Goal: Task Accomplishment & Management: Use online tool/utility

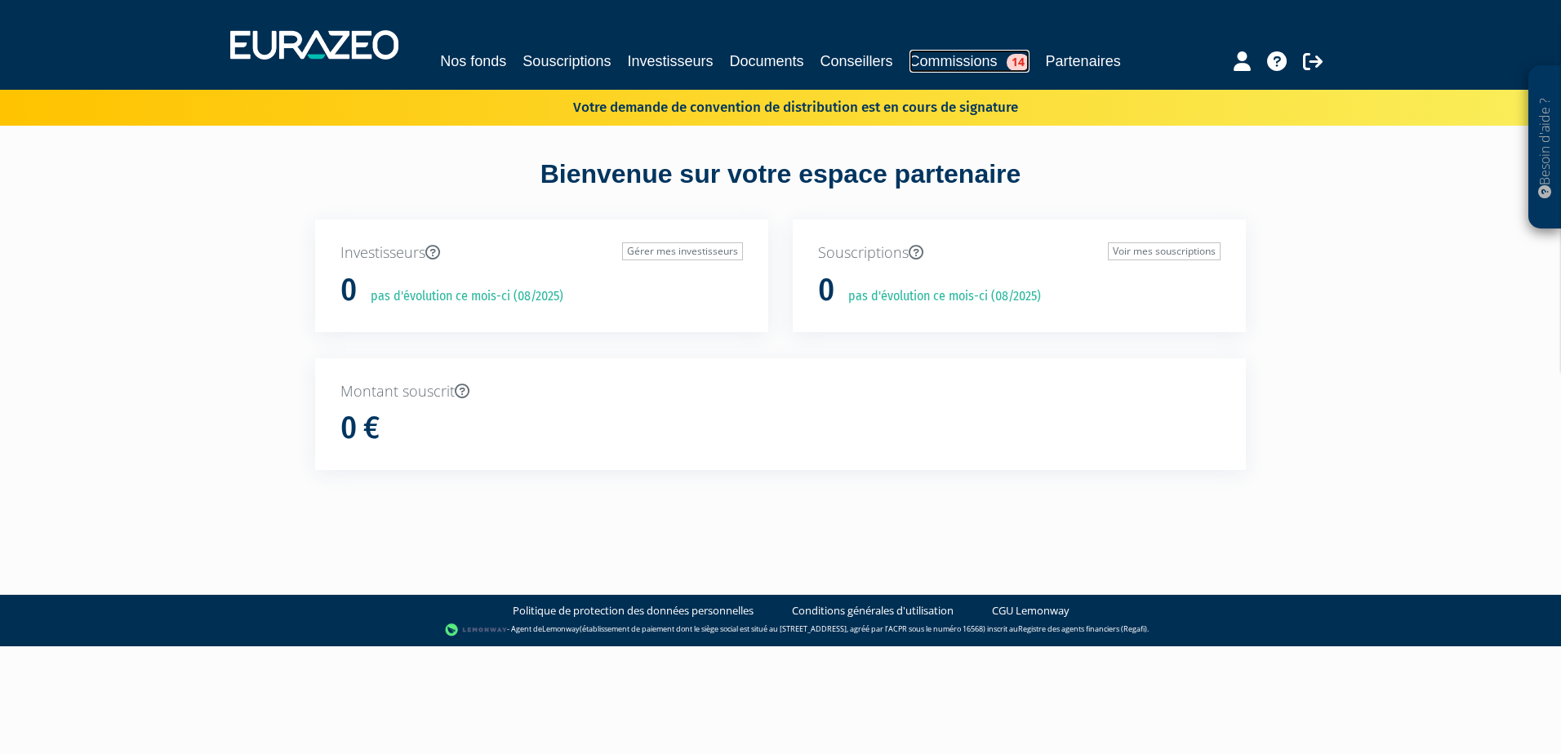
click at [937, 61] on link "Commissions 14" at bounding box center [970, 61] width 120 height 23
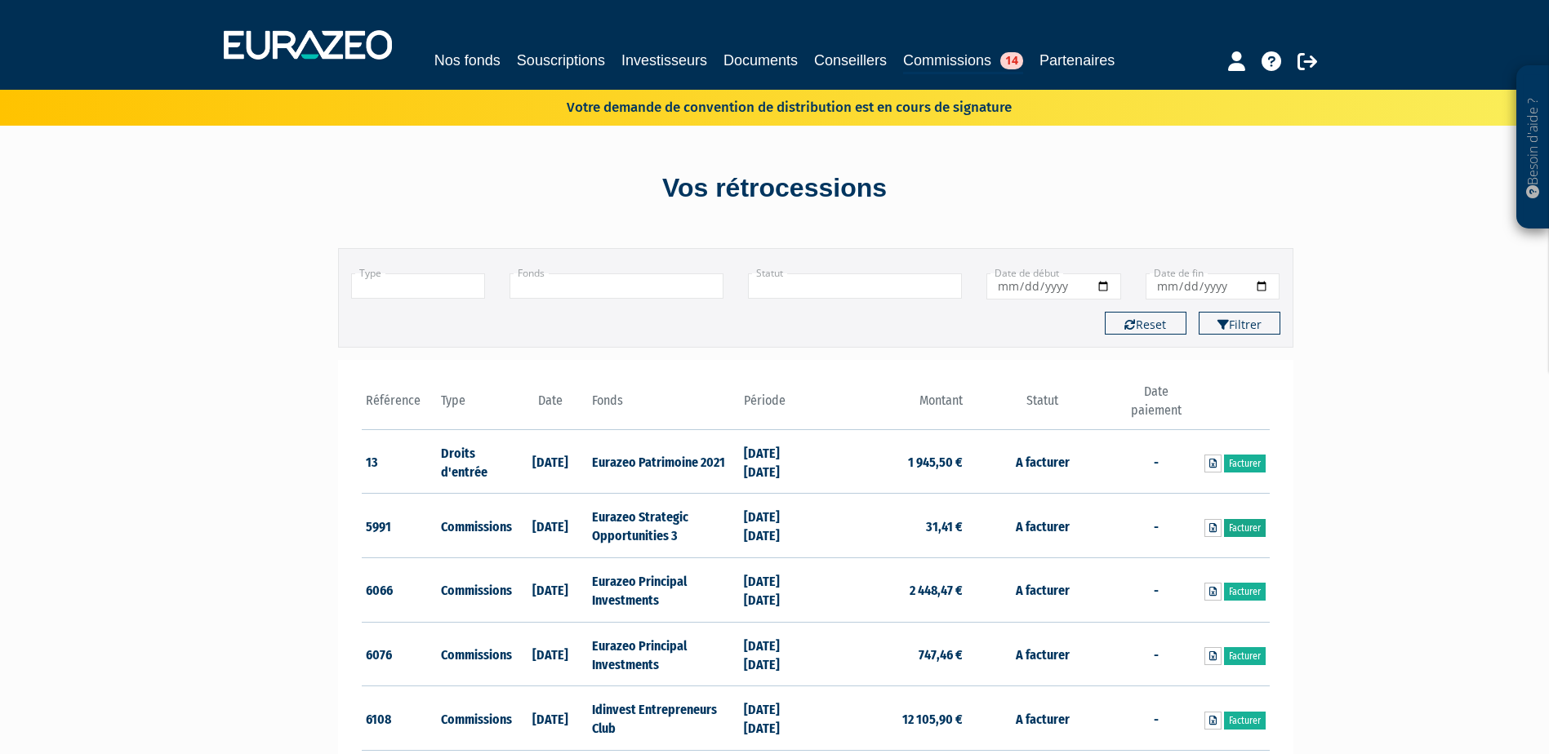
click at [1239, 527] on link "Facturer" at bounding box center [1245, 528] width 42 height 18
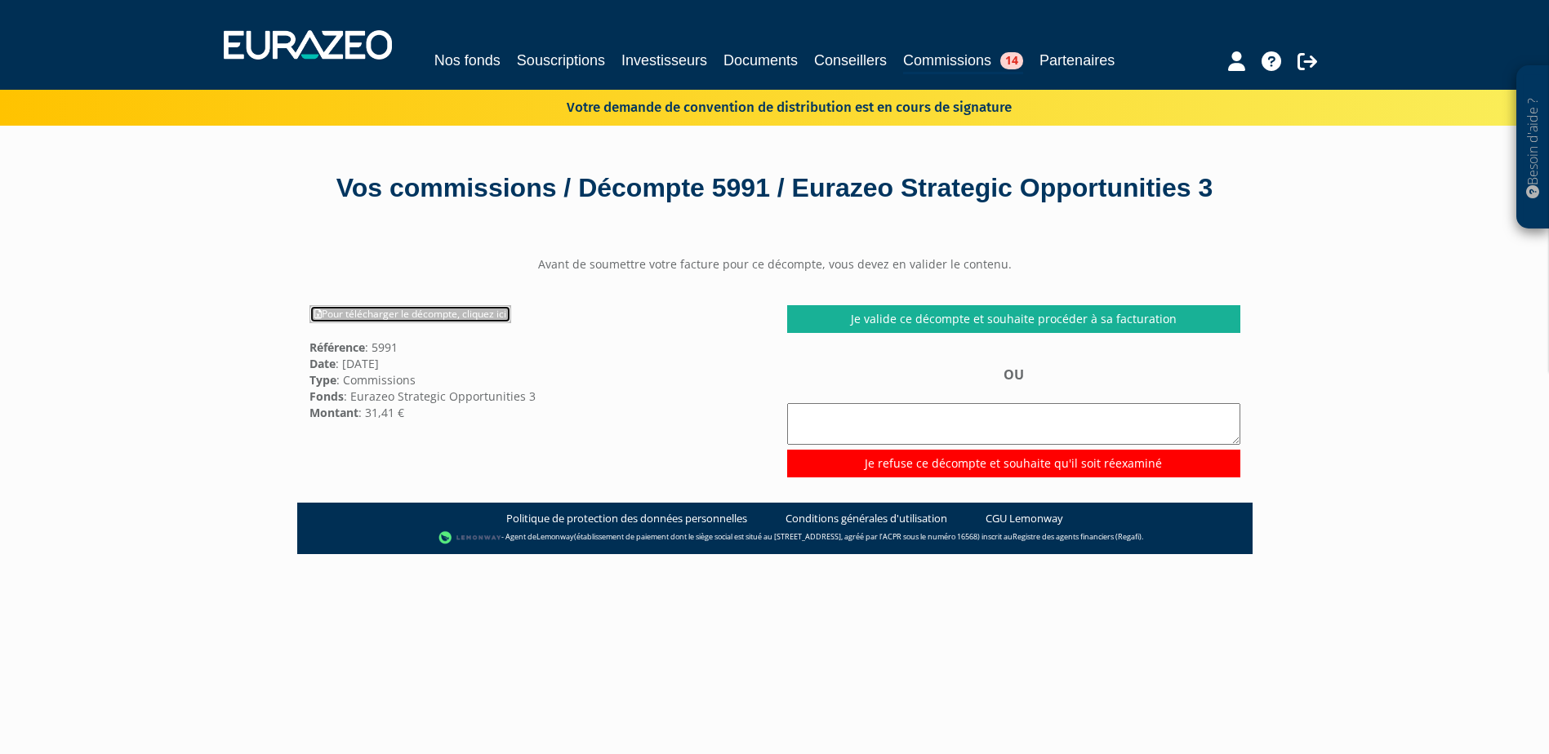
click at [450, 323] on link "Pour télécharger le décompte, cliquez ici" at bounding box center [410, 314] width 202 height 18
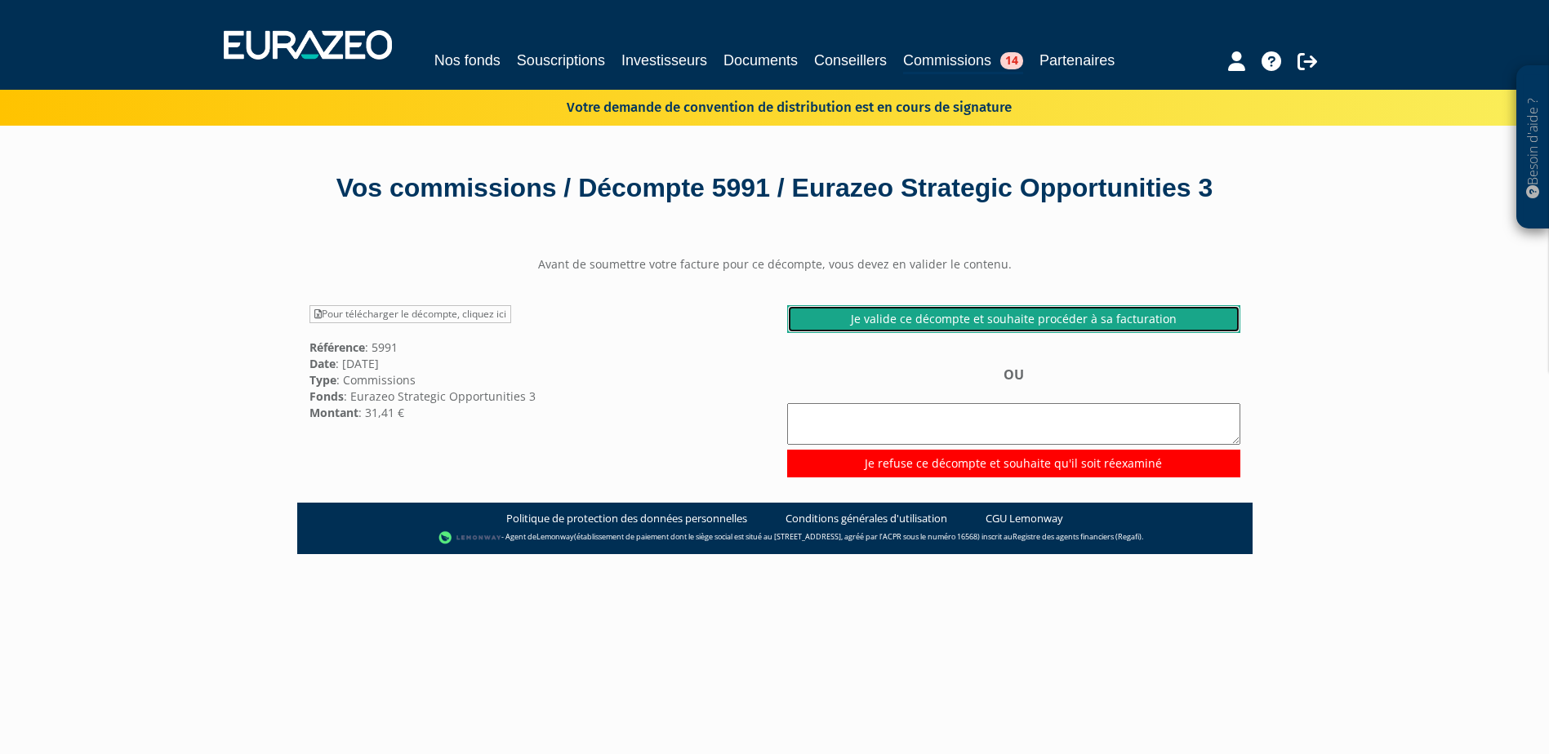
click at [1079, 333] on link "Je valide ce décompte et souhaite procéder à sa facturation" at bounding box center [1013, 319] width 453 height 28
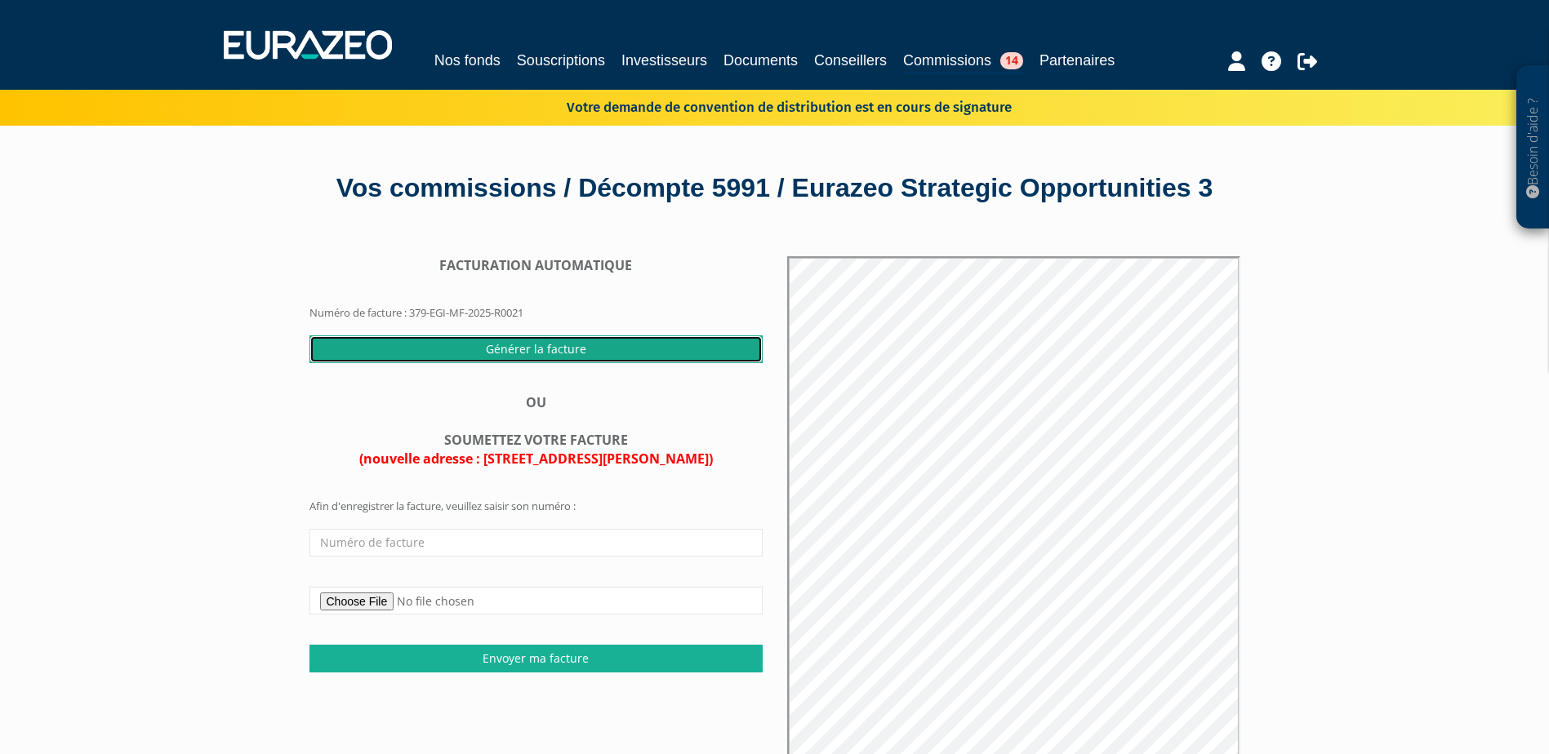
click at [503, 363] on input "Générer la facture" at bounding box center [535, 350] width 453 height 28
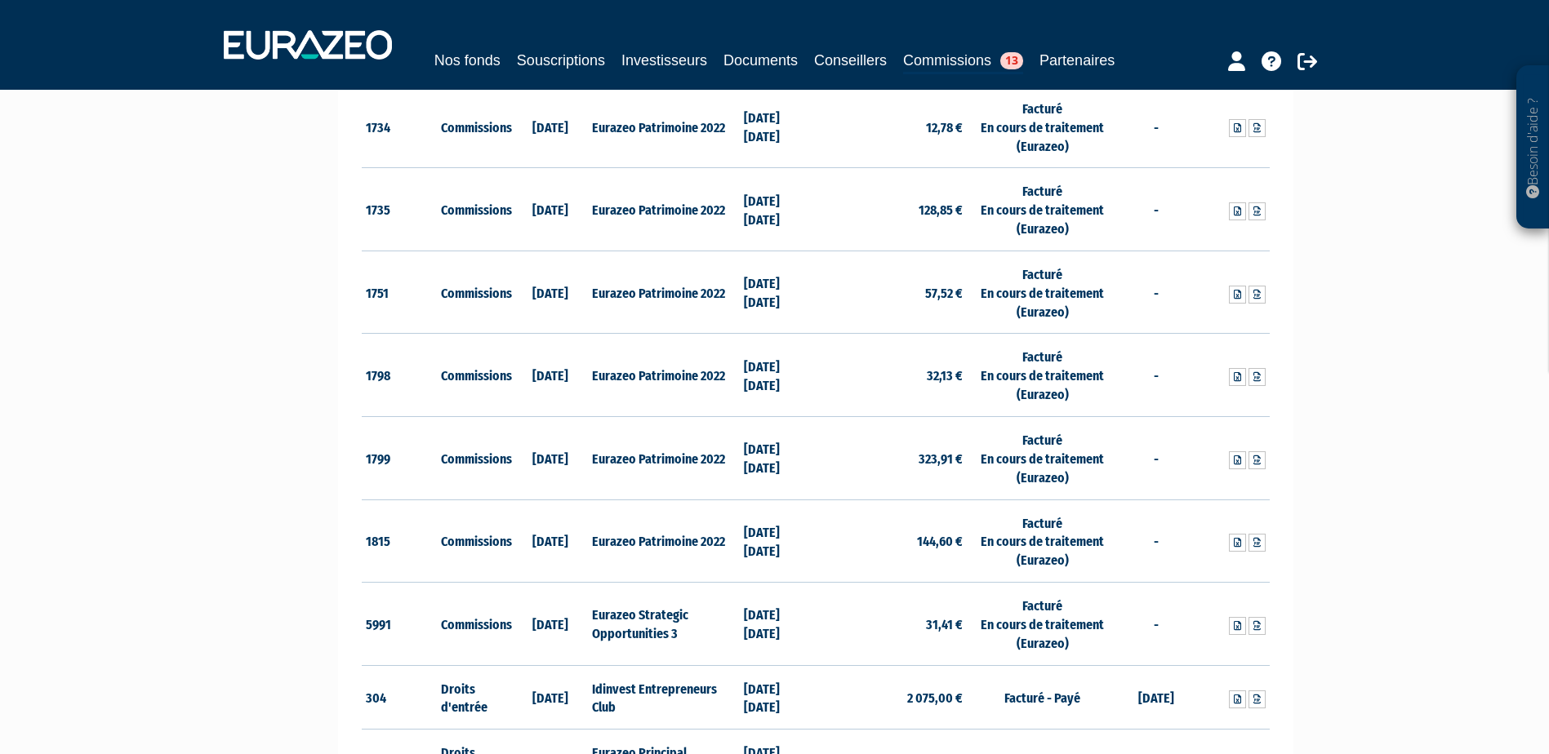
scroll to position [1959, 0]
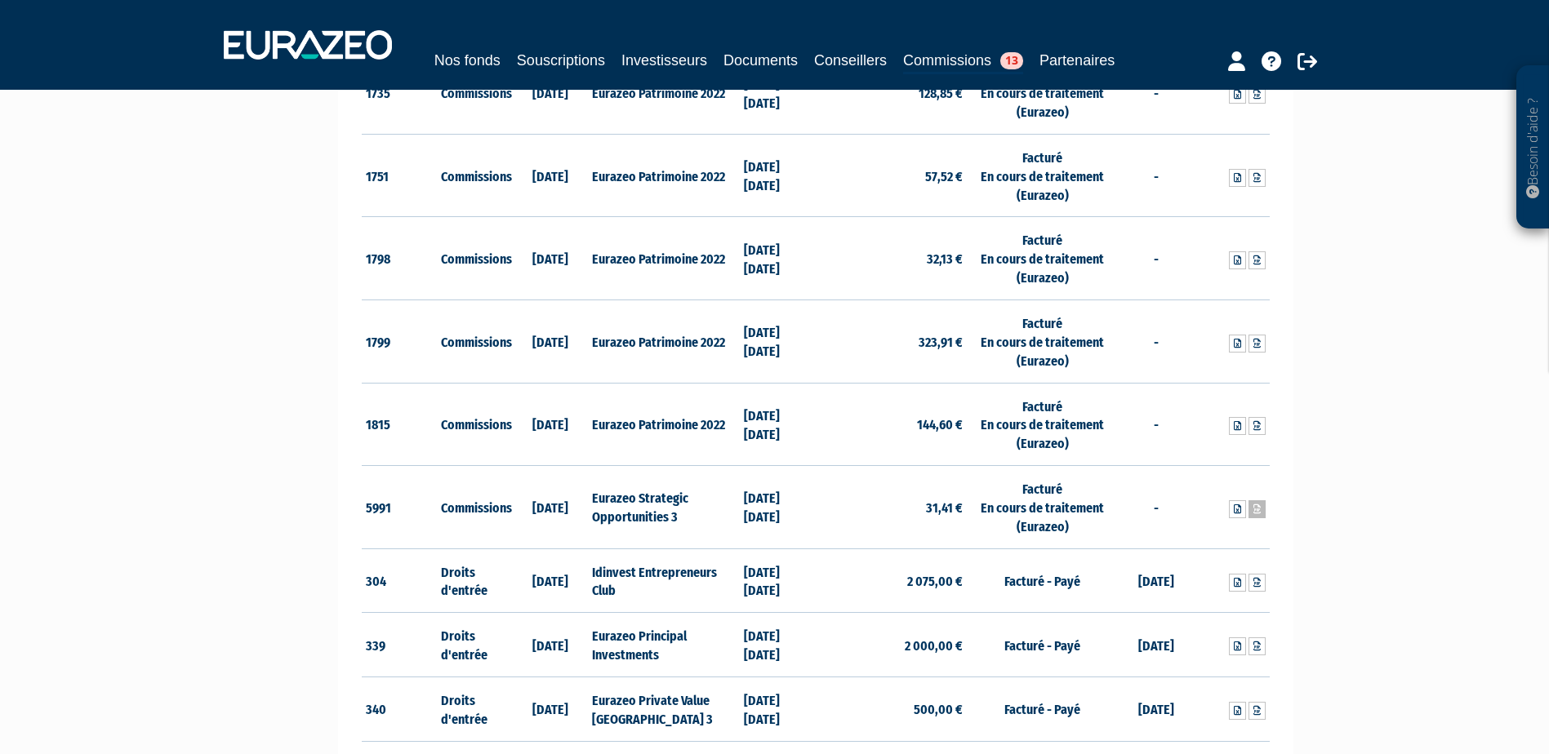
click at [1259, 511] on icon at bounding box center [1256, 510] width 7 height 10
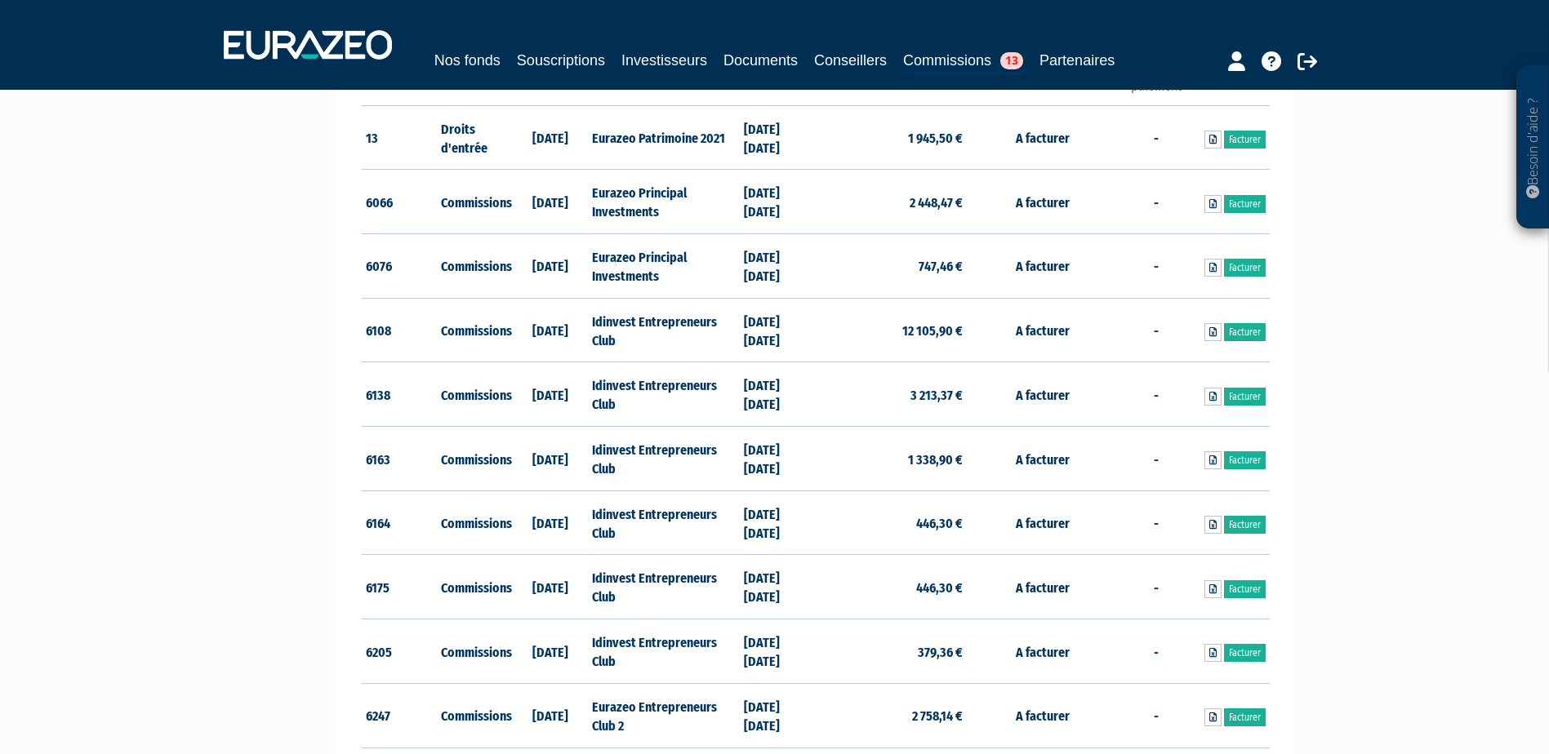
scroll to position [163, 0]
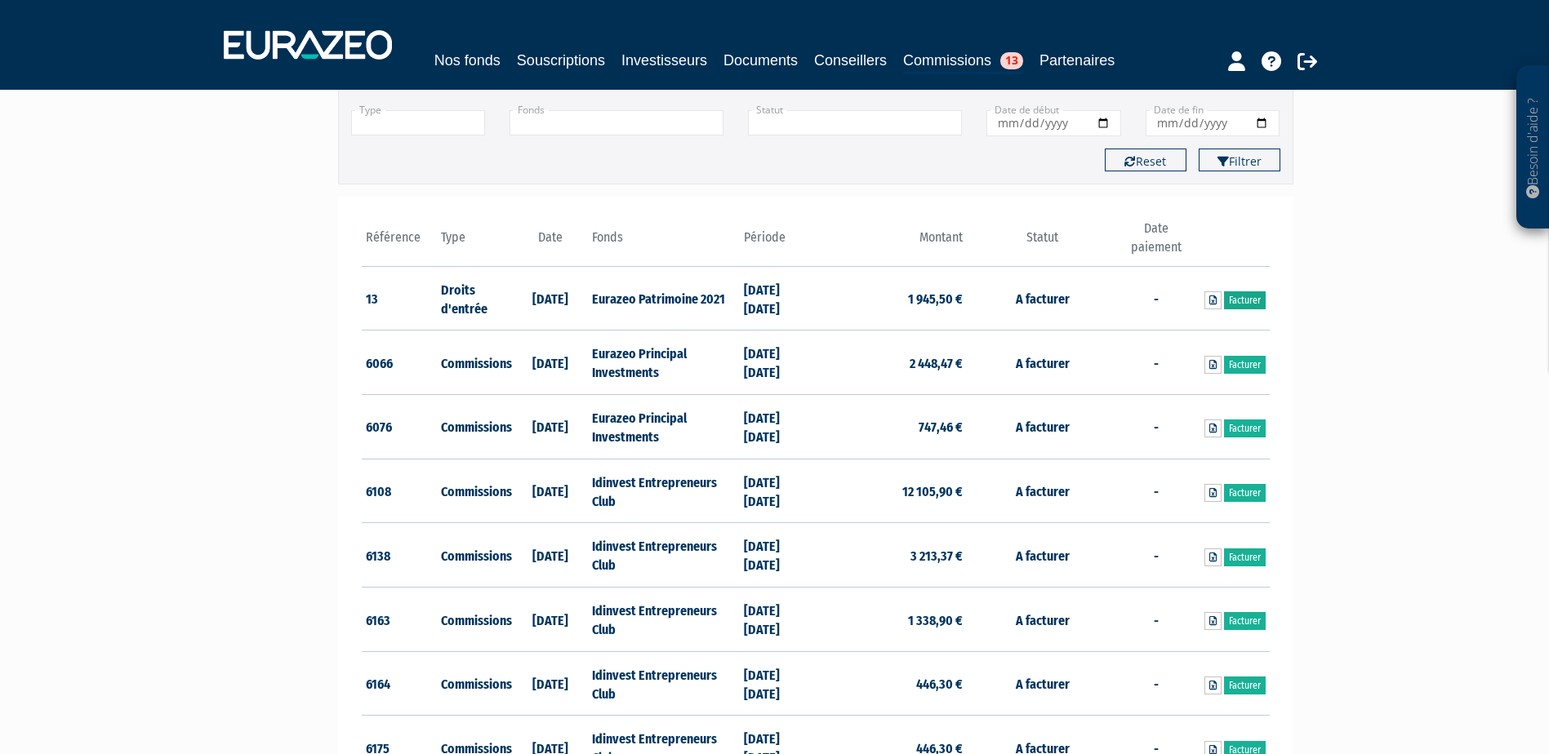
click at [1244, 296] on link "Facturer" at bounding box center [1245, 300] width 42 height 18
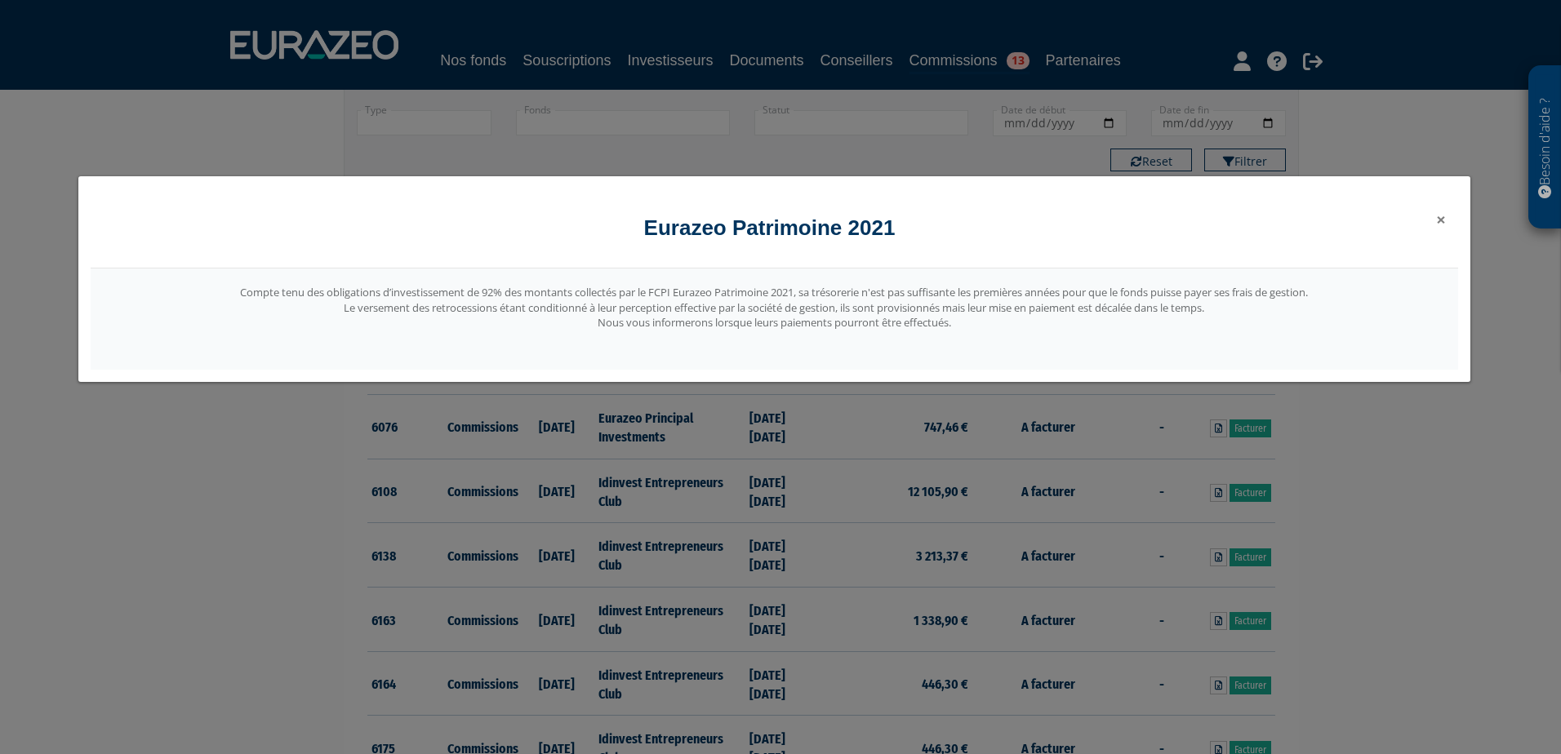
click at [1444, 218] on span "×" at bounding box center [1441, 219] width 10 height 23
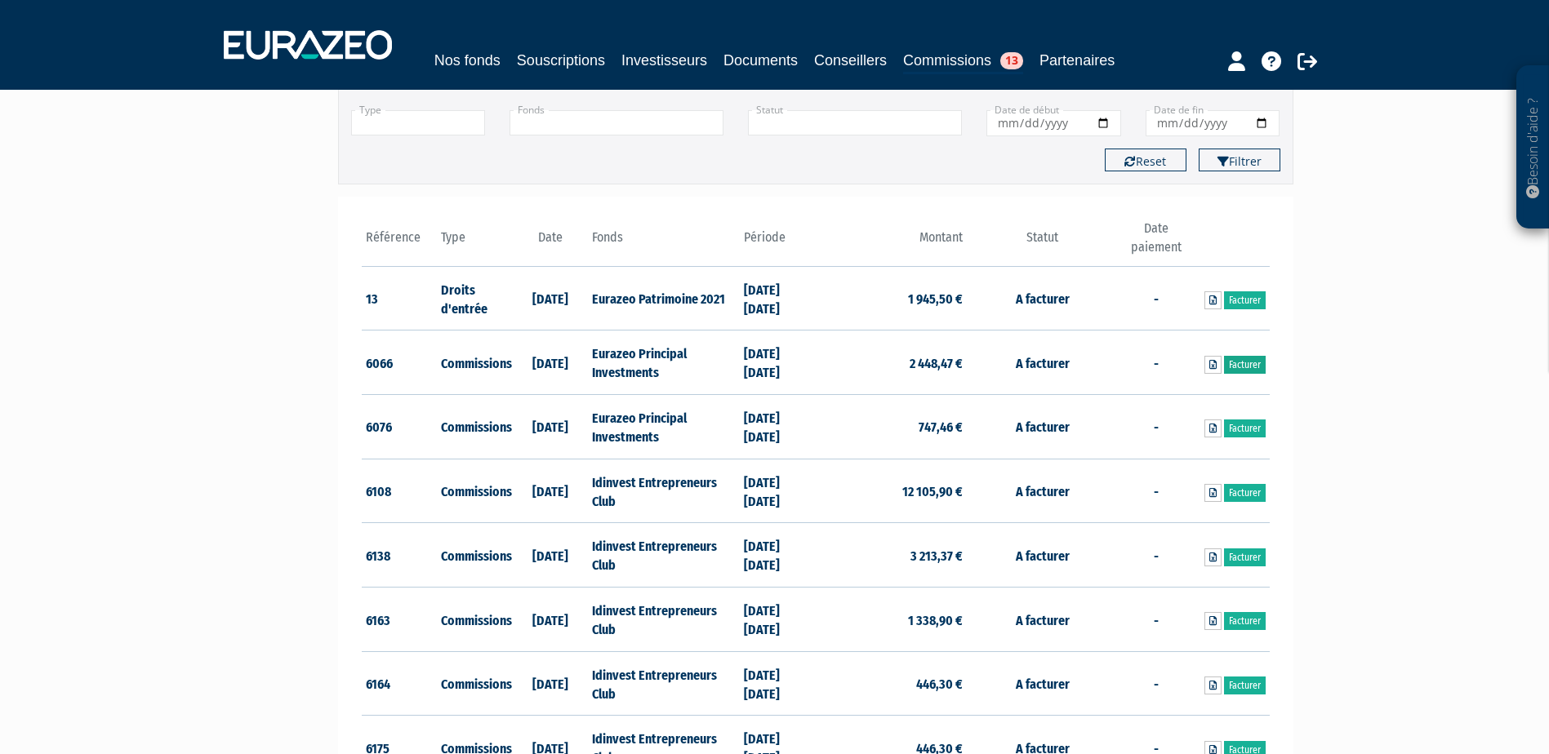
click at [1243, 358] on link "Facturer" at bounding box center [1245, 365] width 42 height 18
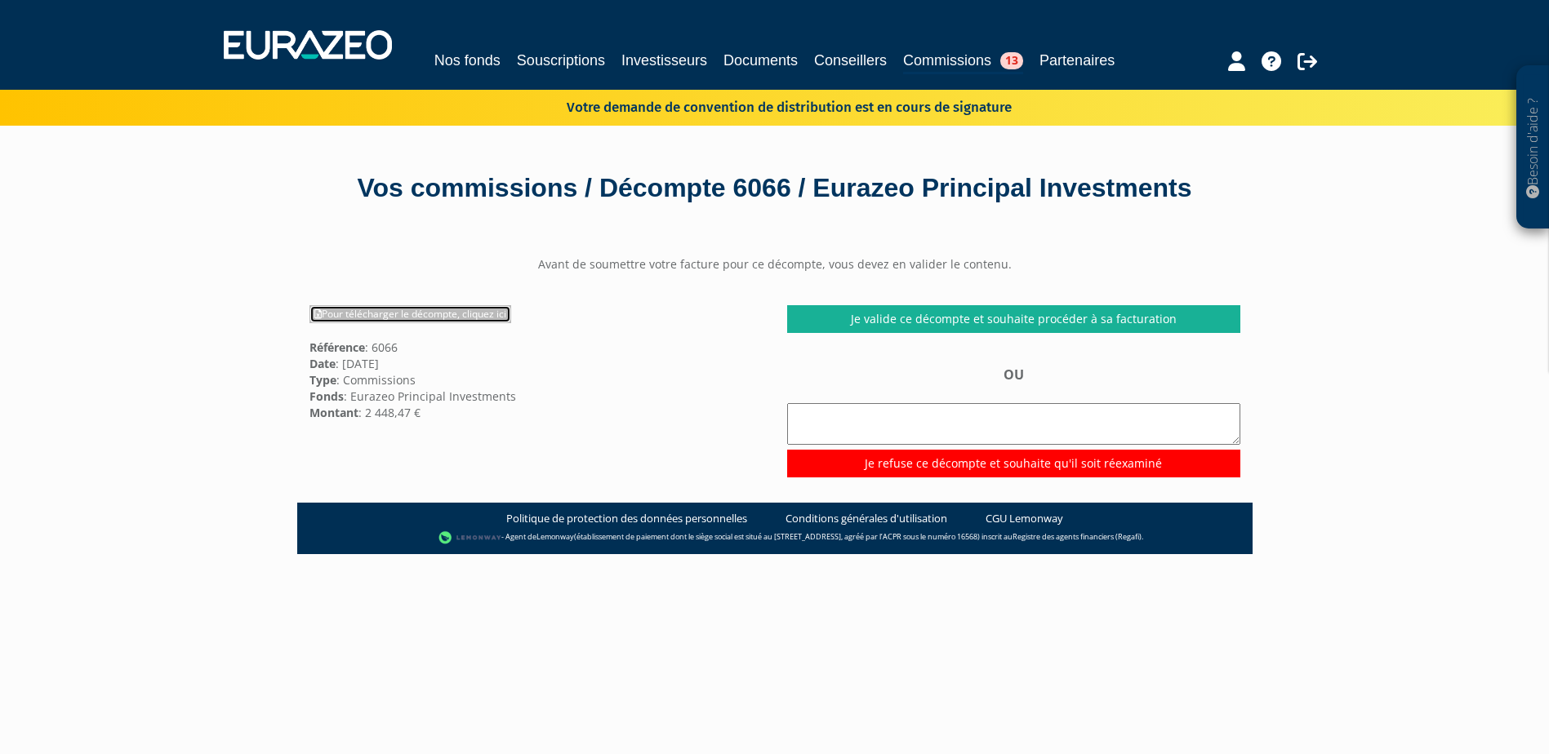
click at [431, 323] on link "Pour télécharger le décompte, cliquez ici" at bounding box center [410, 314] width 202 height 18
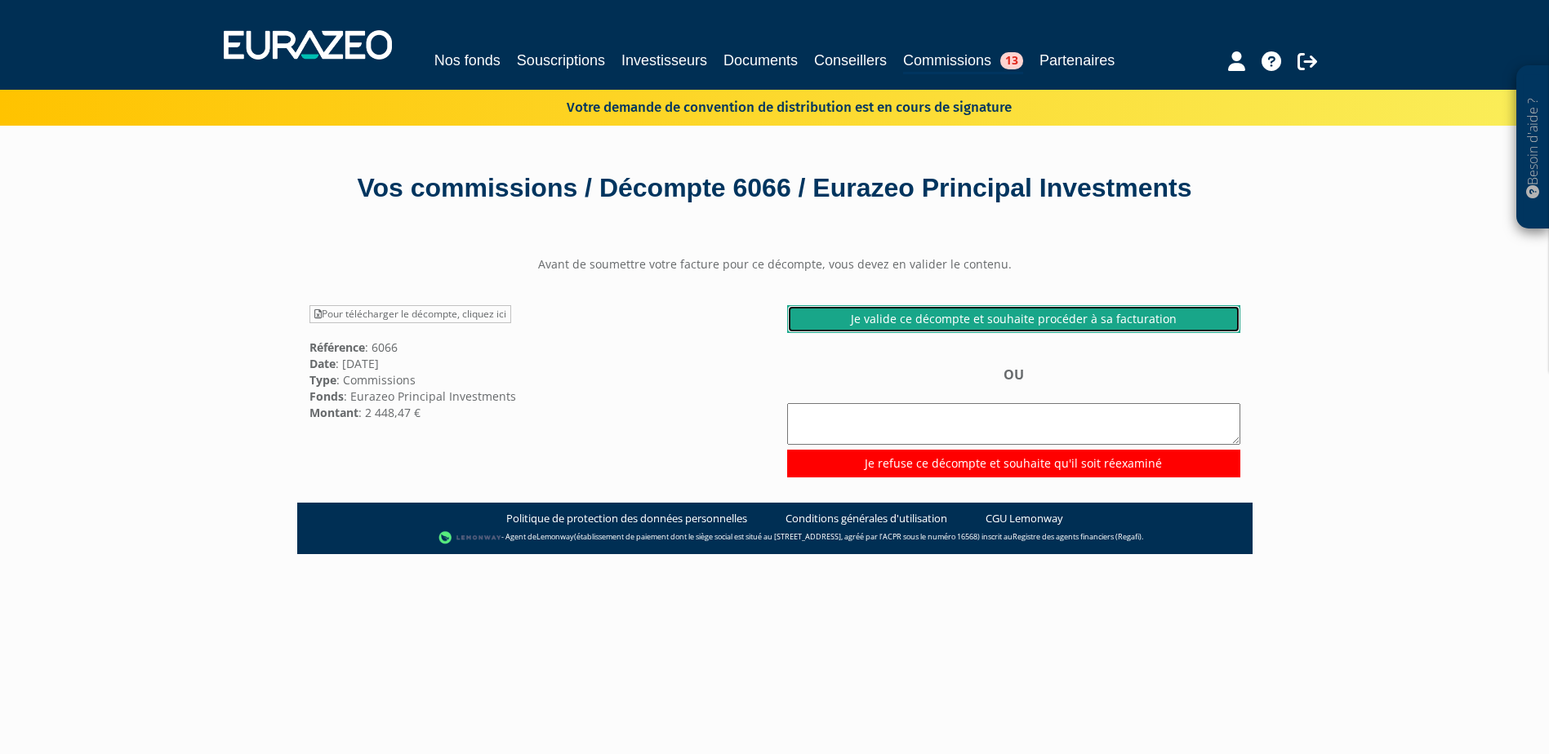
click at [1018, 333] on link "Je valide ce décompte et souhaite procéder à sa facturation" at bounding box center [1013, 319] width 453 height 28
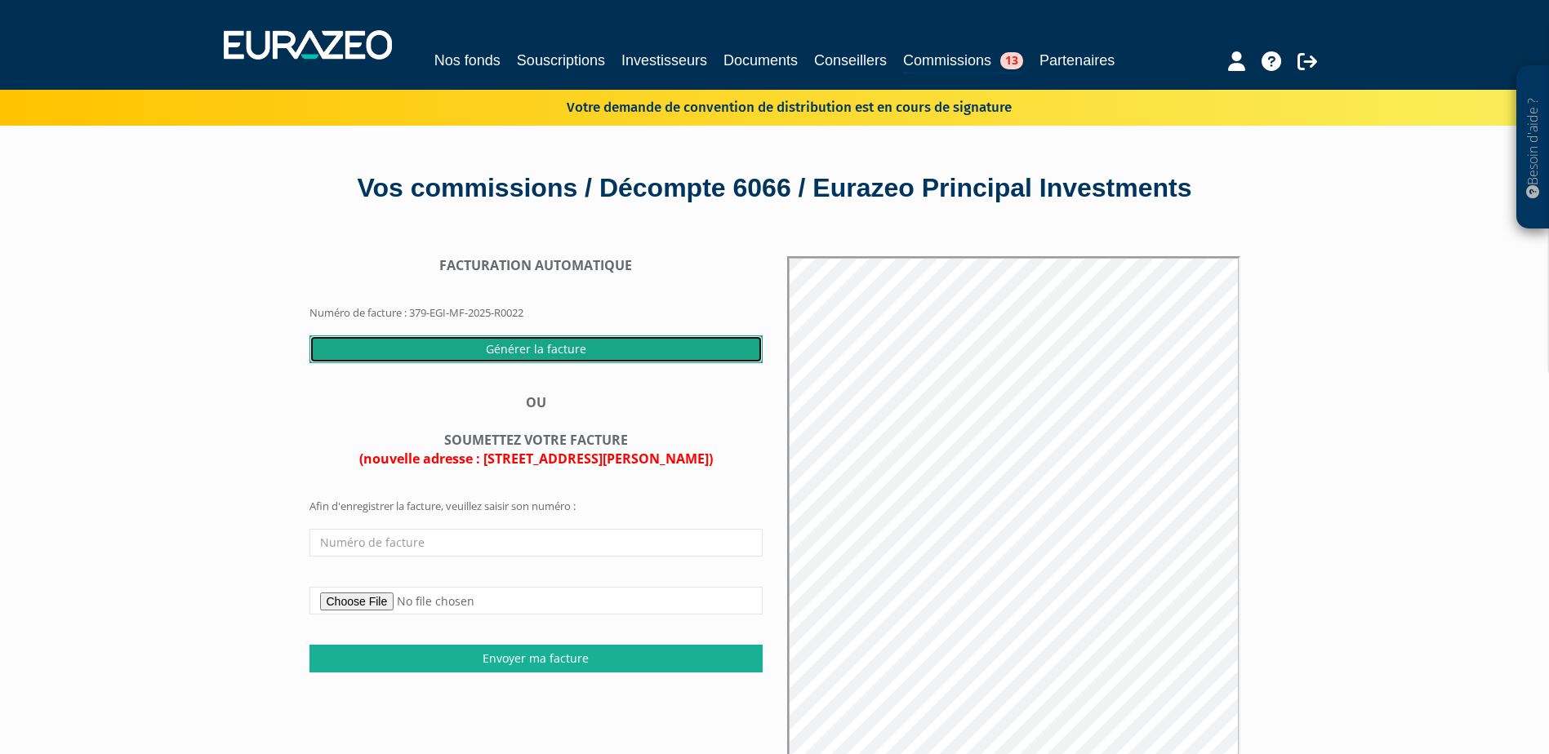
click at [533, 363] on input "Générer la facture" at bounding box center [535, 350] width 453 height 28
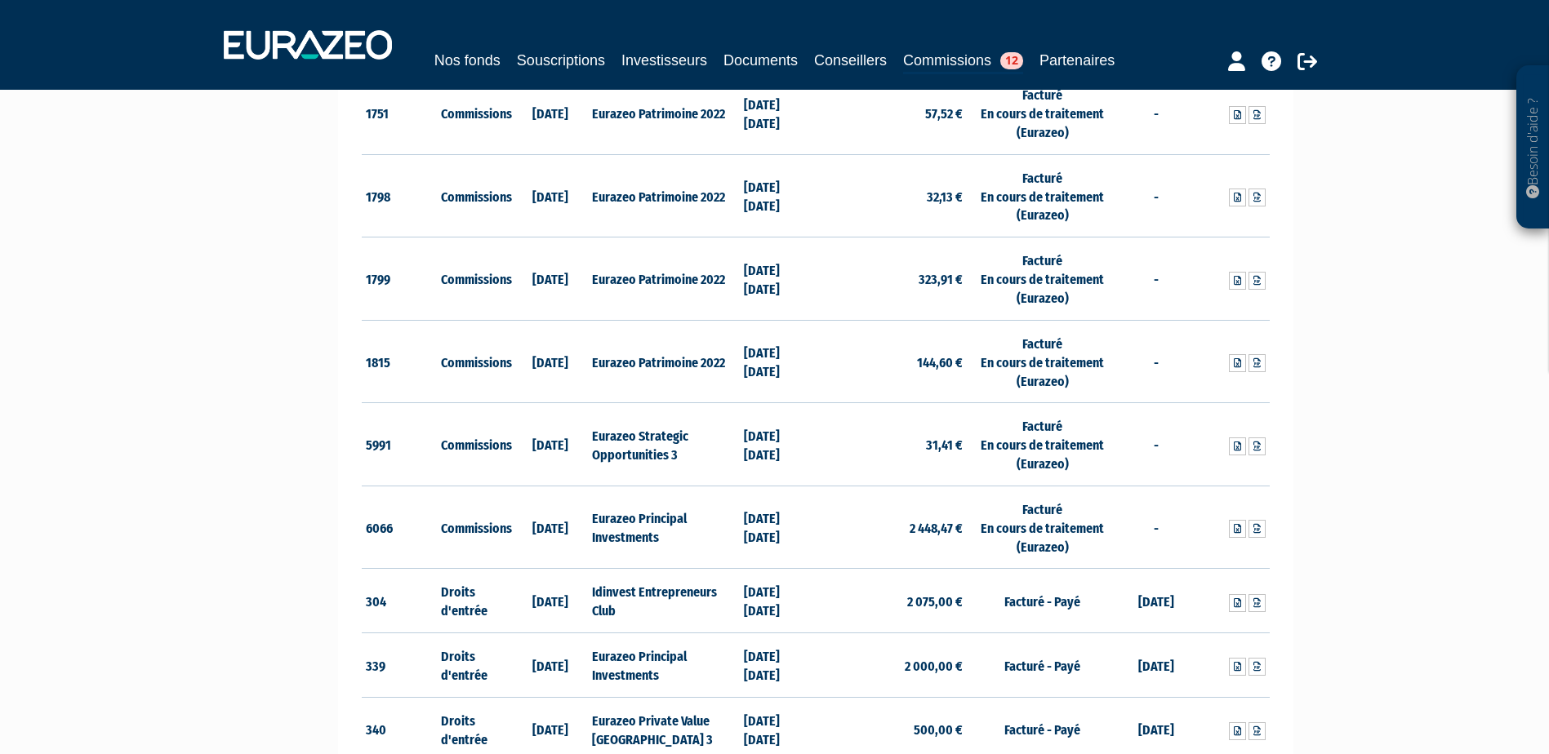
scroll to position [1959, 0]
click at [1253, 523] on icon at bounding box center [1256, 528] width 7 height 10
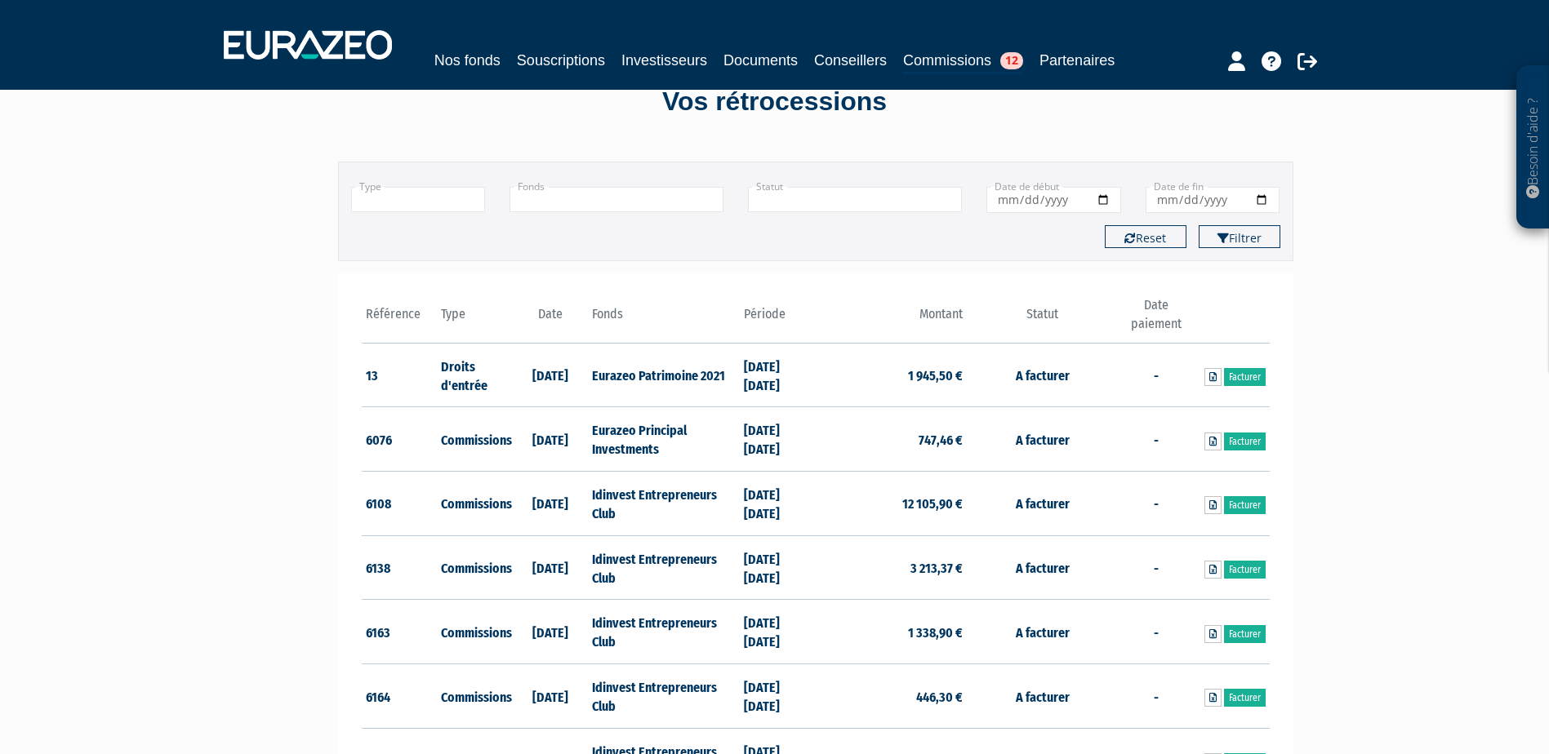
scroll to position [82, 0]
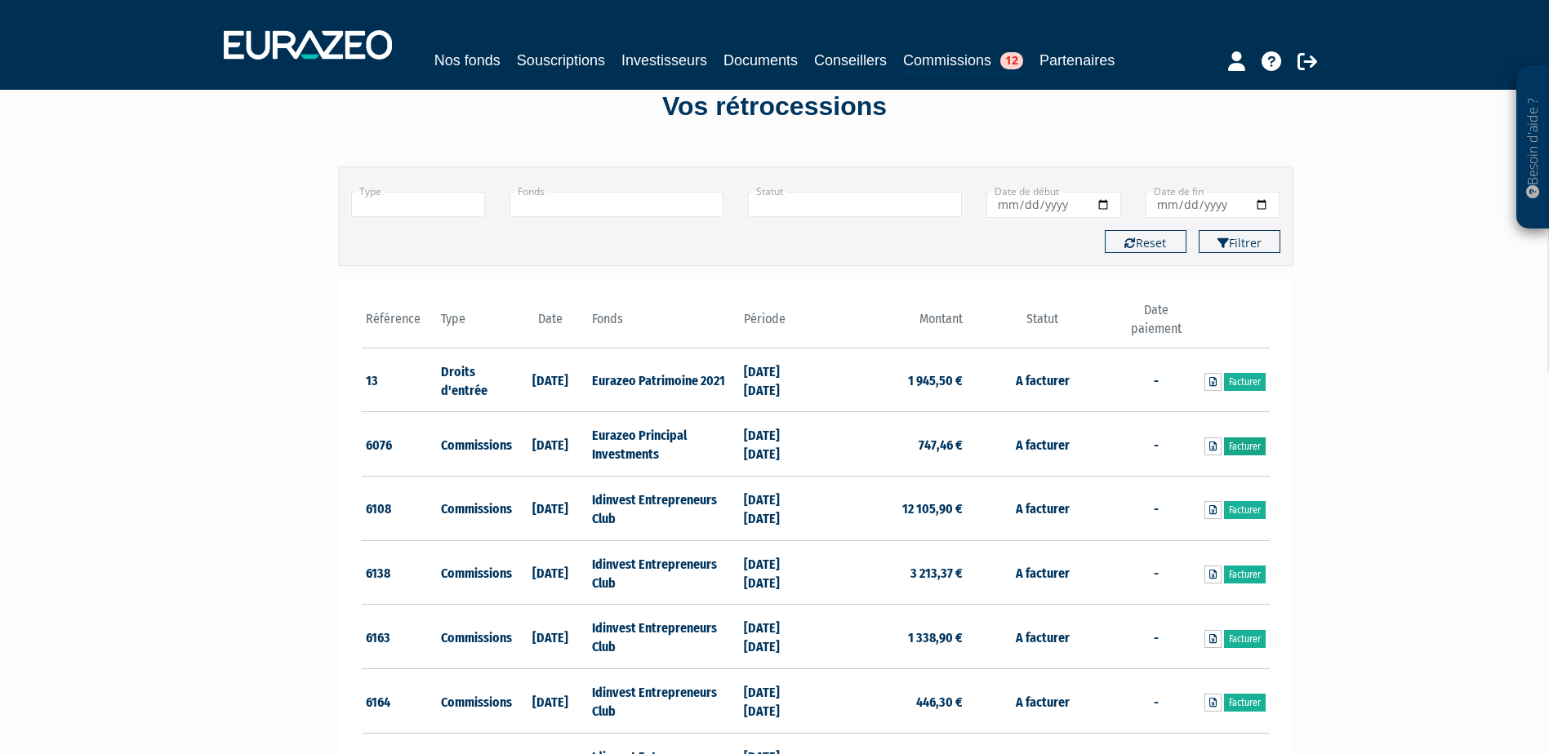
click at [1246, 445] on link "Facturer" at bounding box center [1245, 447] width 42 height 18
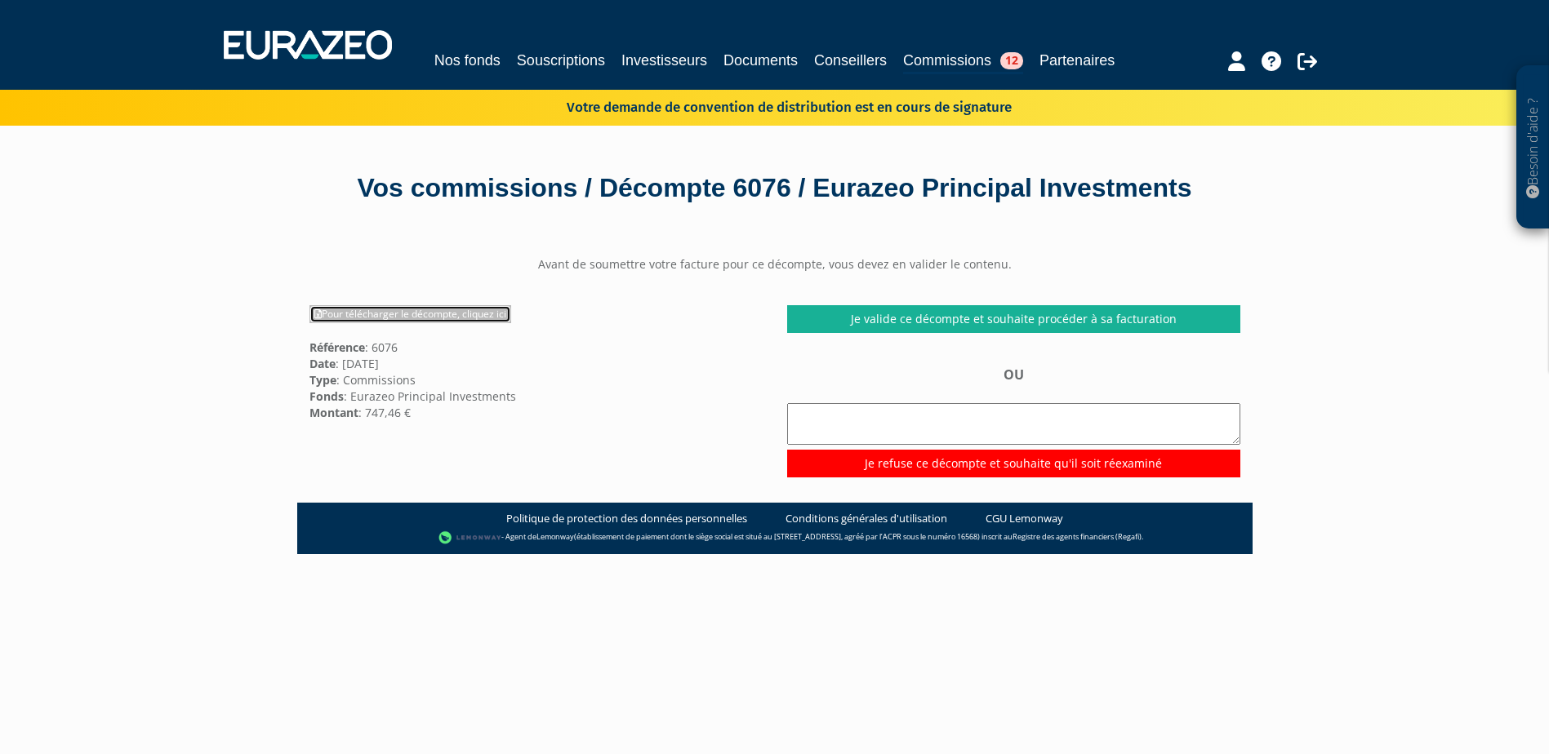
click at [411, 323] on link "Pour télécharger le décompte, cliquez ici" at bounding box center [410, 314] width 202 height 18
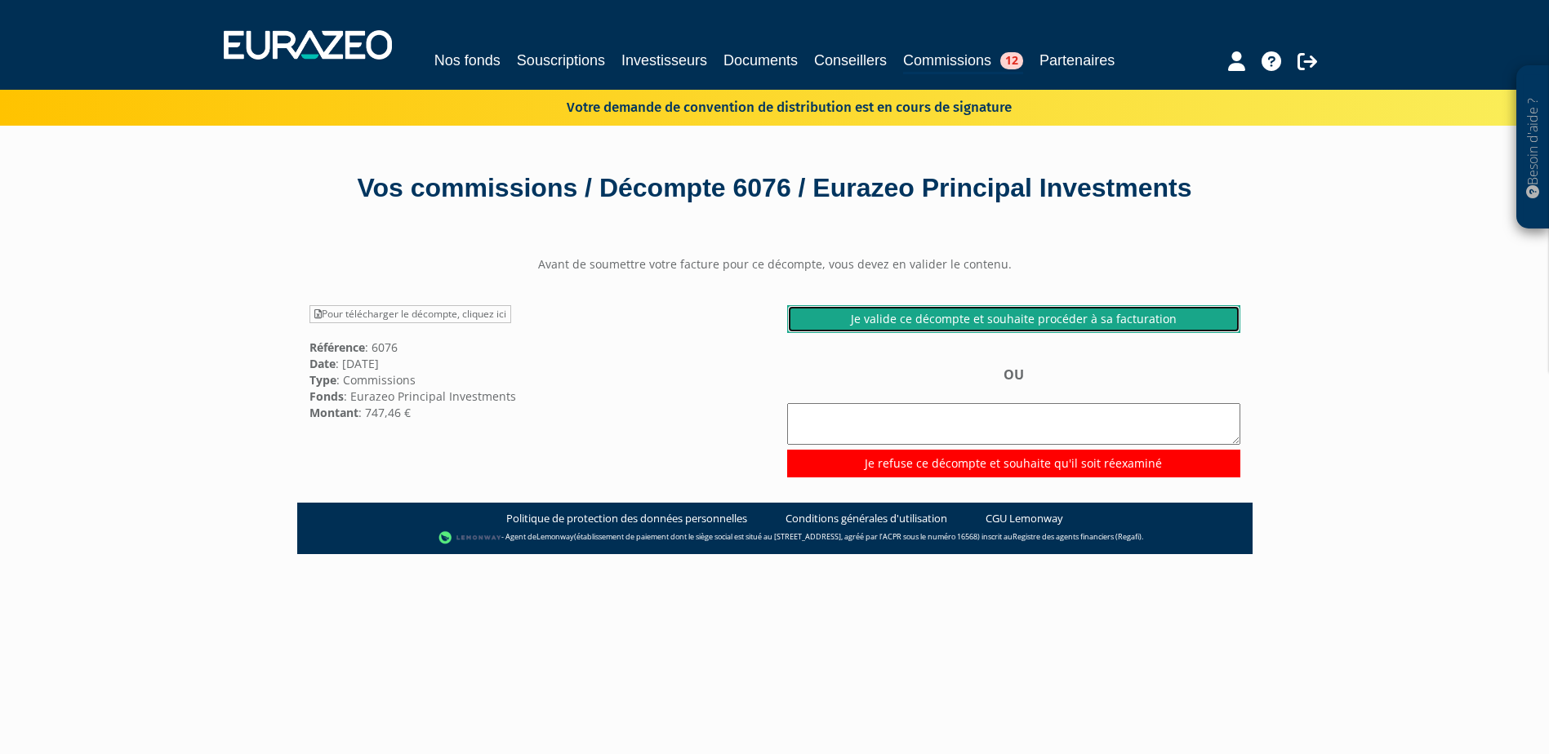
click at [1020, 333] on link "Je valide ce décompte et souhaite procéder à sa facturation" at bounding box center [1013, 319] width 453 height 28
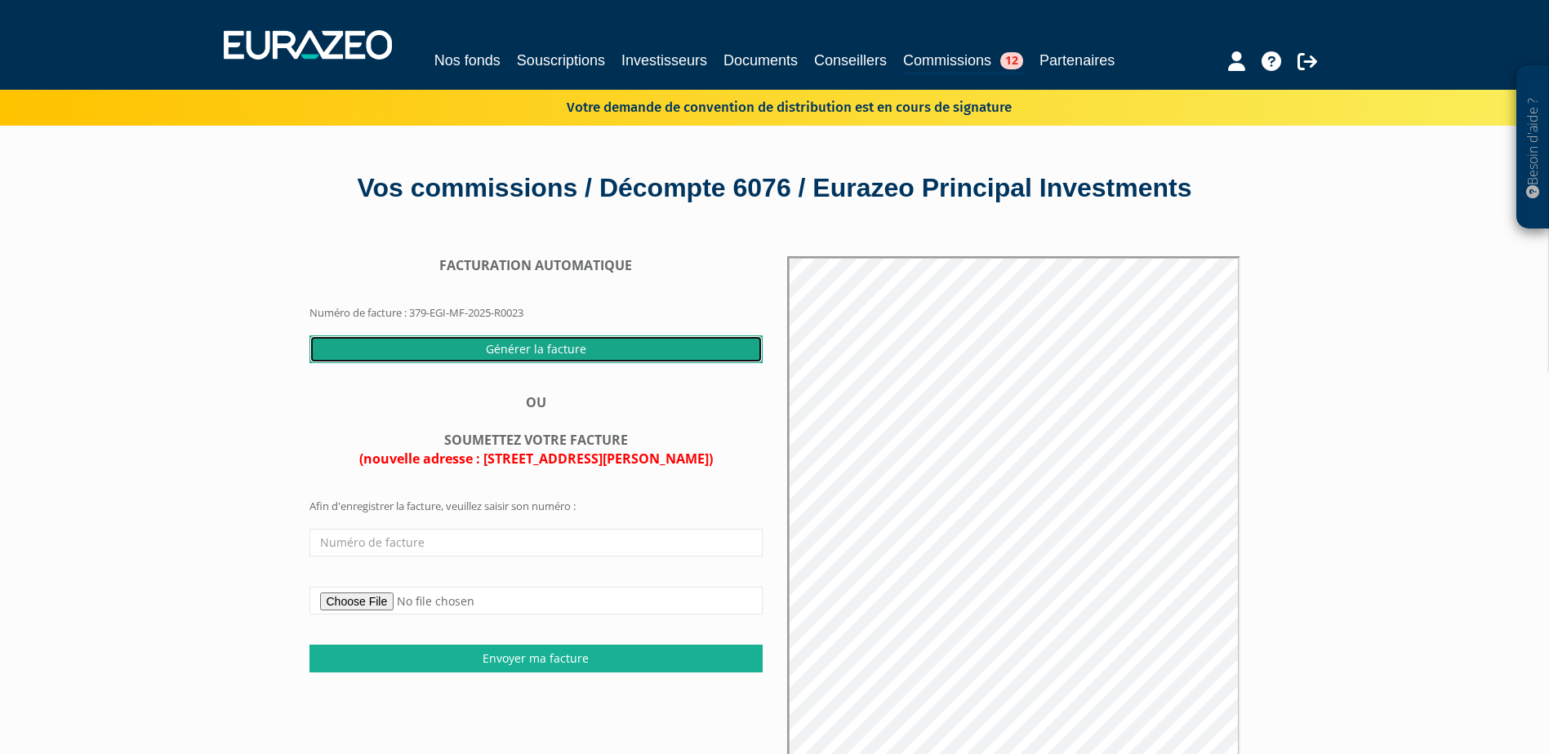
click at [540, 363] on input "Générer la facture" at bounding box center [535, 350] width 453 height 28
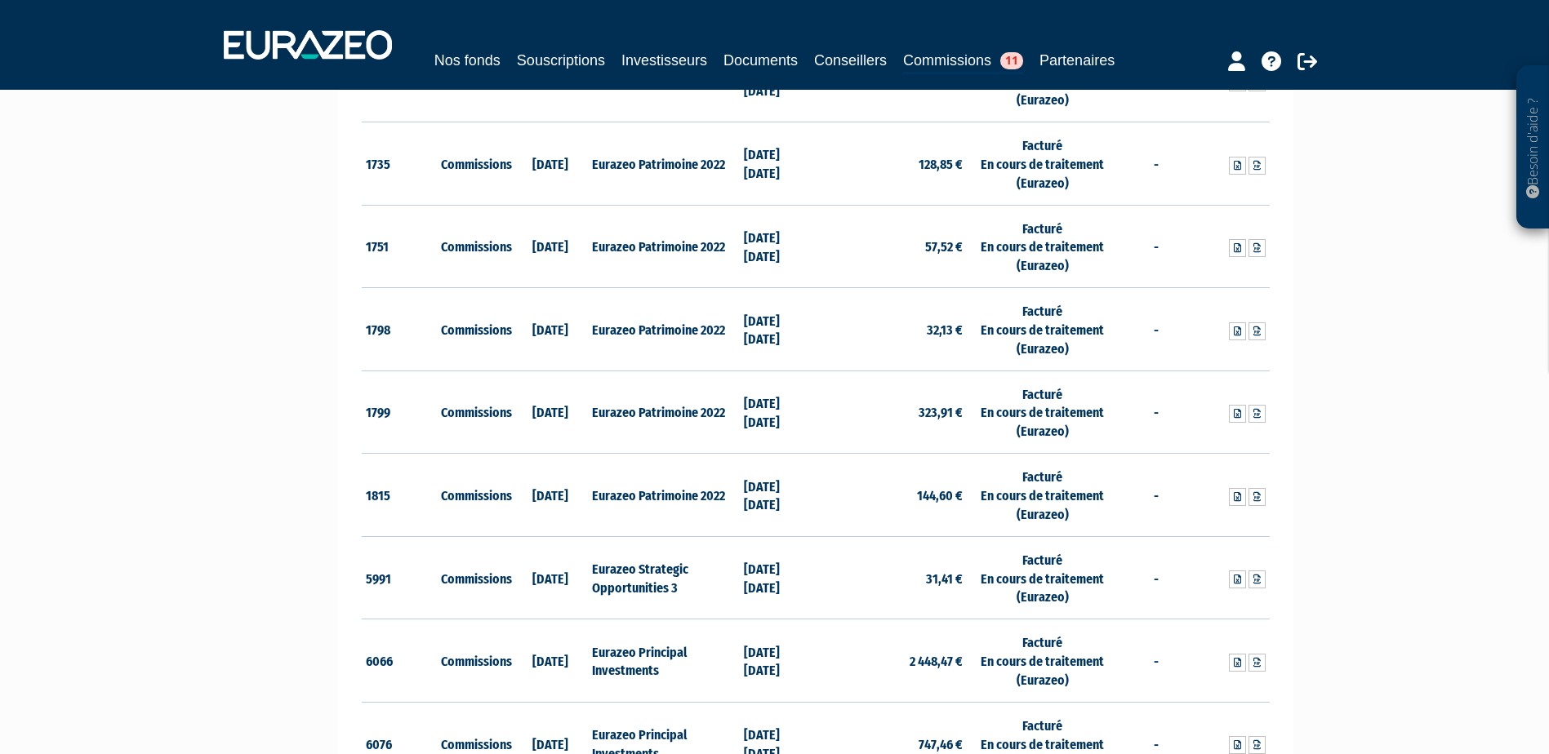
scroll to position [1796, 0]
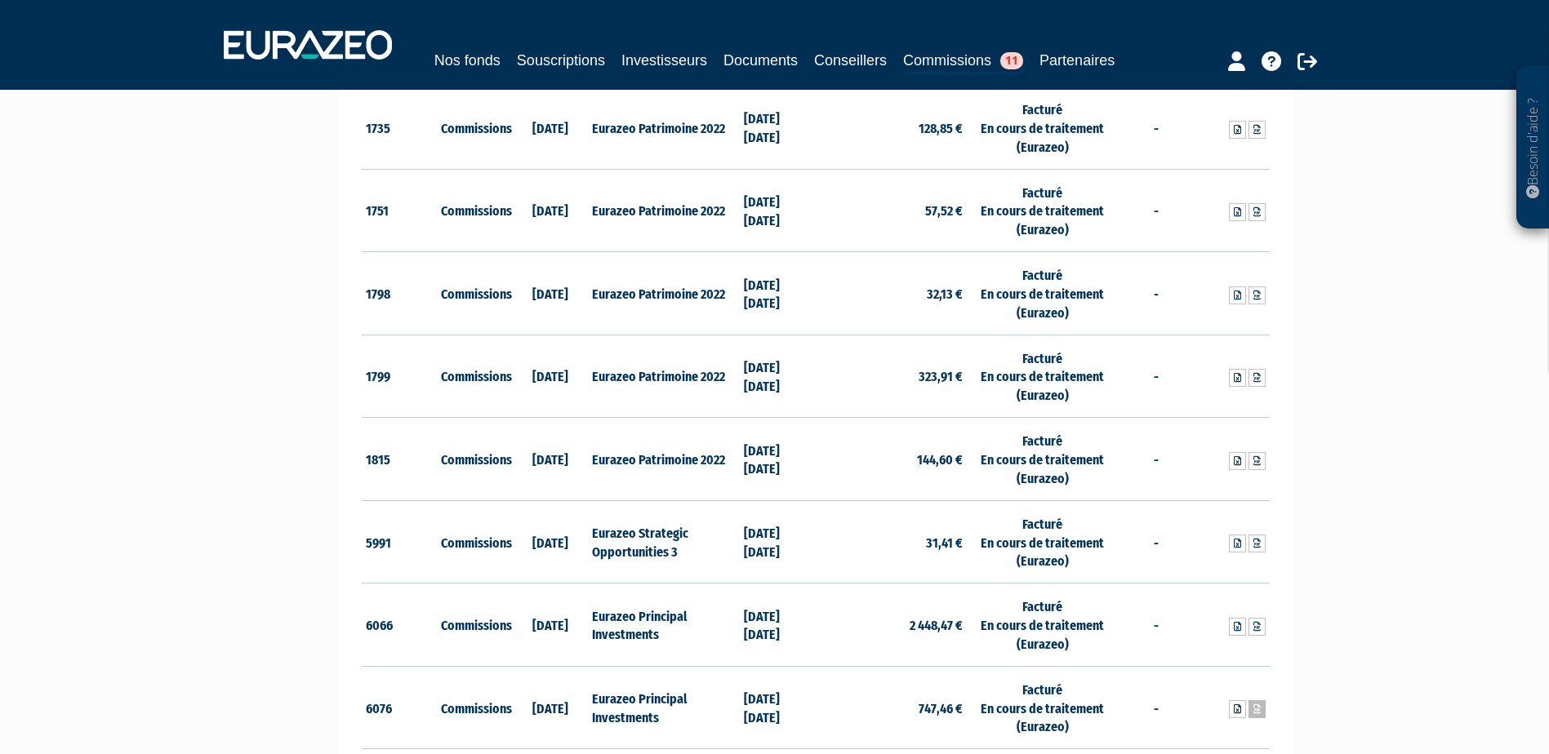
click at [1259, 709] on icon at bounding box center [1256, 710] width 7 height 10
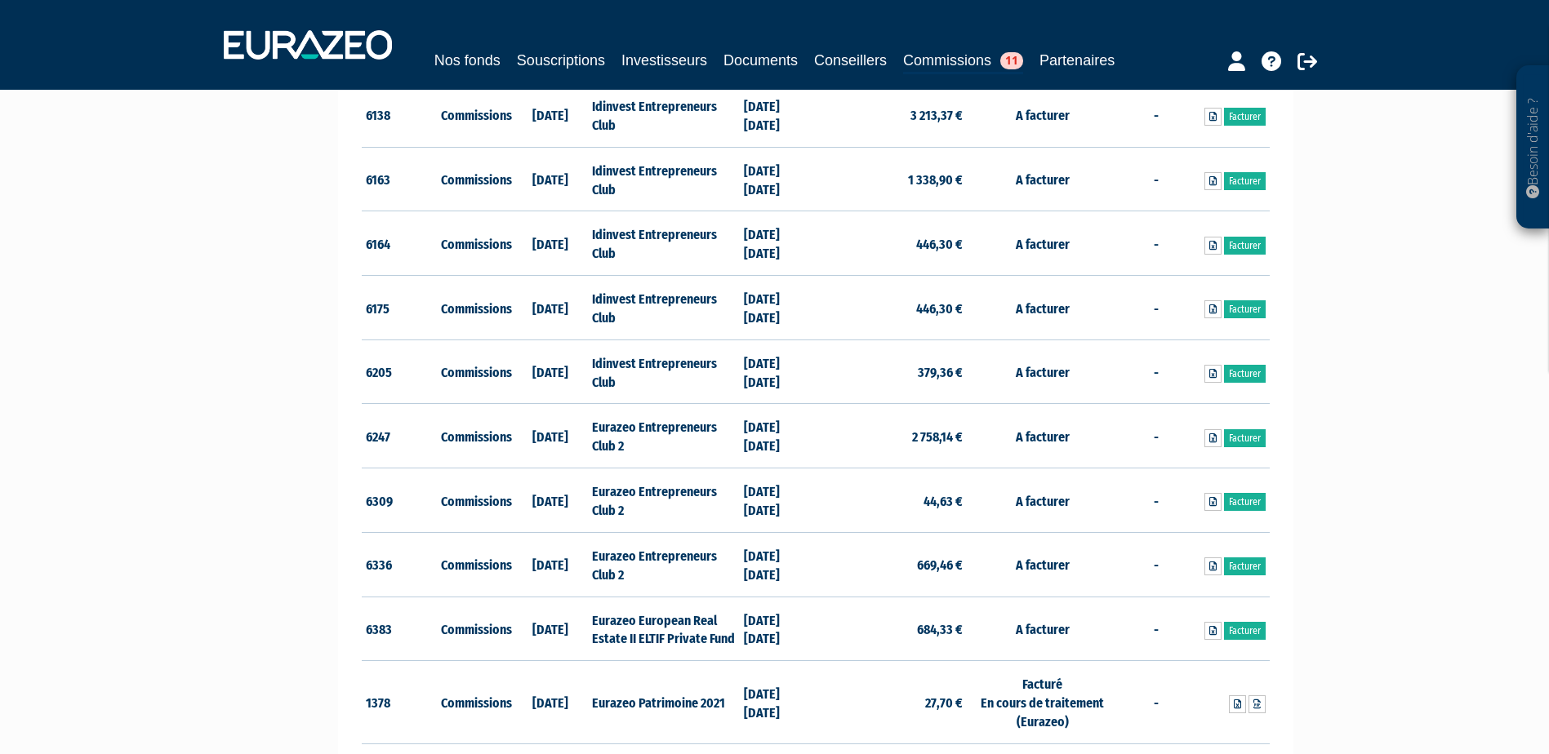
scroll to position [245, 0]
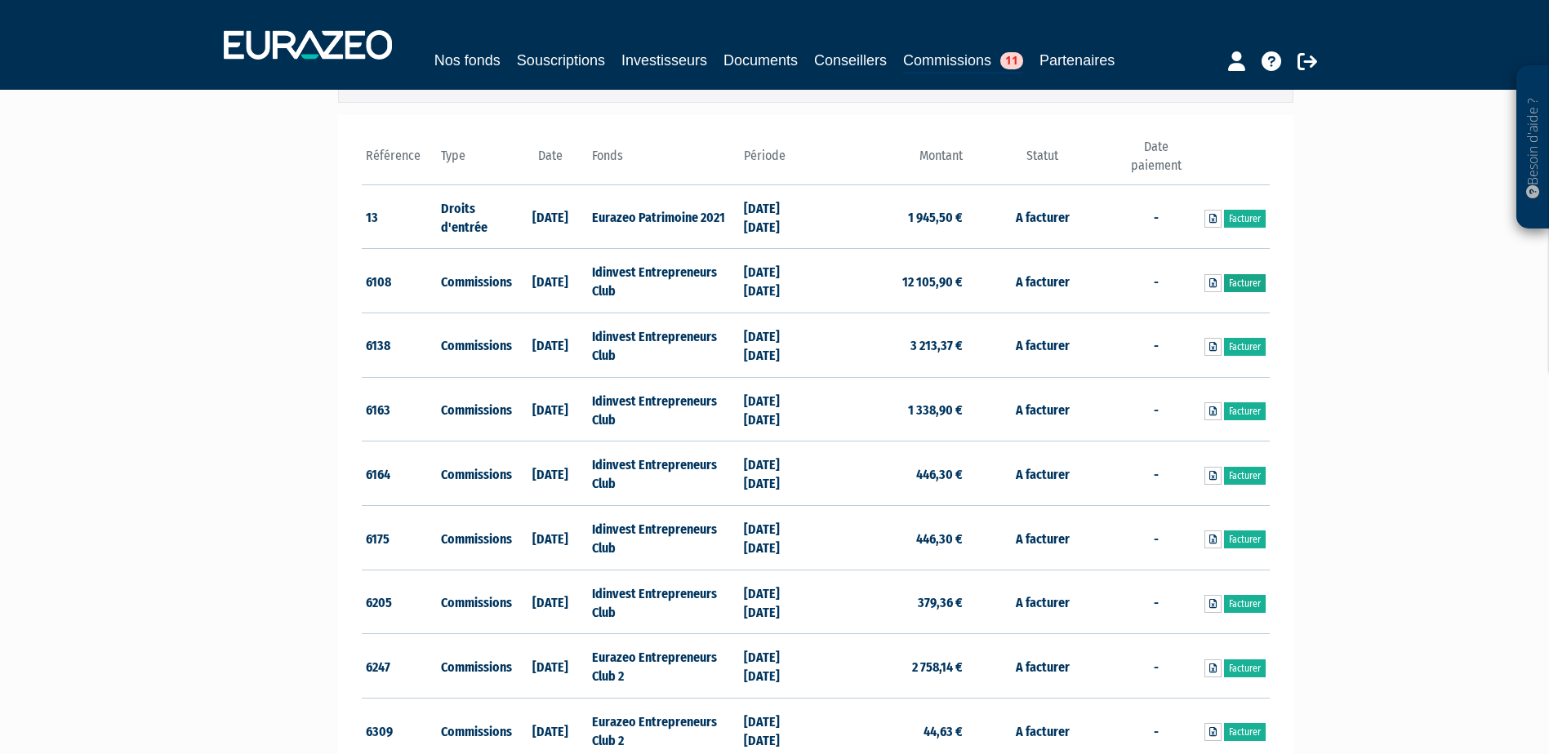
click at [1243, 278] on link "Facturer" at bounding box center [1245, 283] width 42 height 18
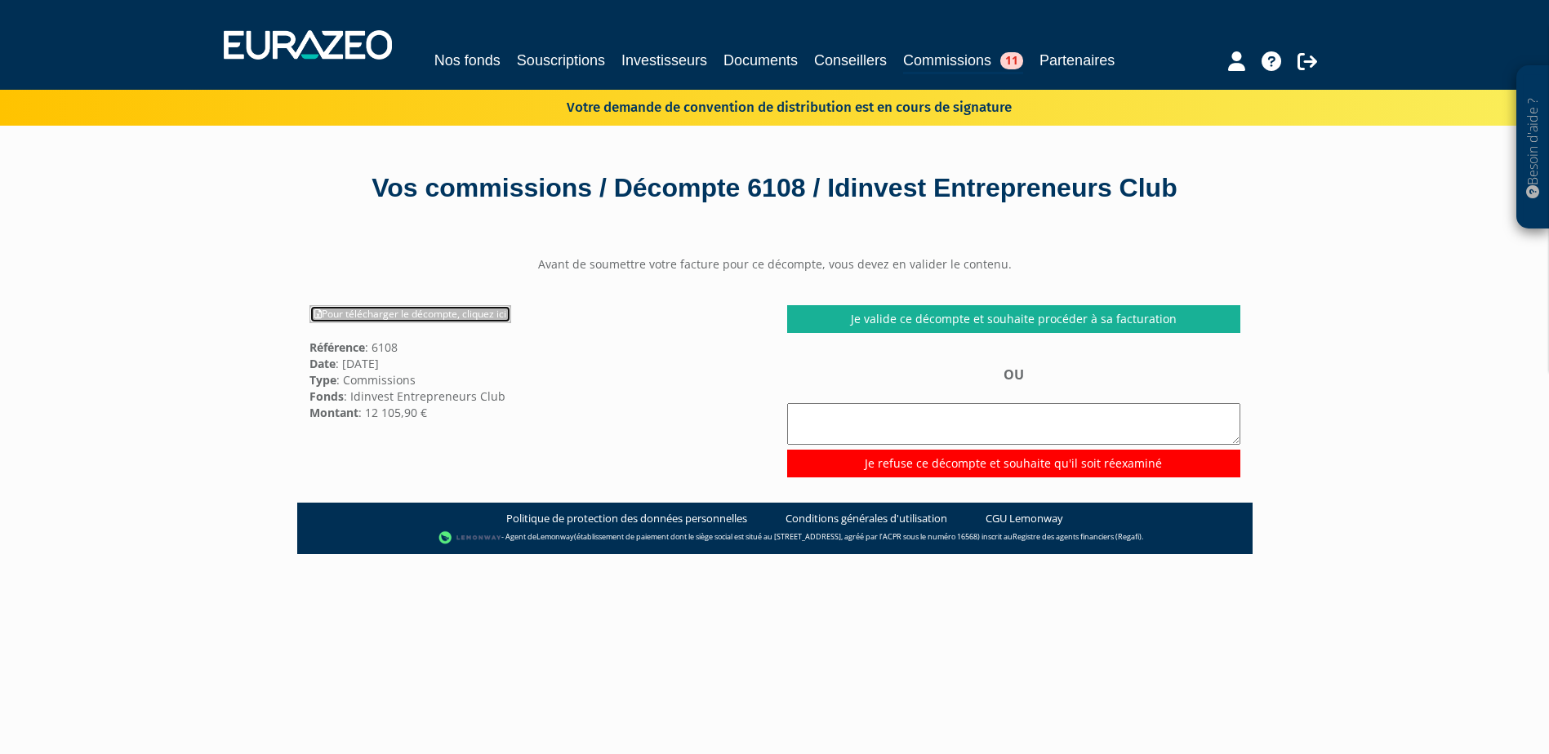
click at [400, 310] on link "Pour télécharger le décompte, cliquez ici" at bounding box center [410, 314] width 202 height 18
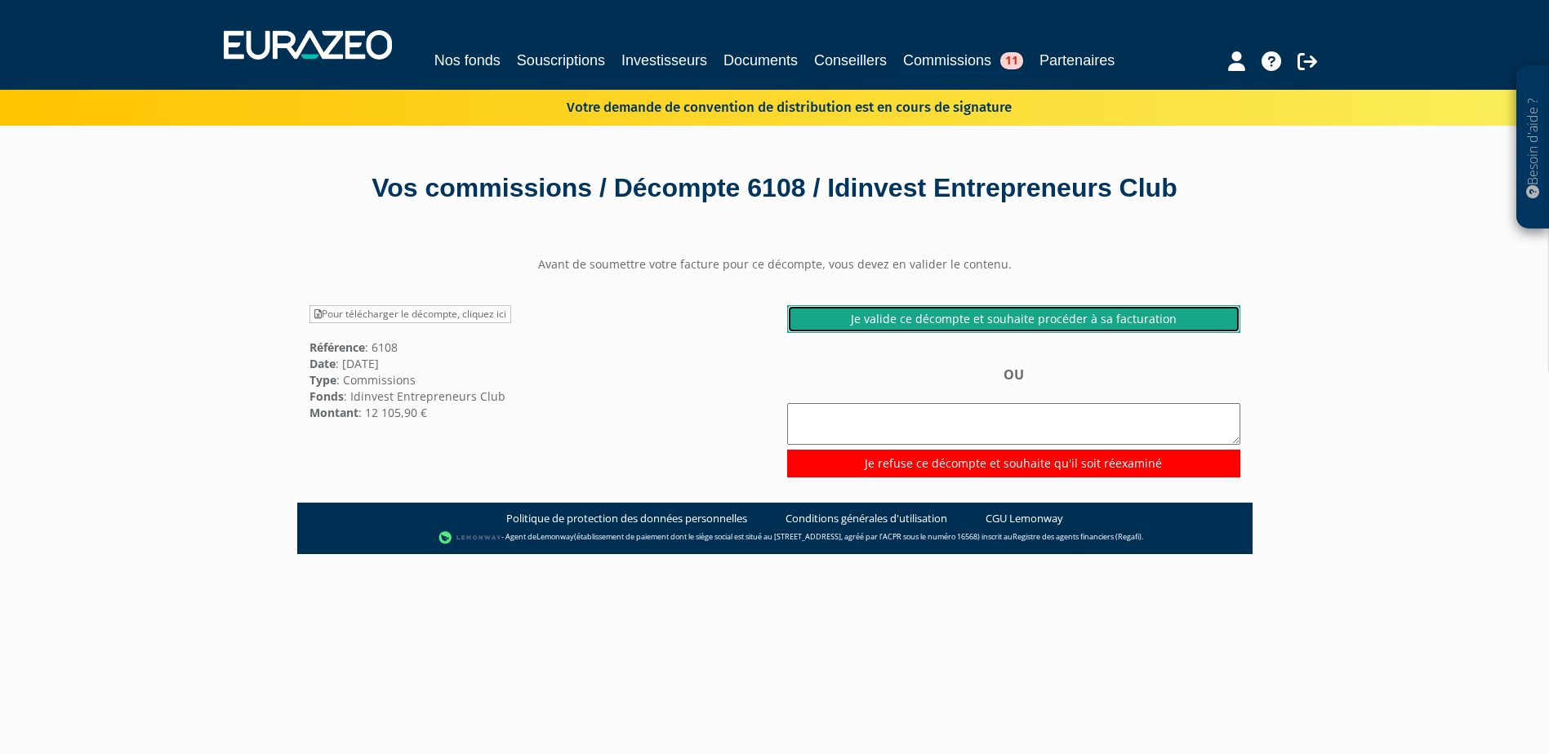
click at [1056, 323] on link "Je valide ce décompte et souhaite procéder à sa facturation" at bounding box center [1013, 319] width 453 height 28
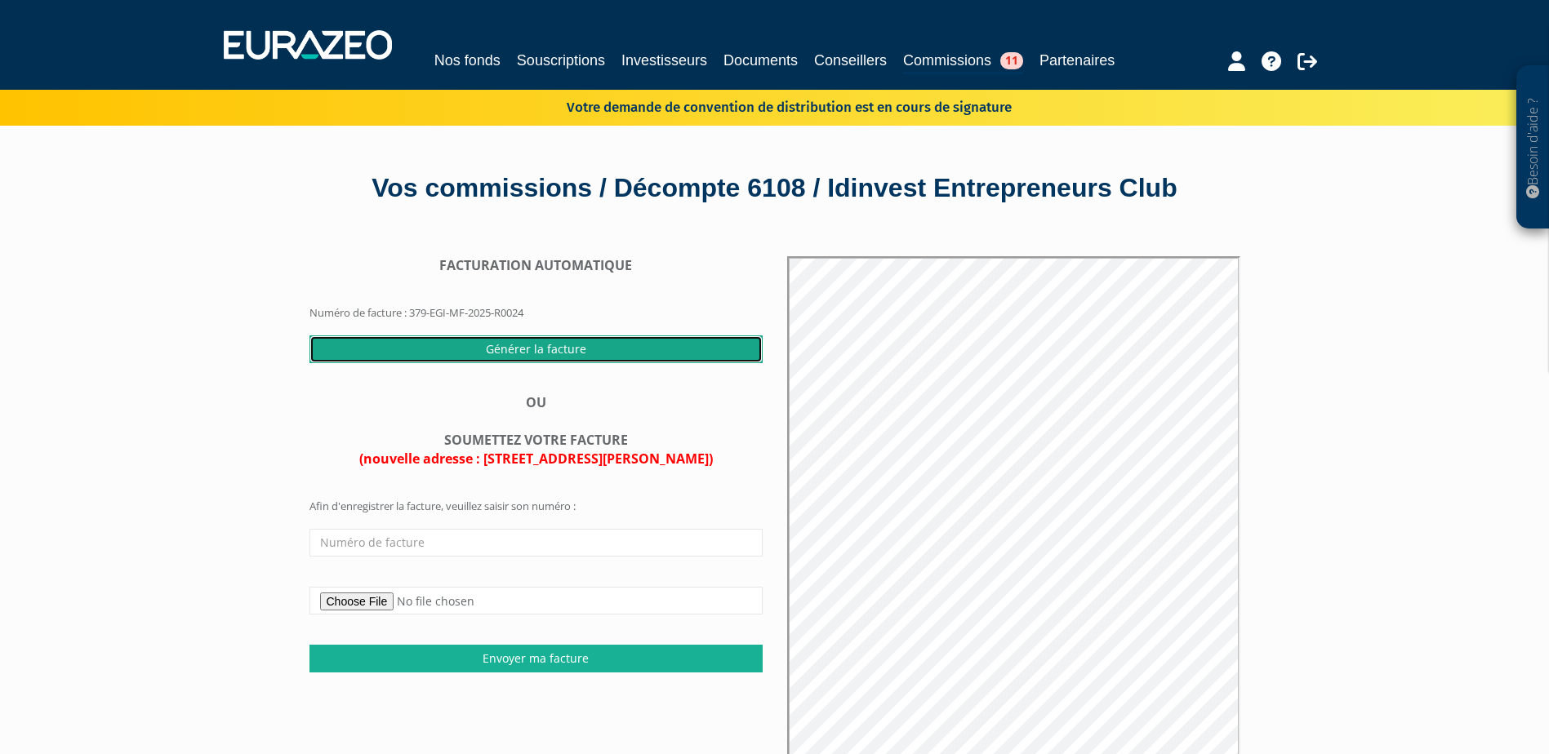
click at [534, 341] on input "Générer la facture" at bounding box center [535, 350] width 453 height 28
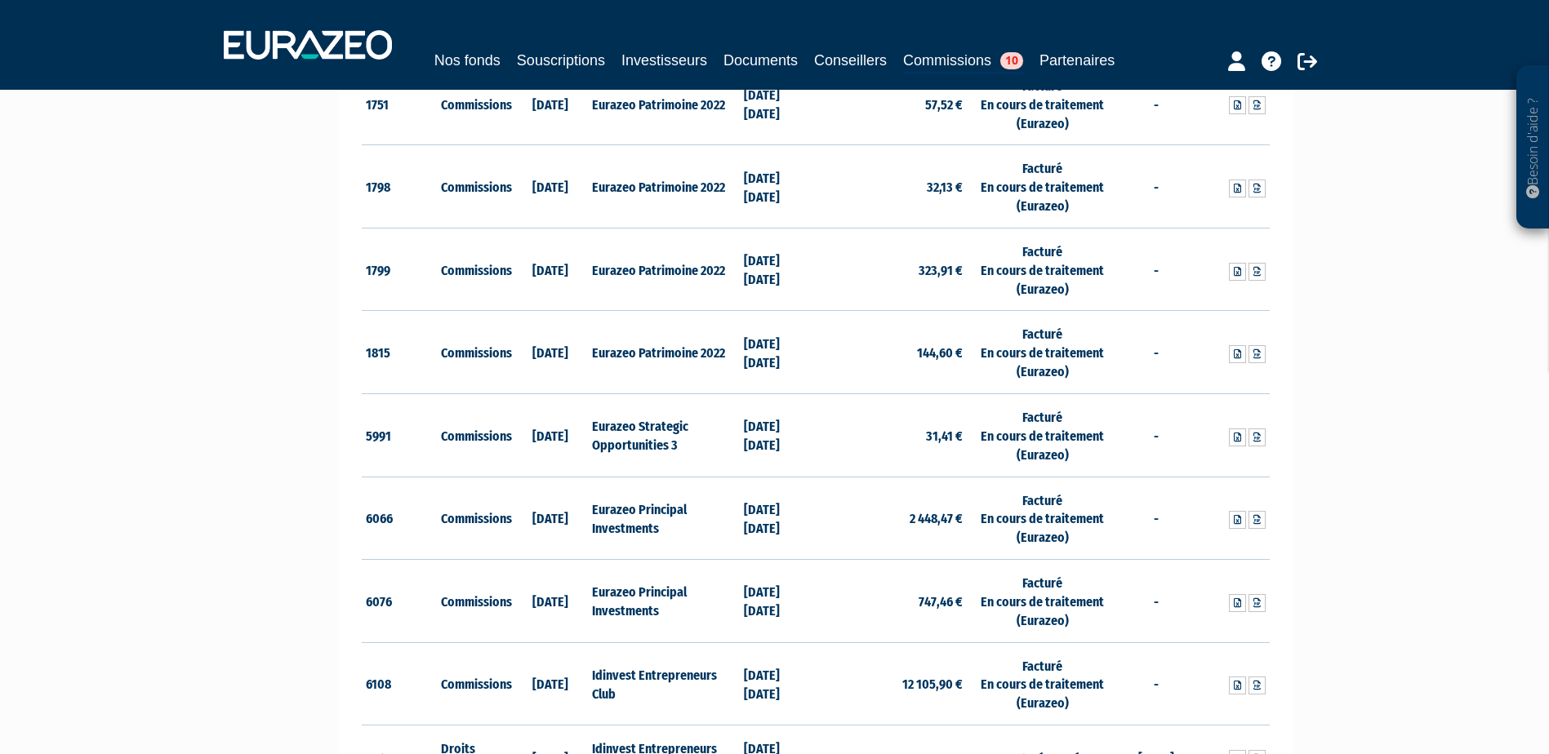
scroll to position [1878, 0]
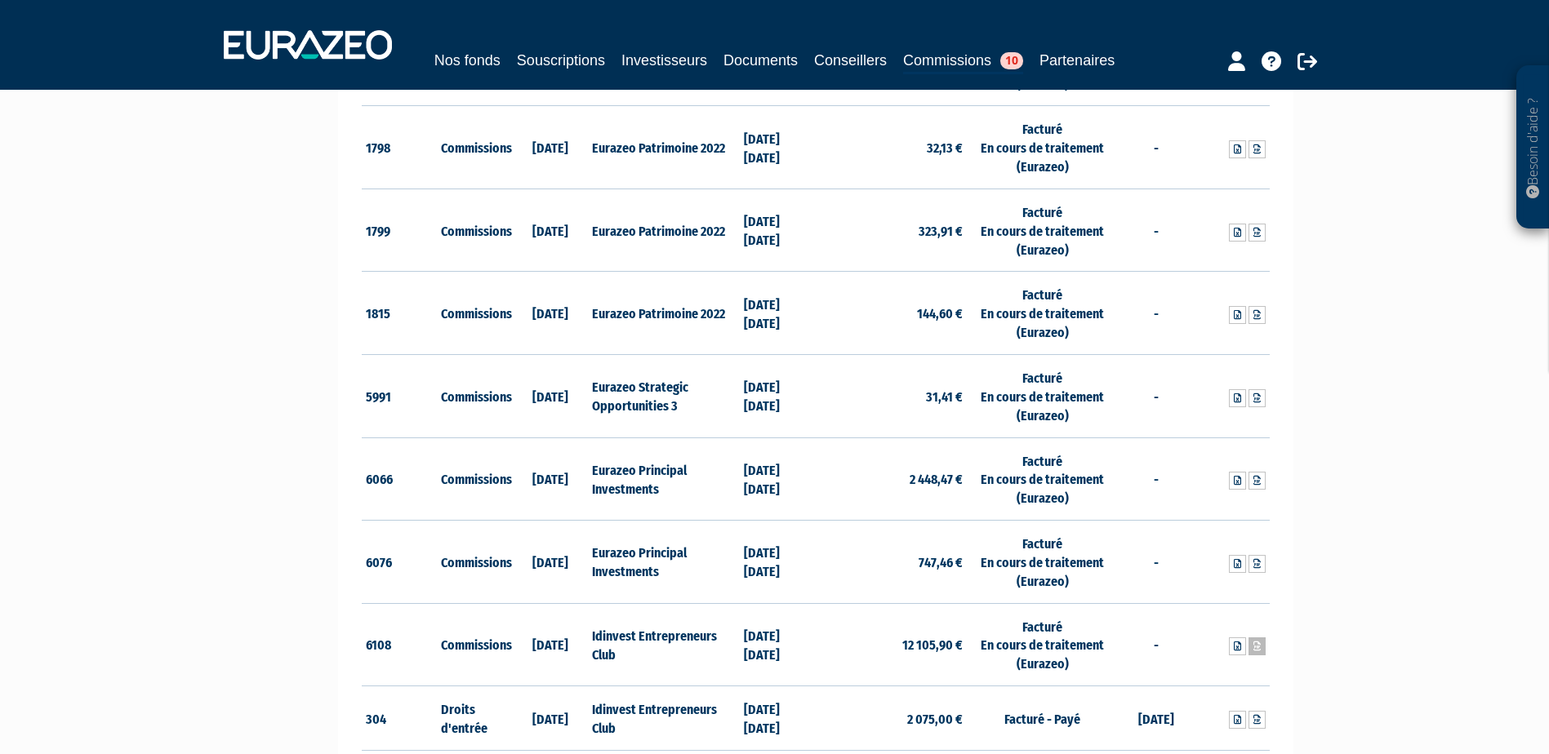
click at [1254, 646] on icon at bounding box center [1256, 647] width 7 height 10
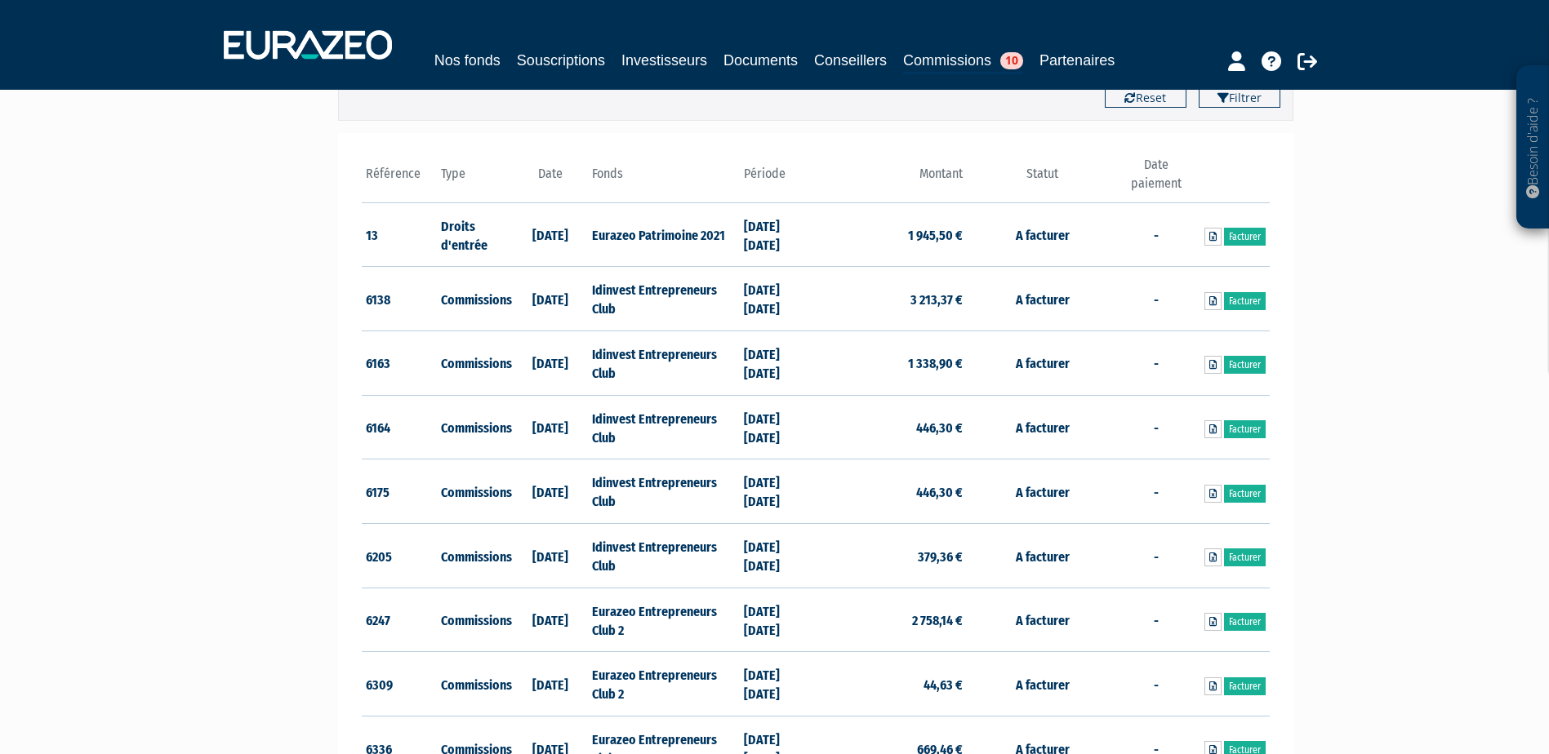
scroll to position [82, 0]
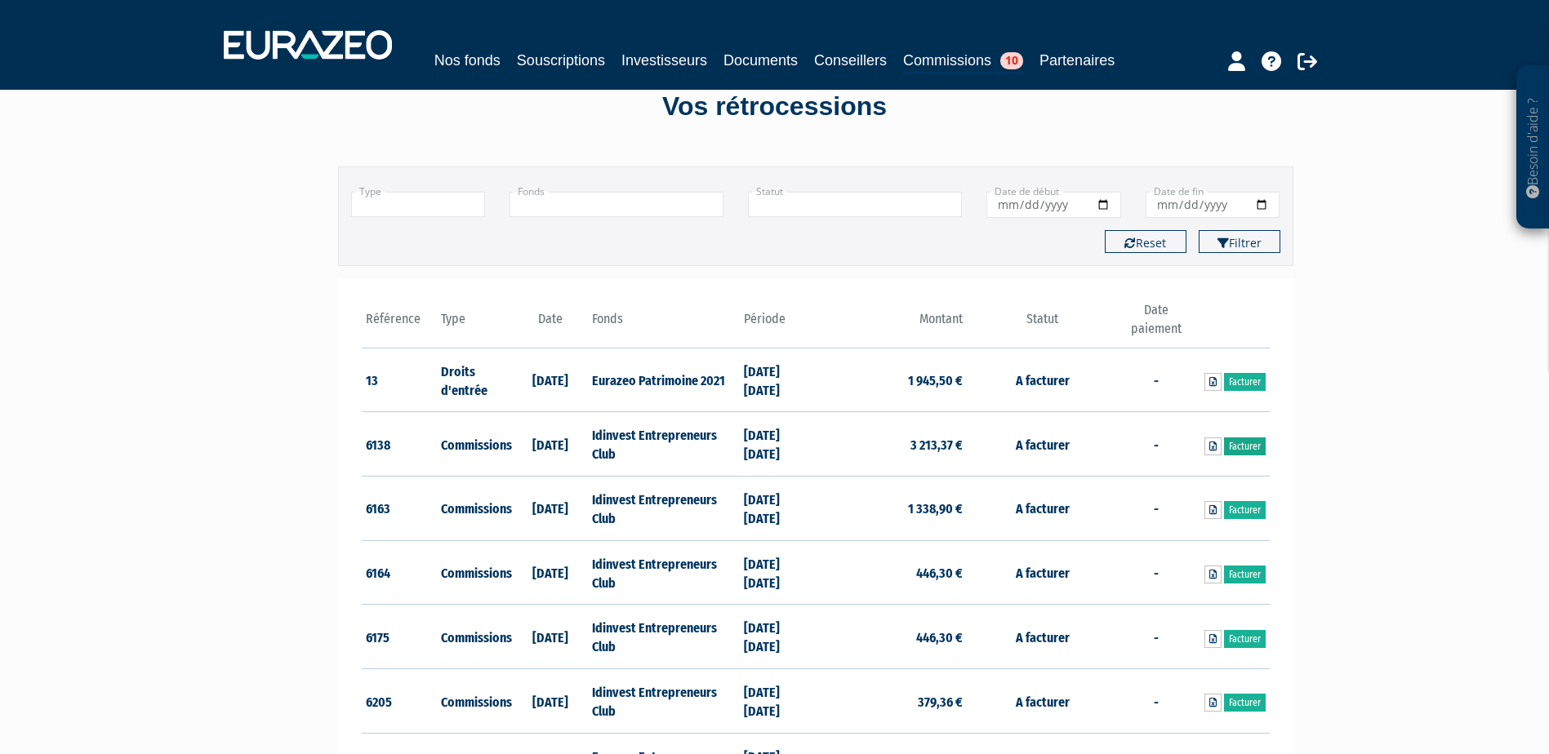
click at [1242, 445] on link "Facturer" at bounding box center [1245, 447] width 42 height 18
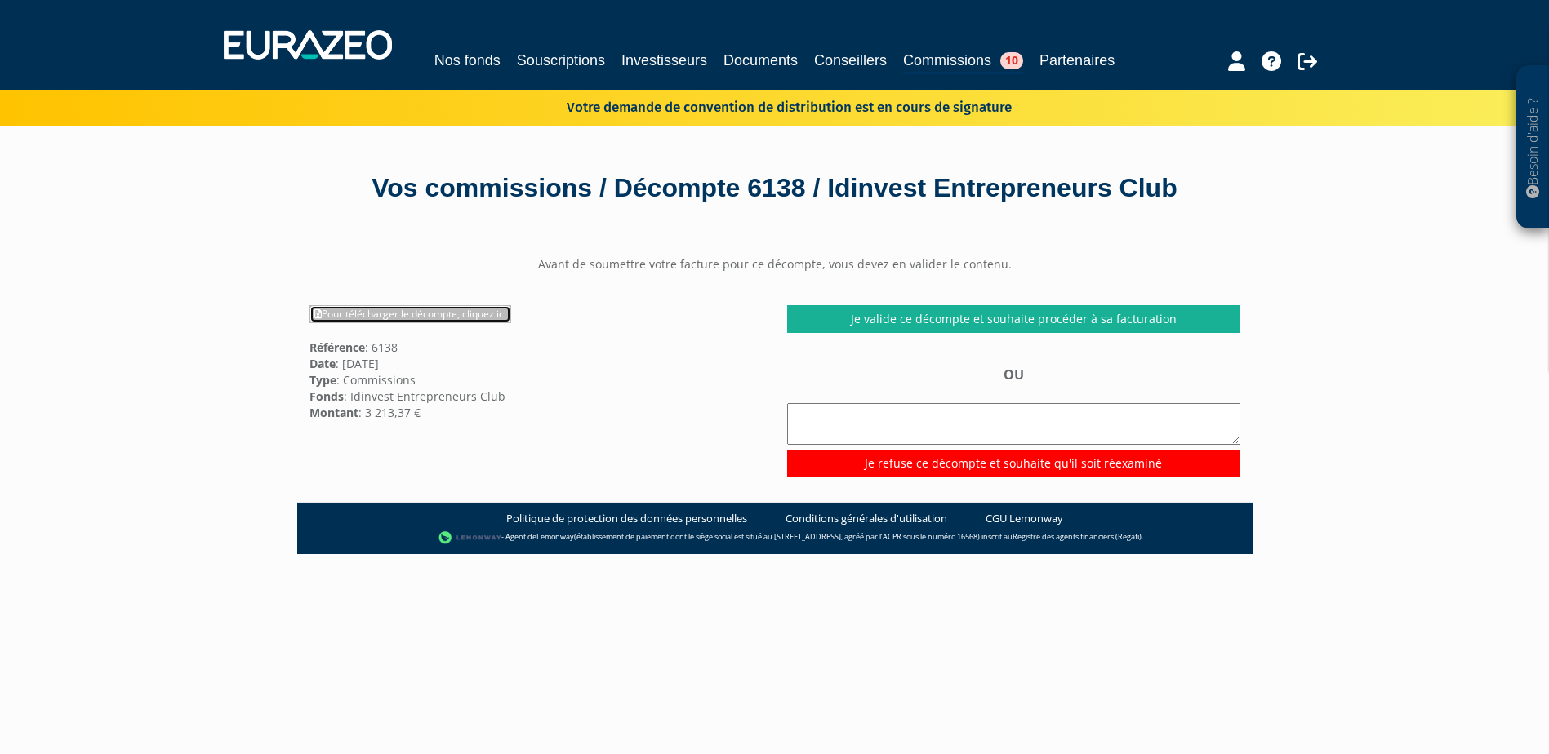
click at [434, 311] on link "Pour télécharger le décompte, cliquez ici" at bounding box center [410, 314] width 202 height 18
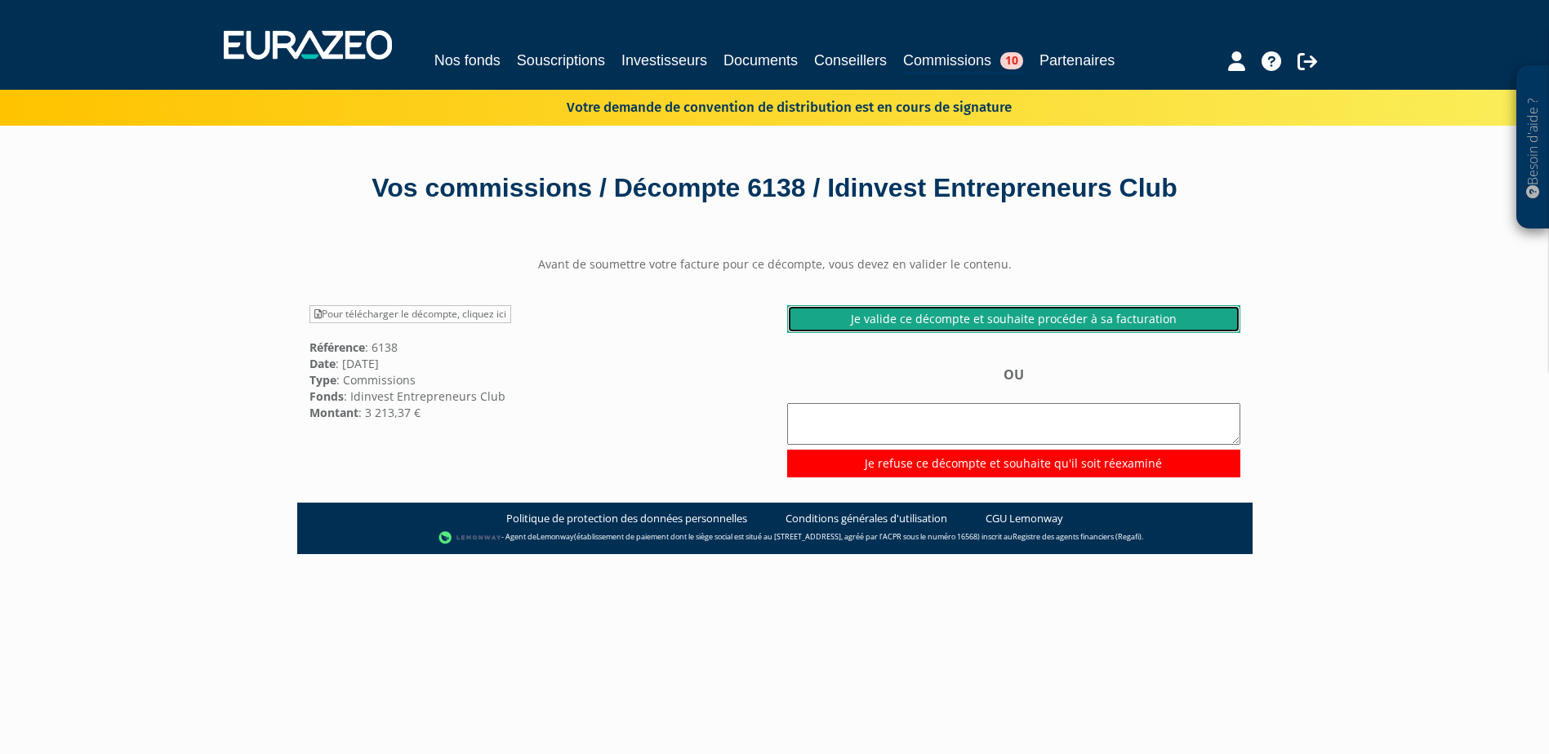
click at [1041, 319] on link "Je valide ce décompte et souhaite procéder à sa facturation" at bounding box center [1013, 319] width 453 height 28
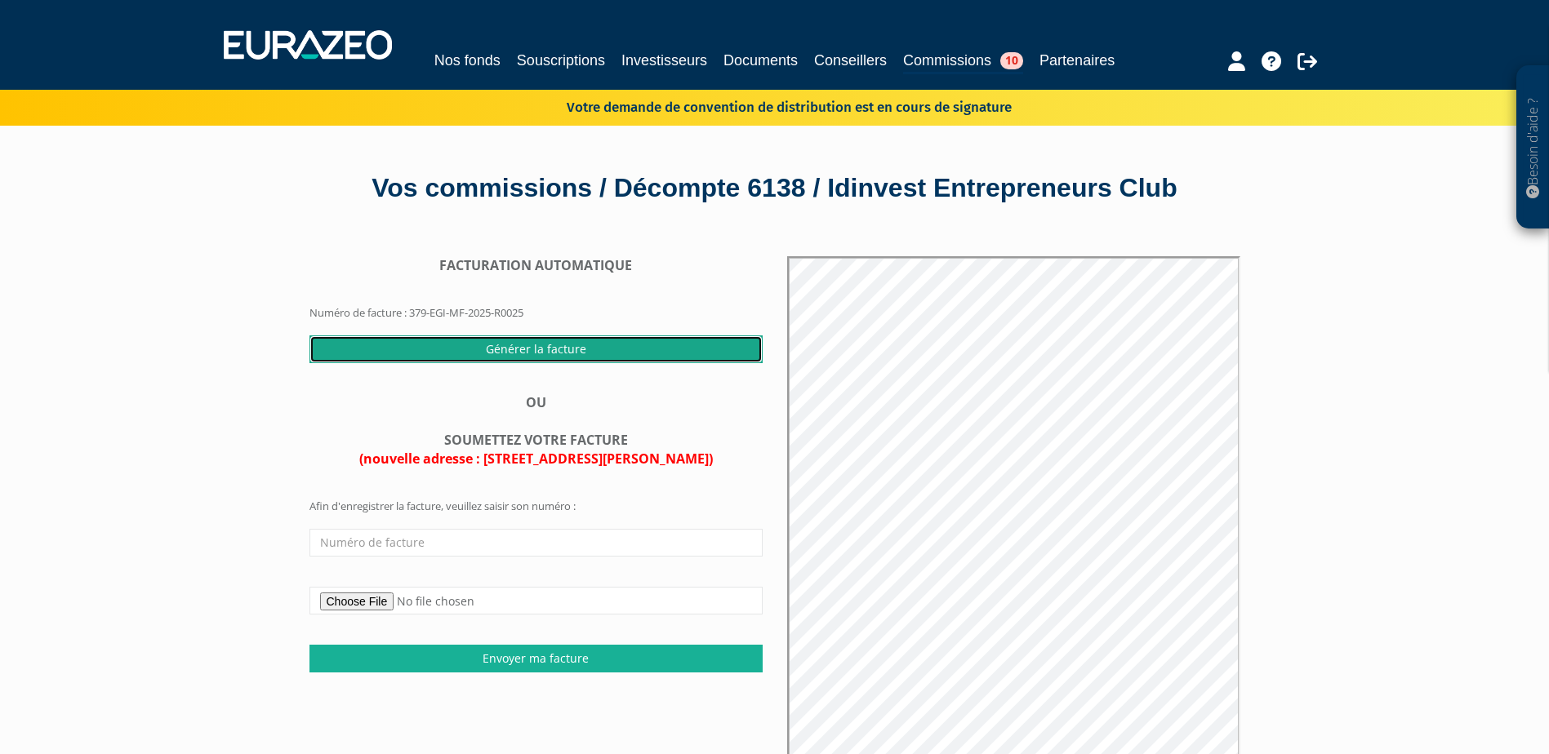
click at [519, 347] on input "Générer la facture" at bounding box center [535, 350] width 453 height 28
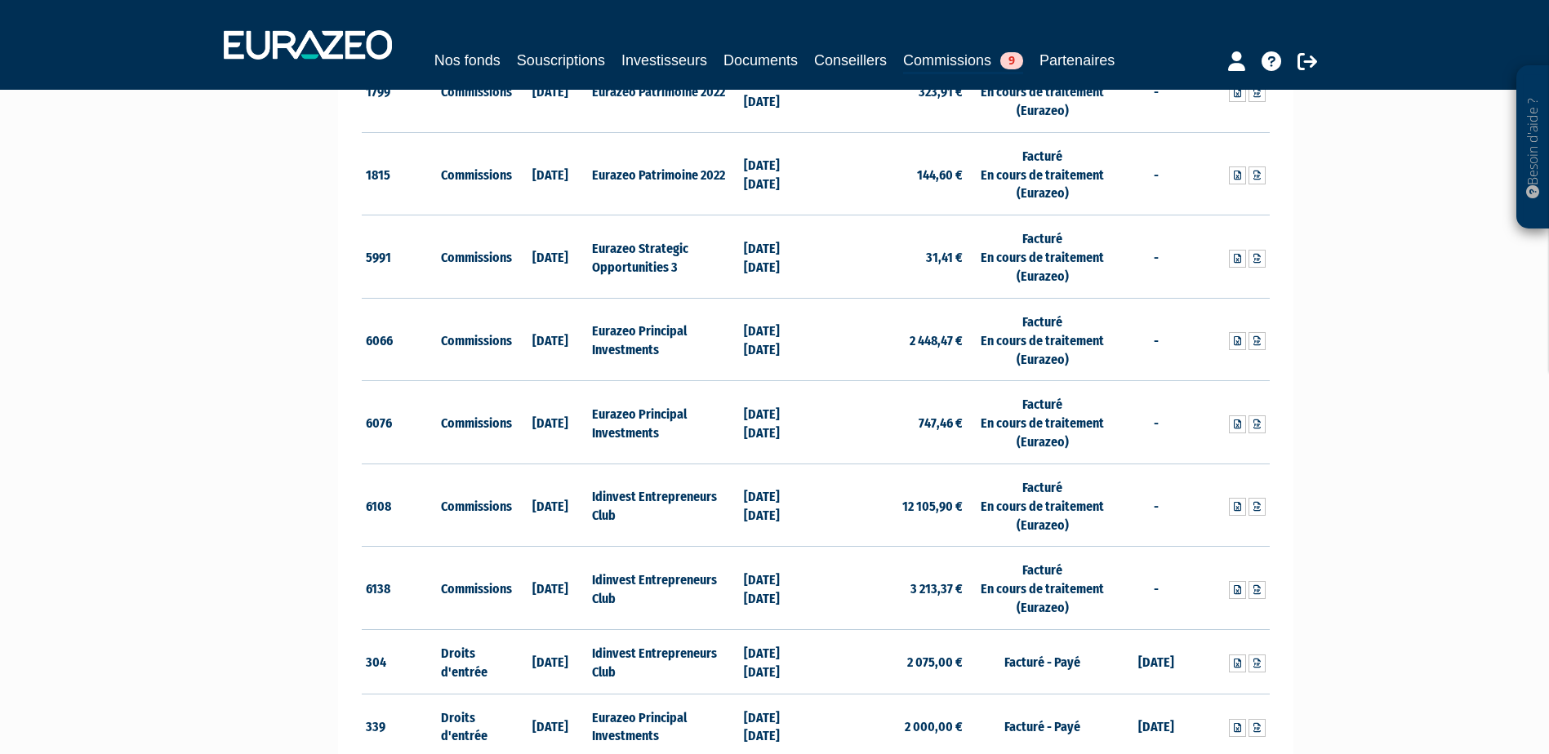
scroll to position [1959, 0]
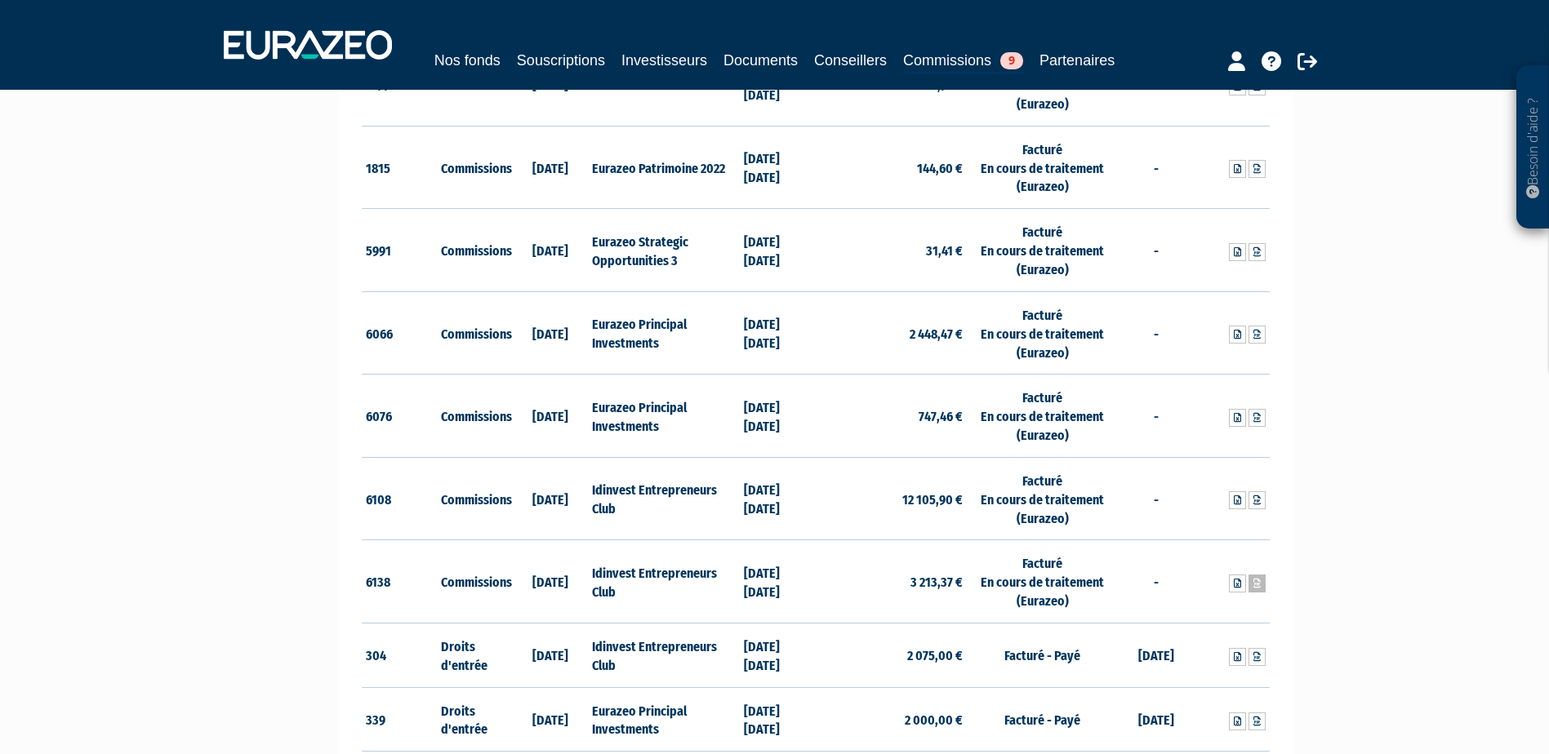
click at [1261, 588] on link at bounding box center [1256, 584] width 17 height 18
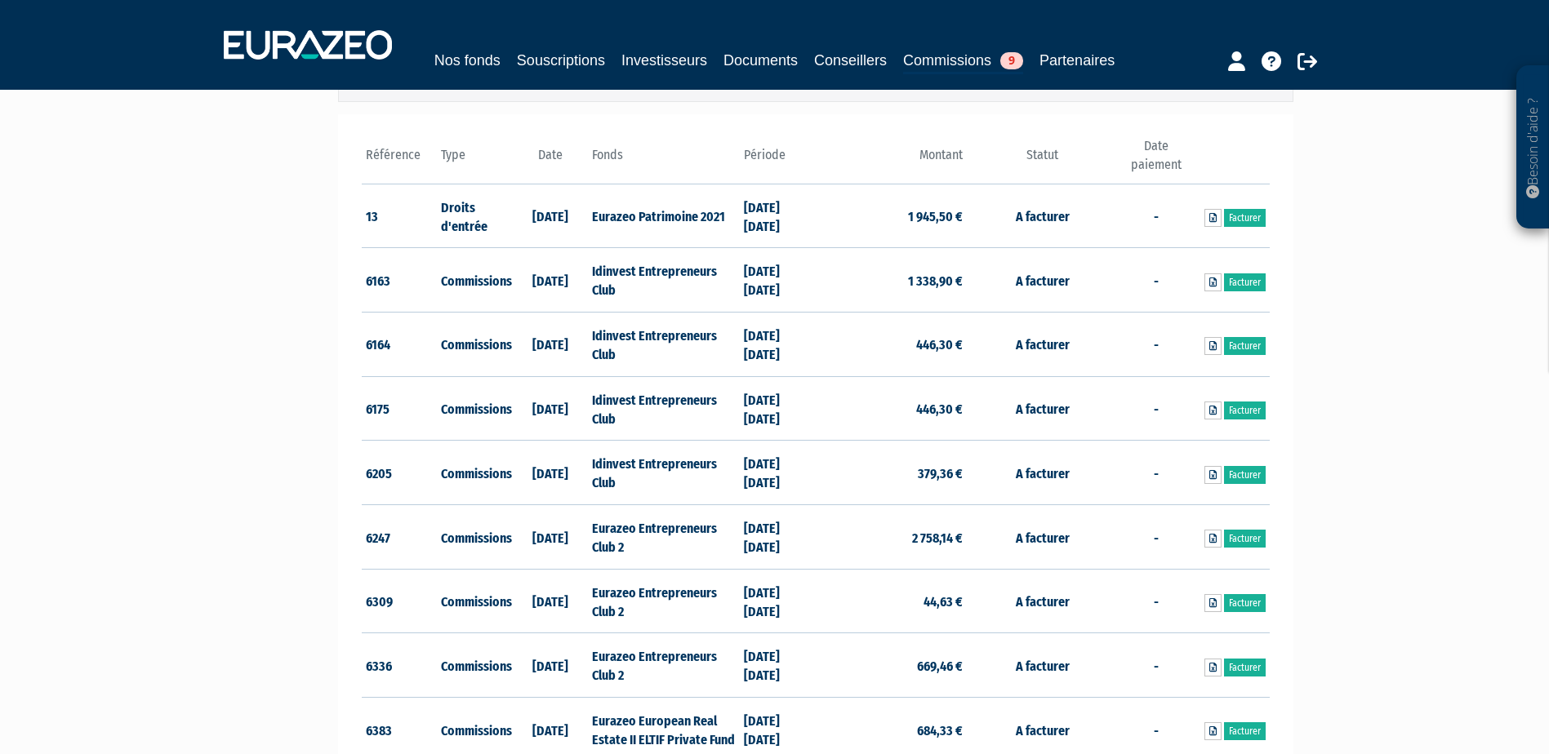
scroll to position [245, 0]
click at [1245, 285] on link "Facturer" at bounding box center [1245, 283] width 42 height 18
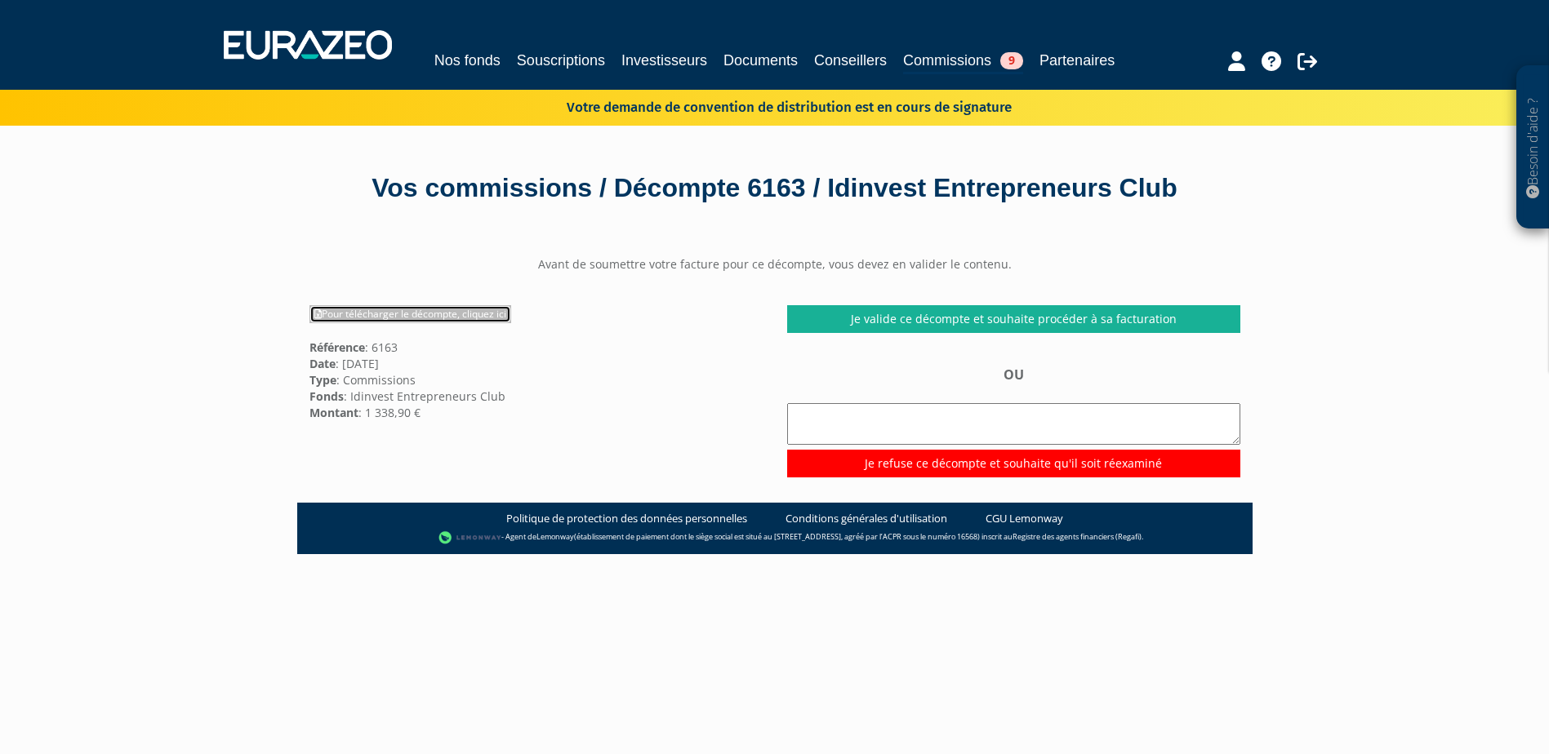
click at [419, 313] on link "Pour télécharger le décompte, cliquez ici" at bounding box center [410, 314] width 202 height 18
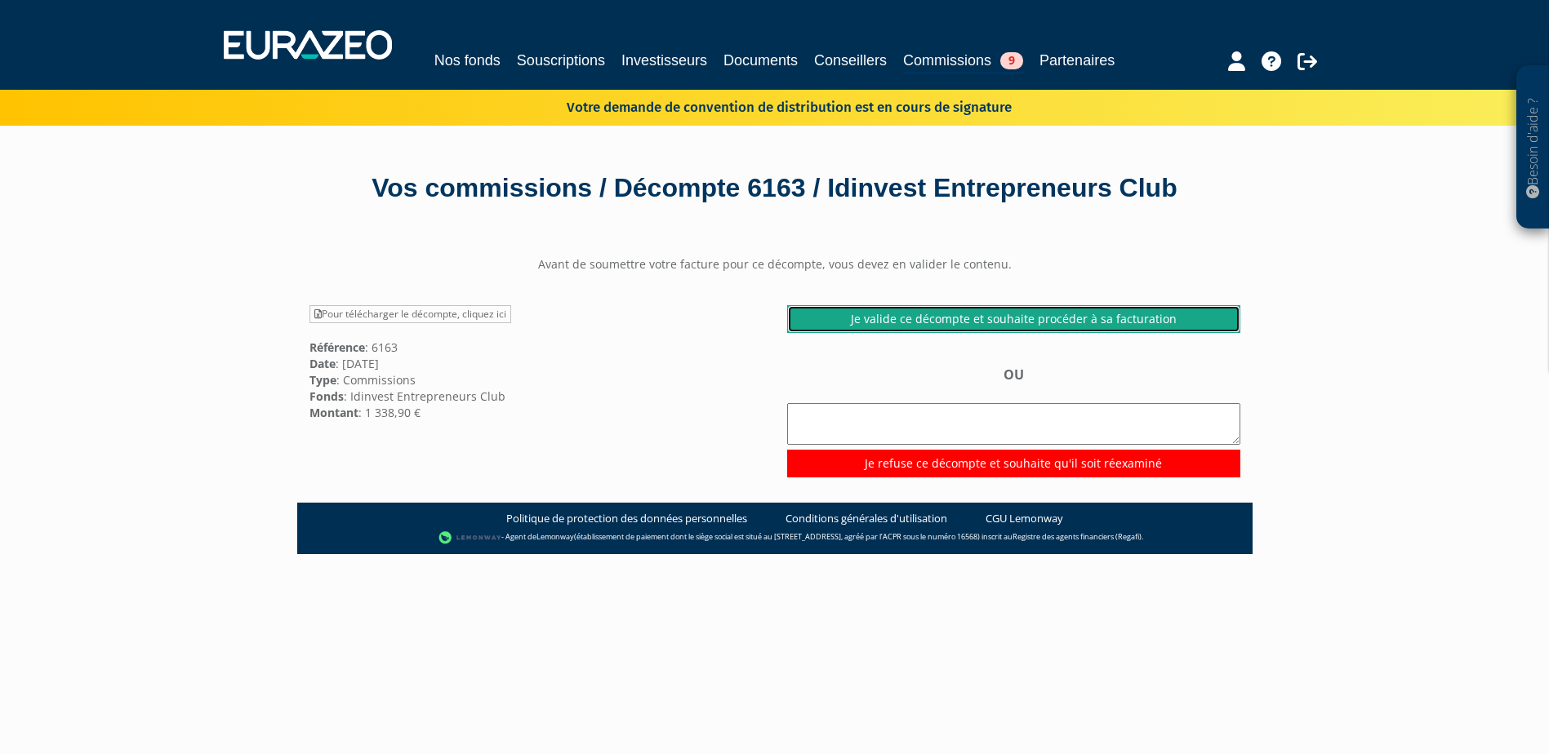
click at [1027, 319] on link "Je valide ce décompte et souhaite procéder à sa facturation" at bounding box center [1013, 319] width 453 height 28
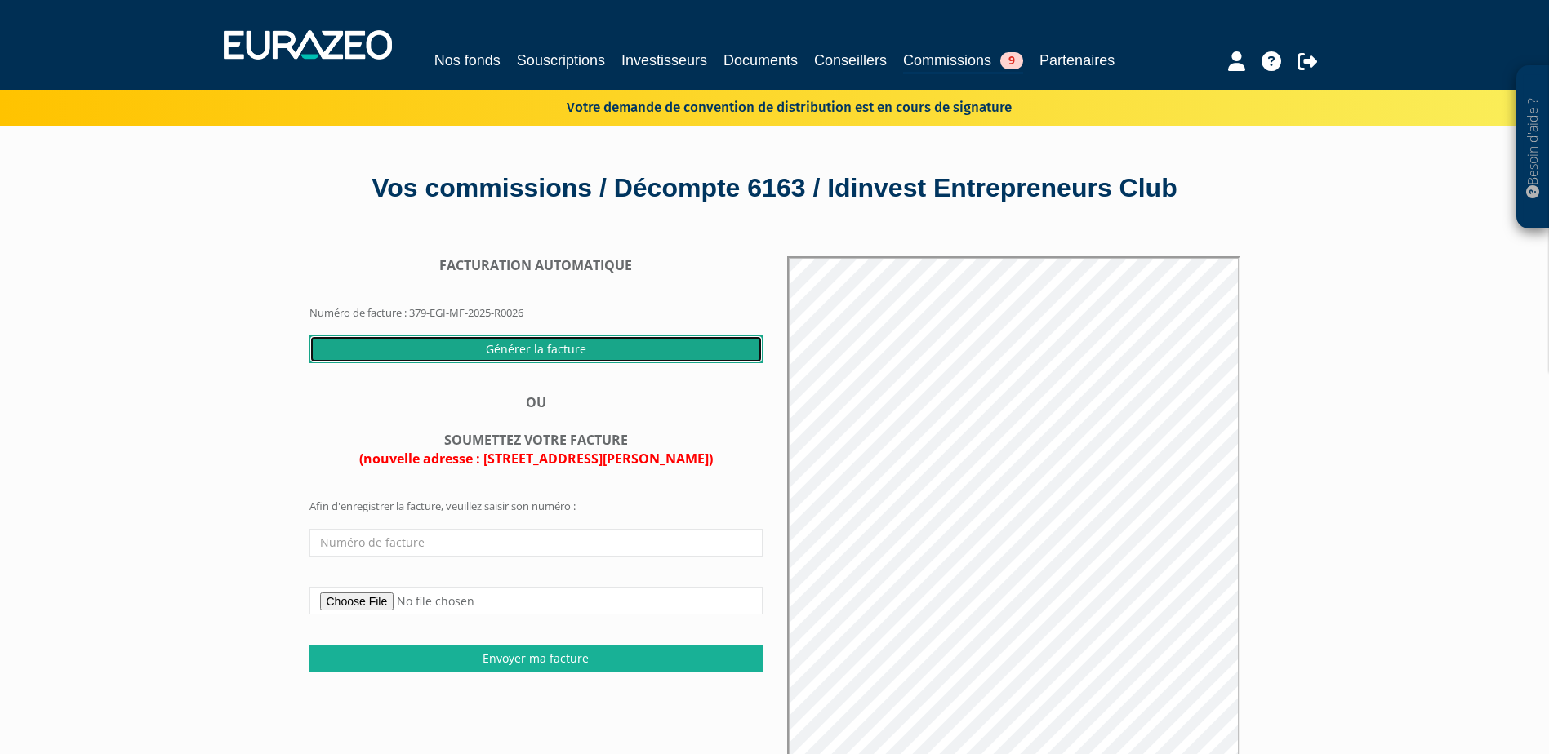
click at [527, 347] on input "Générer la facture" at bounding box center [535, 350] width 453 height 28
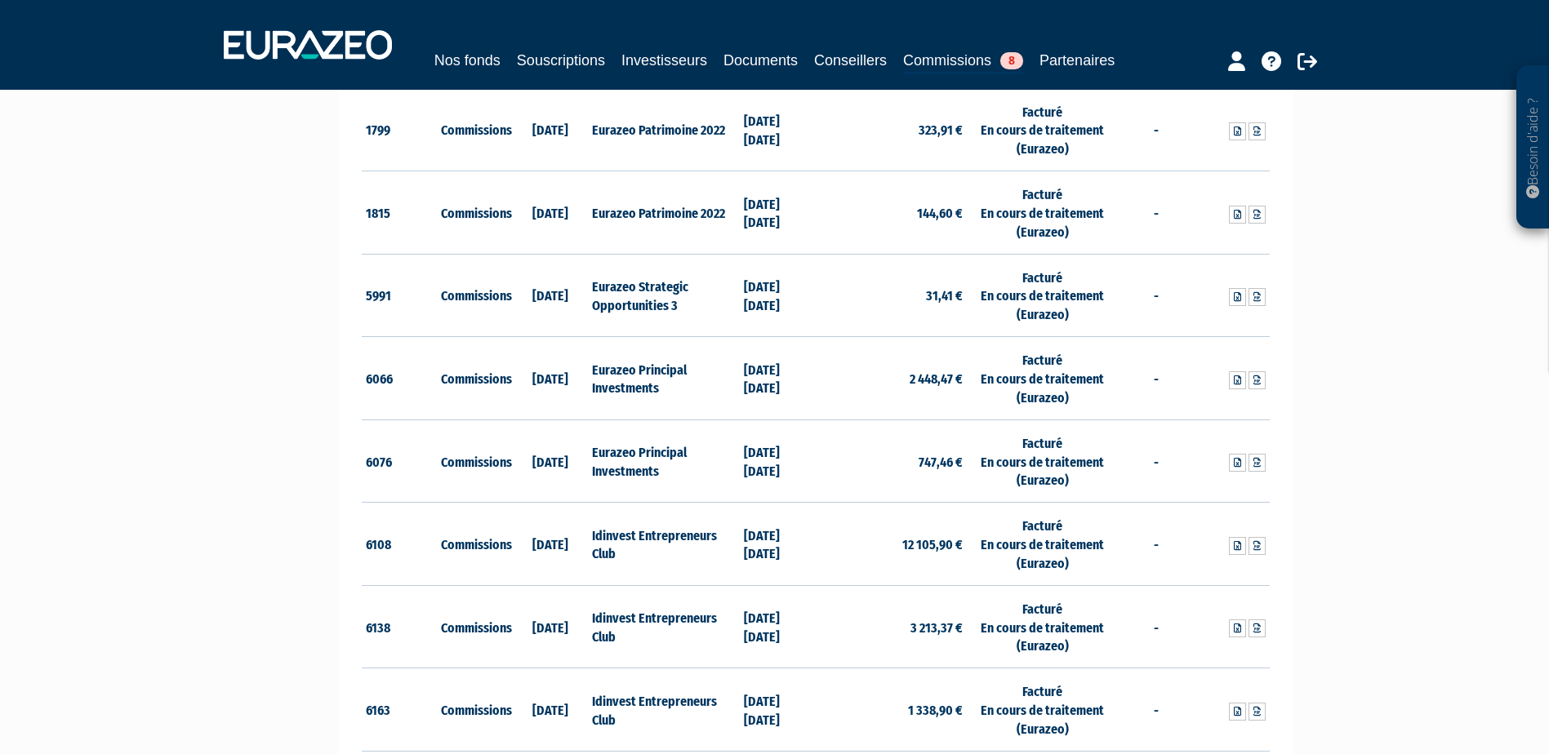
scroll to position [1878, 0]
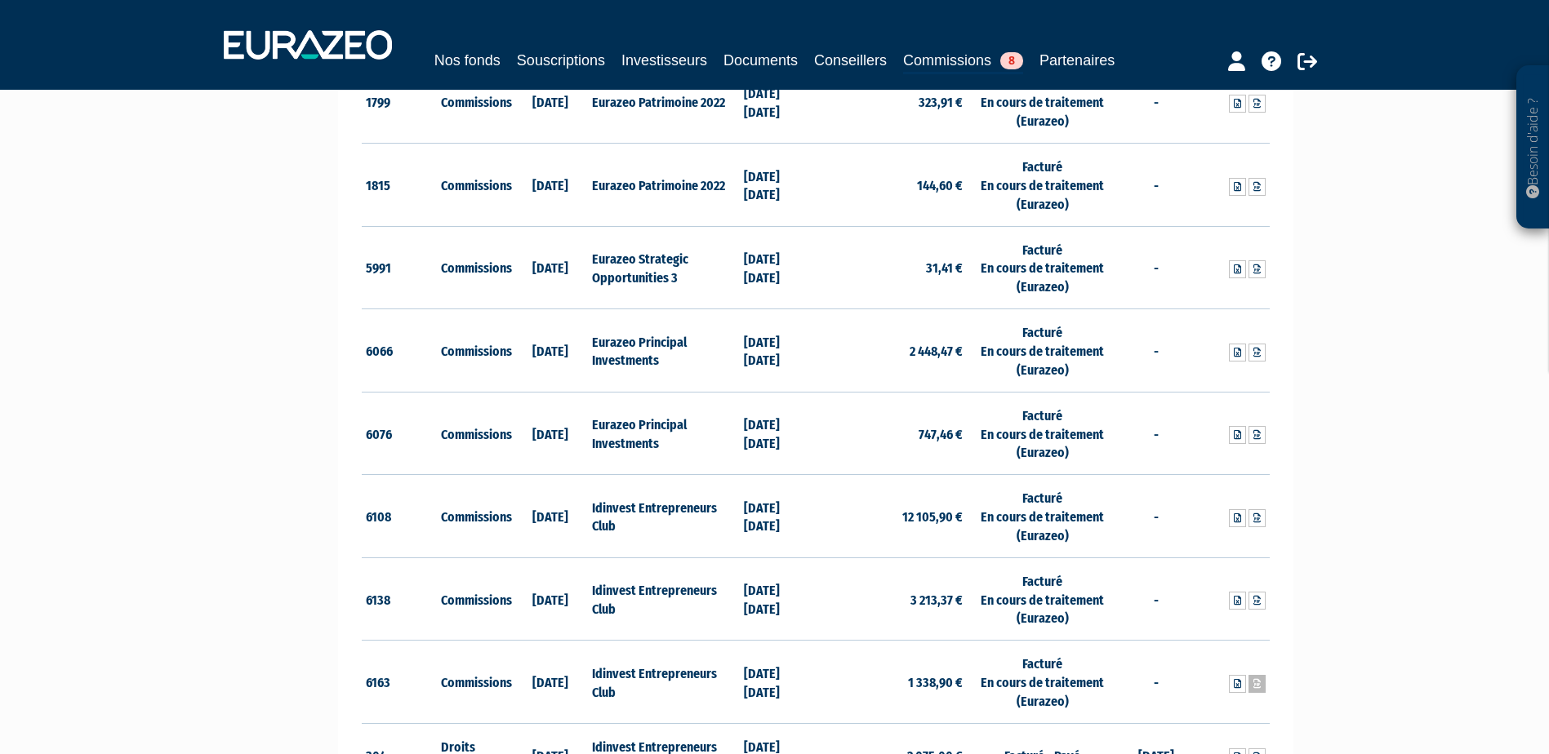
click at [1257, 683] on icon at bounding box center [1256, 684] width 7 height 10
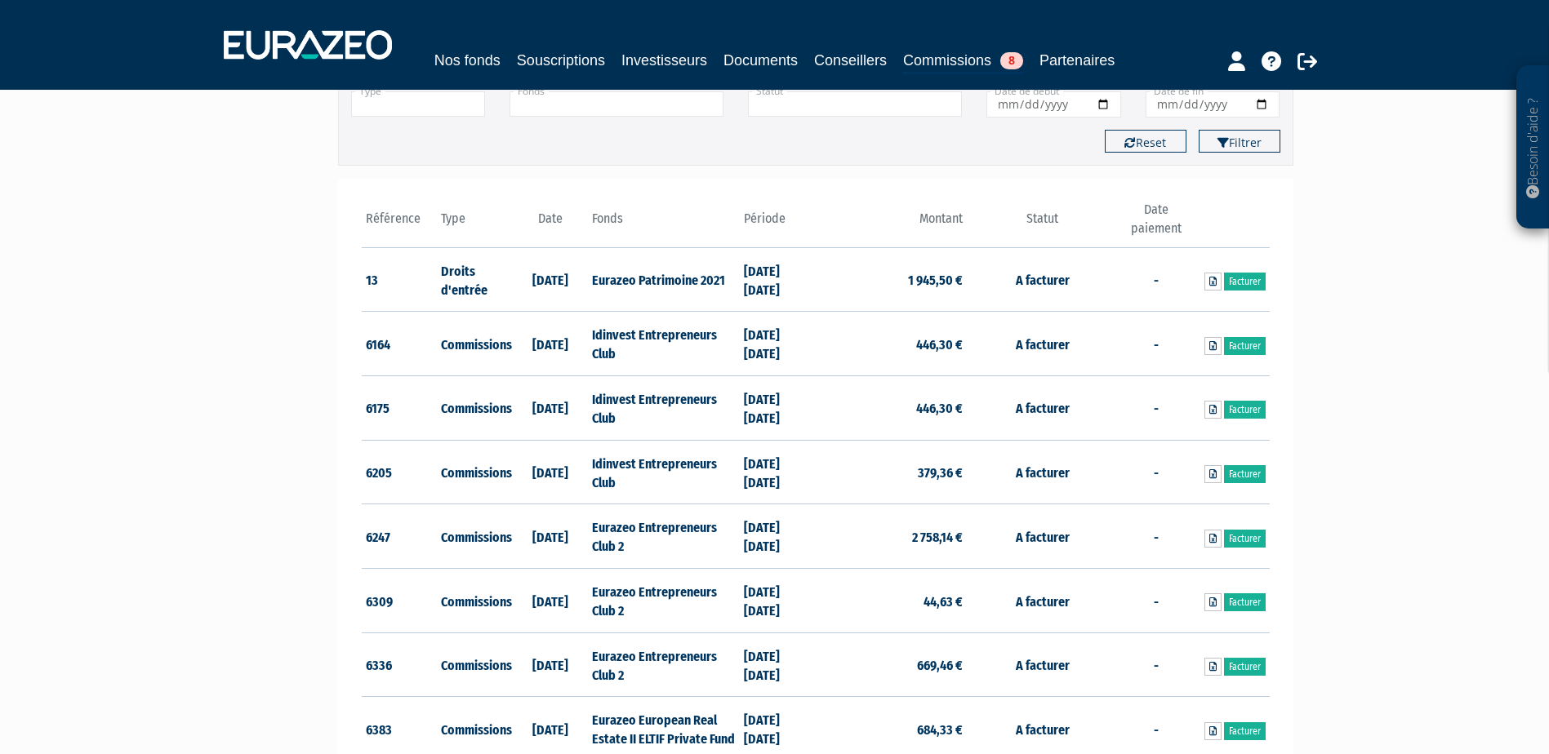
scroll to position [163, 0]
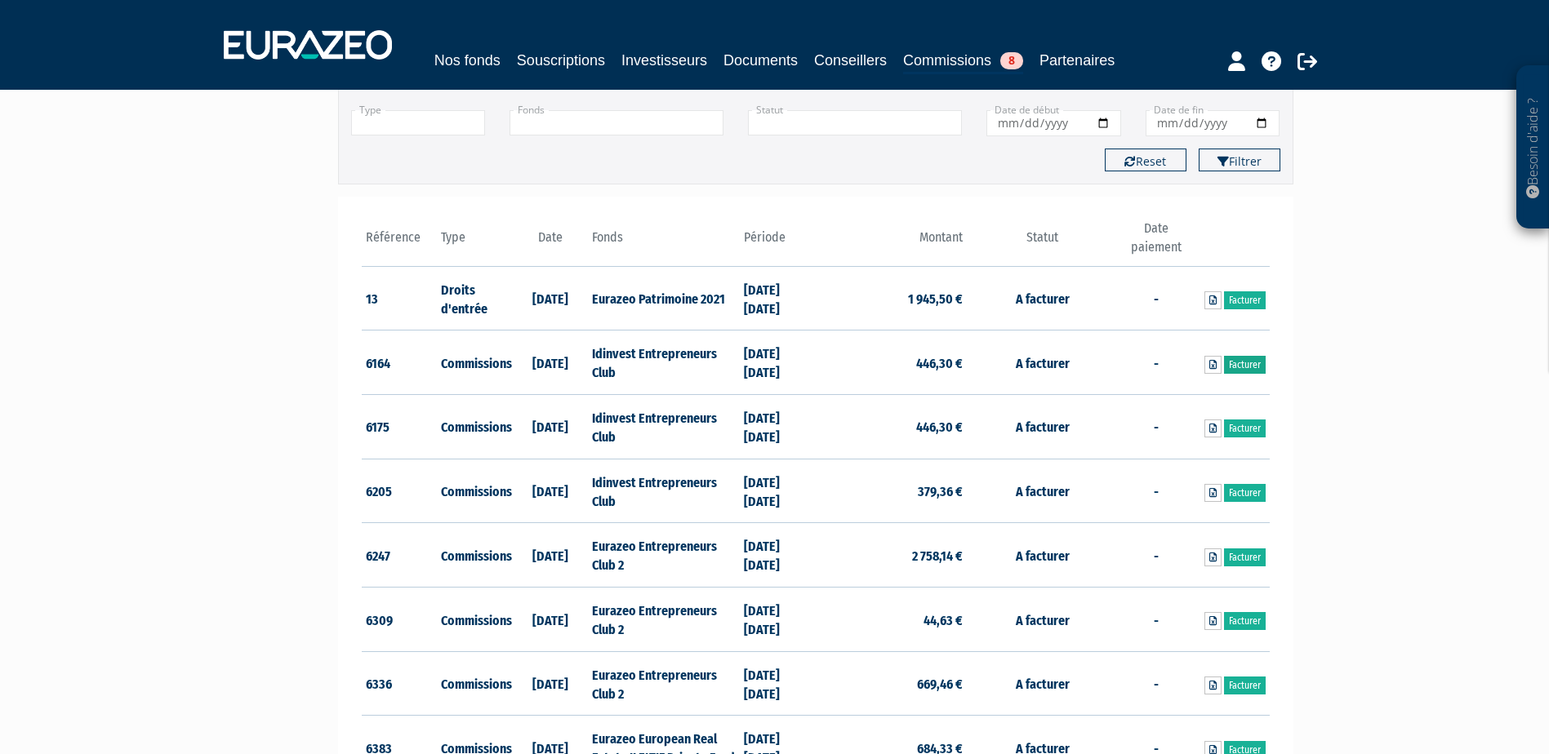
click at [1246, 362] on link "Facturer" at bounding box center [1245, 365] width 42 height 18
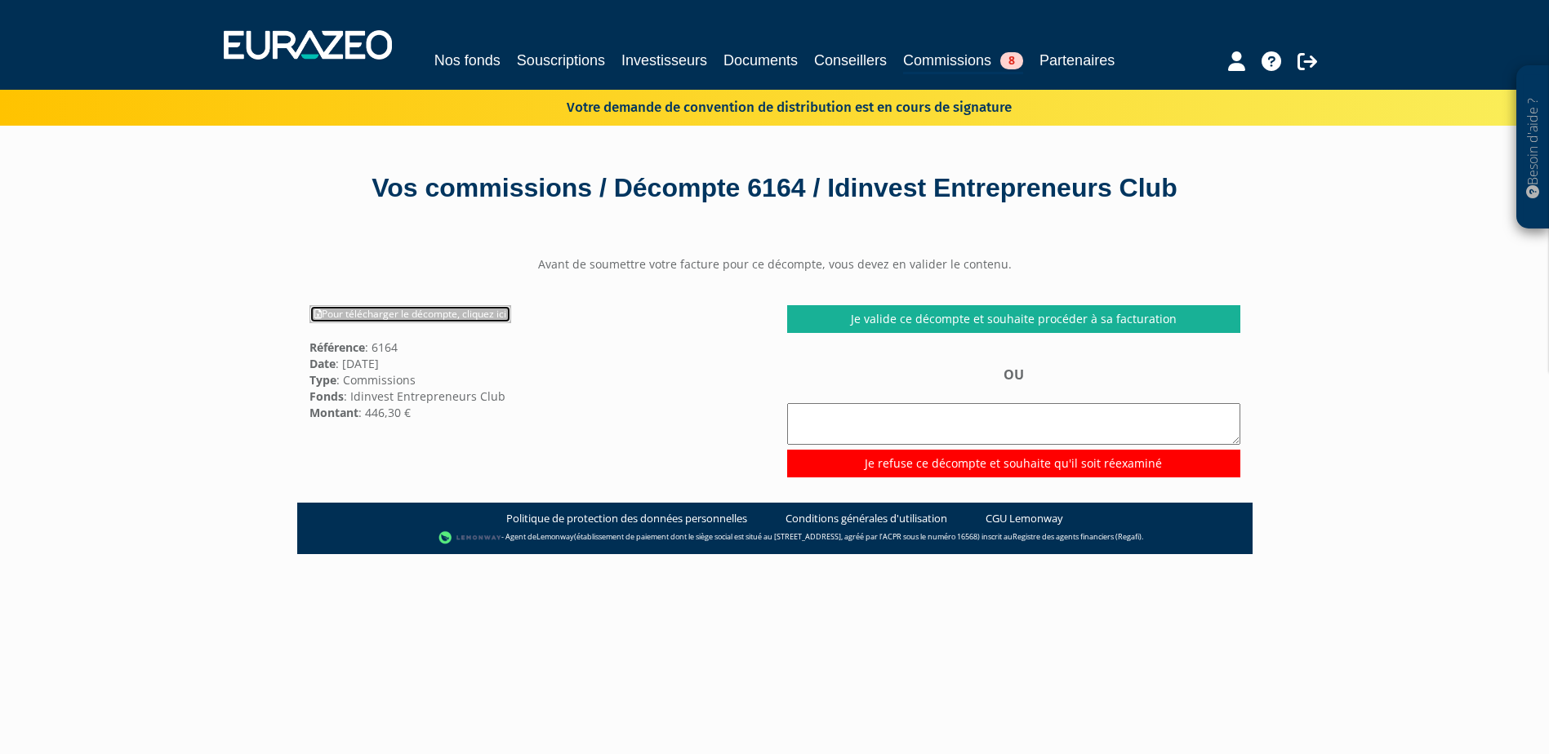
click at [412, 317] on link "Pour télécharger le décompte, cliquez ici" at bounding box center [410, 314] width 202 height 18
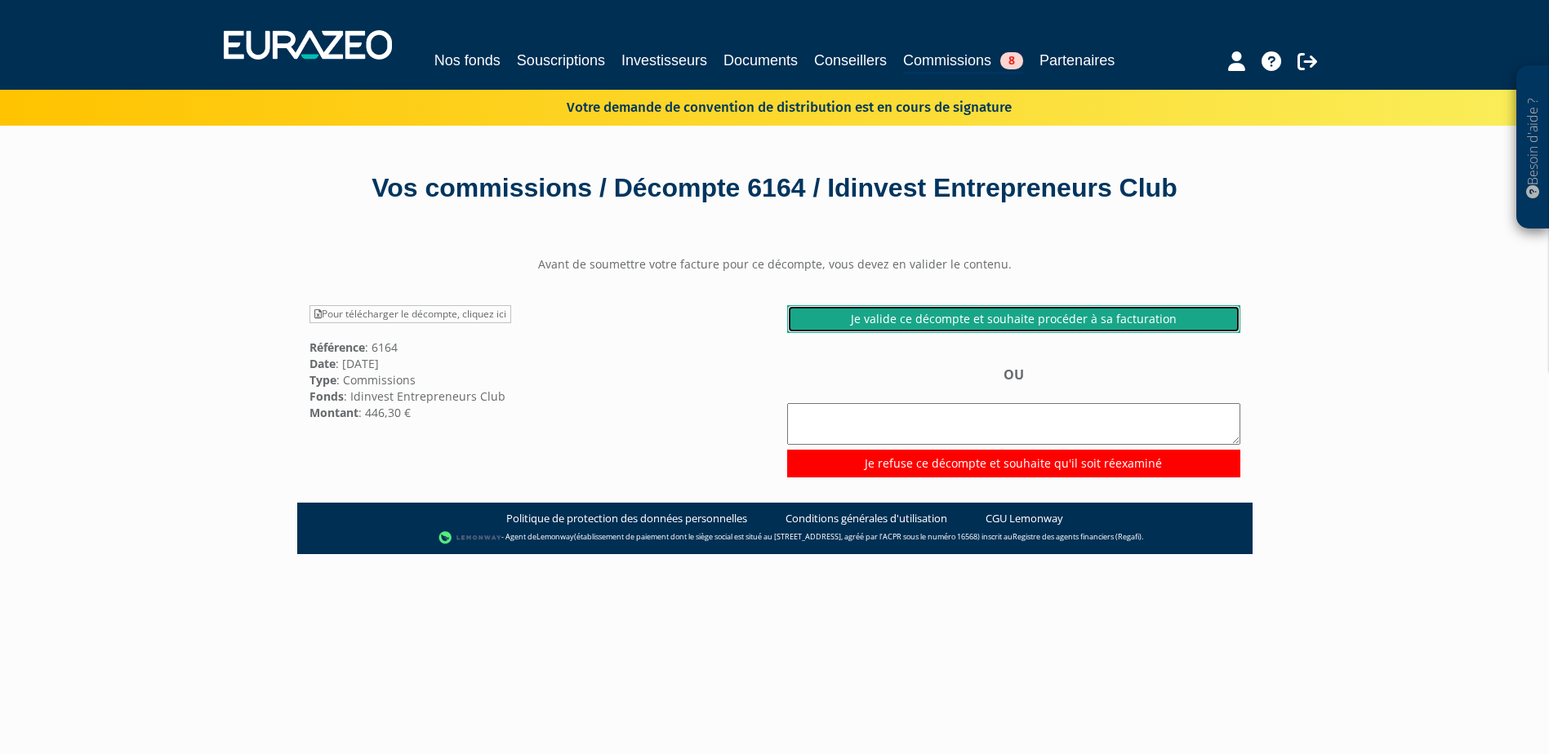
click at [1037, 319] on link "Je valide ce décompte et souhaite procéder à sa facturation" at bounding box center [1013, 319] width 453 height 28
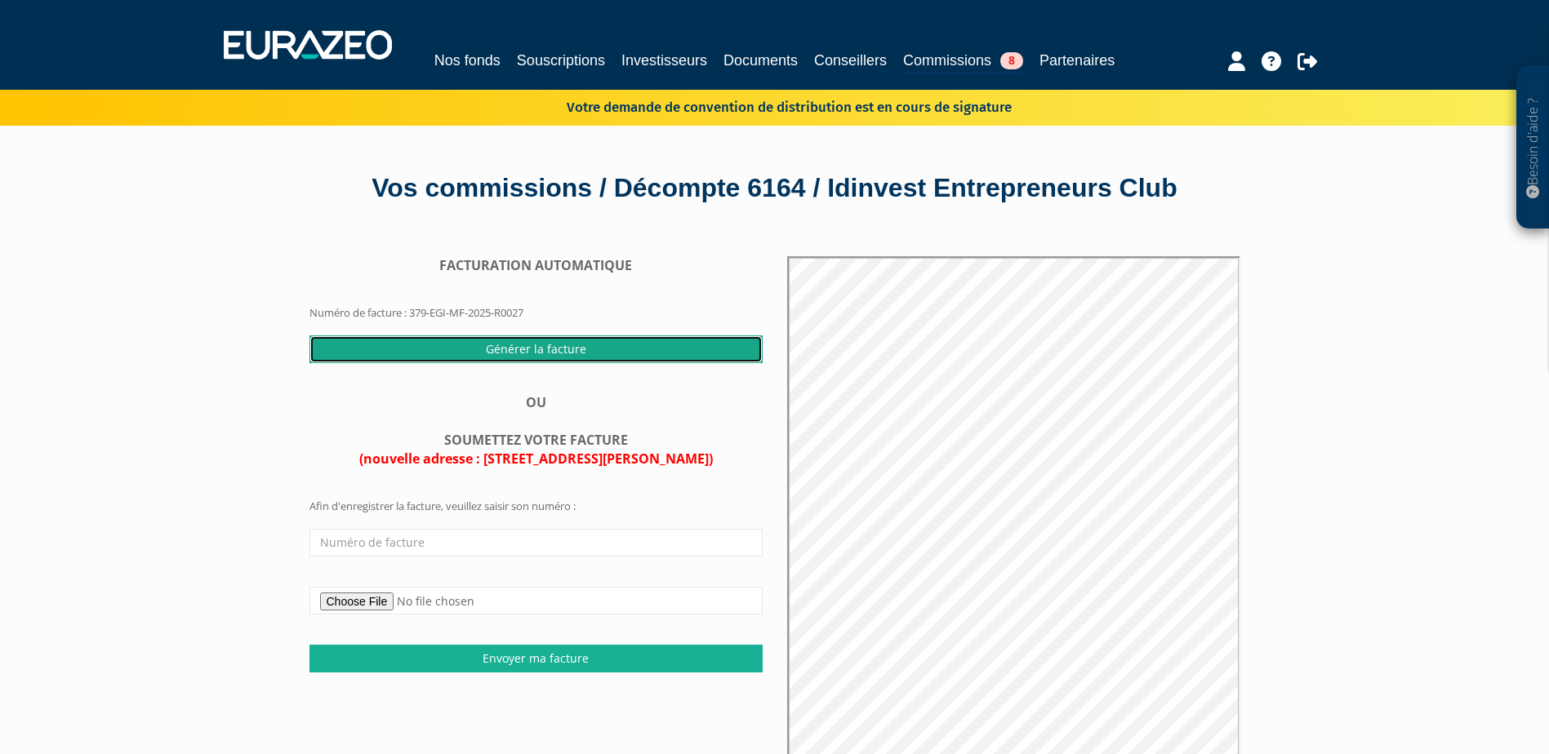
click at [536, 340] on input "Générer la facture" at bounding box center [535, 350] width 453 height 28
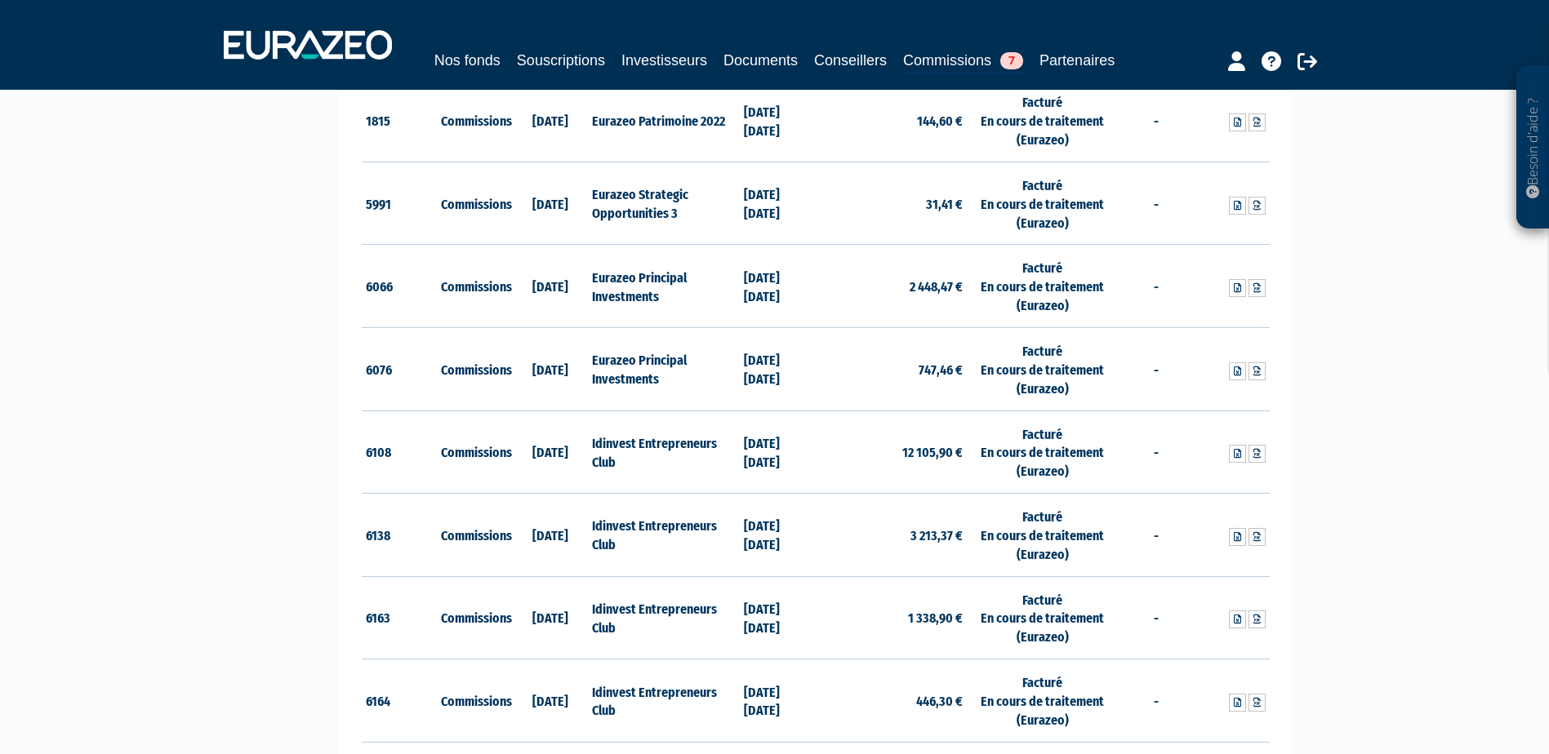
scroll to position [1959, 0]
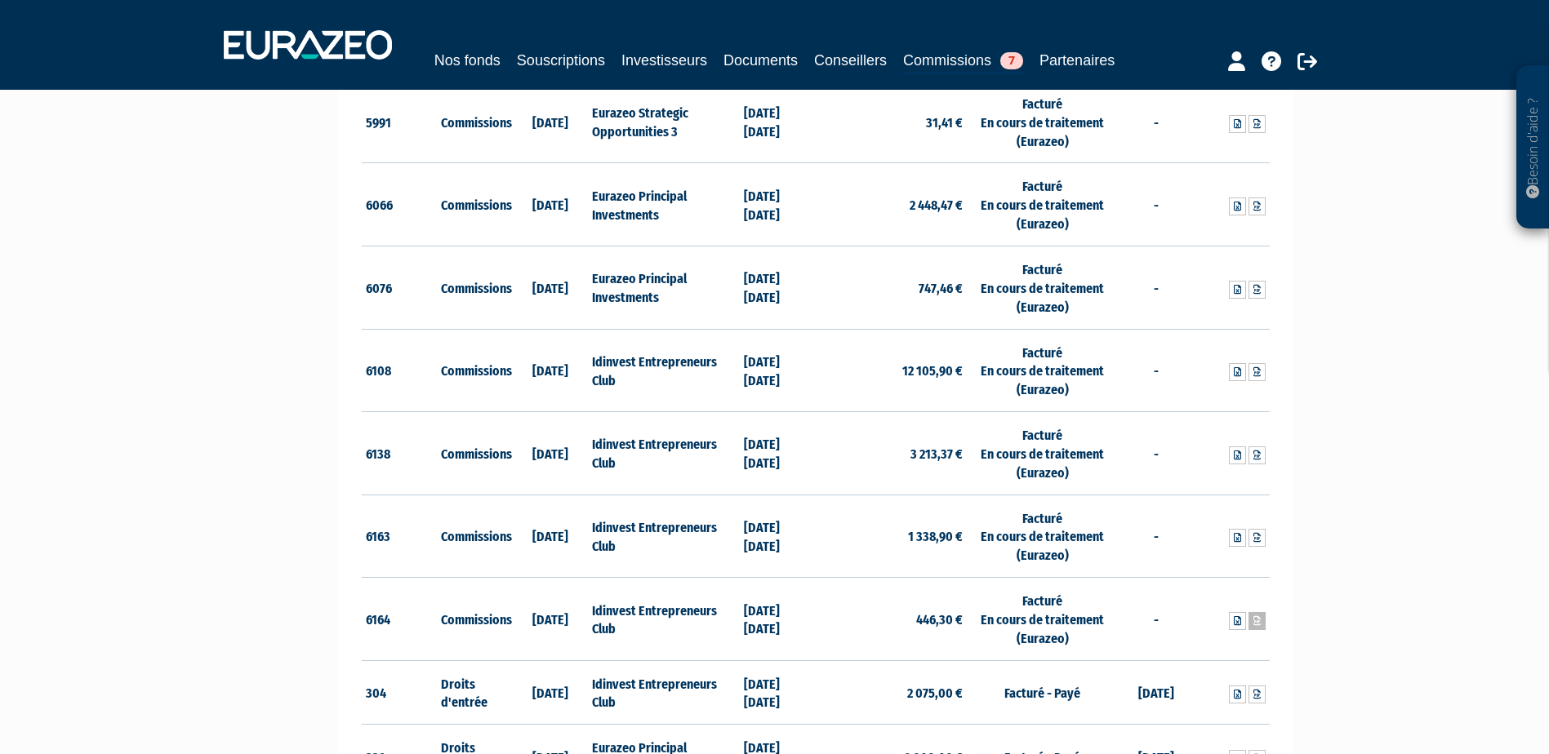
click at [1259, 622] on icon at bounding box center [1256, 621] width 7 height 10
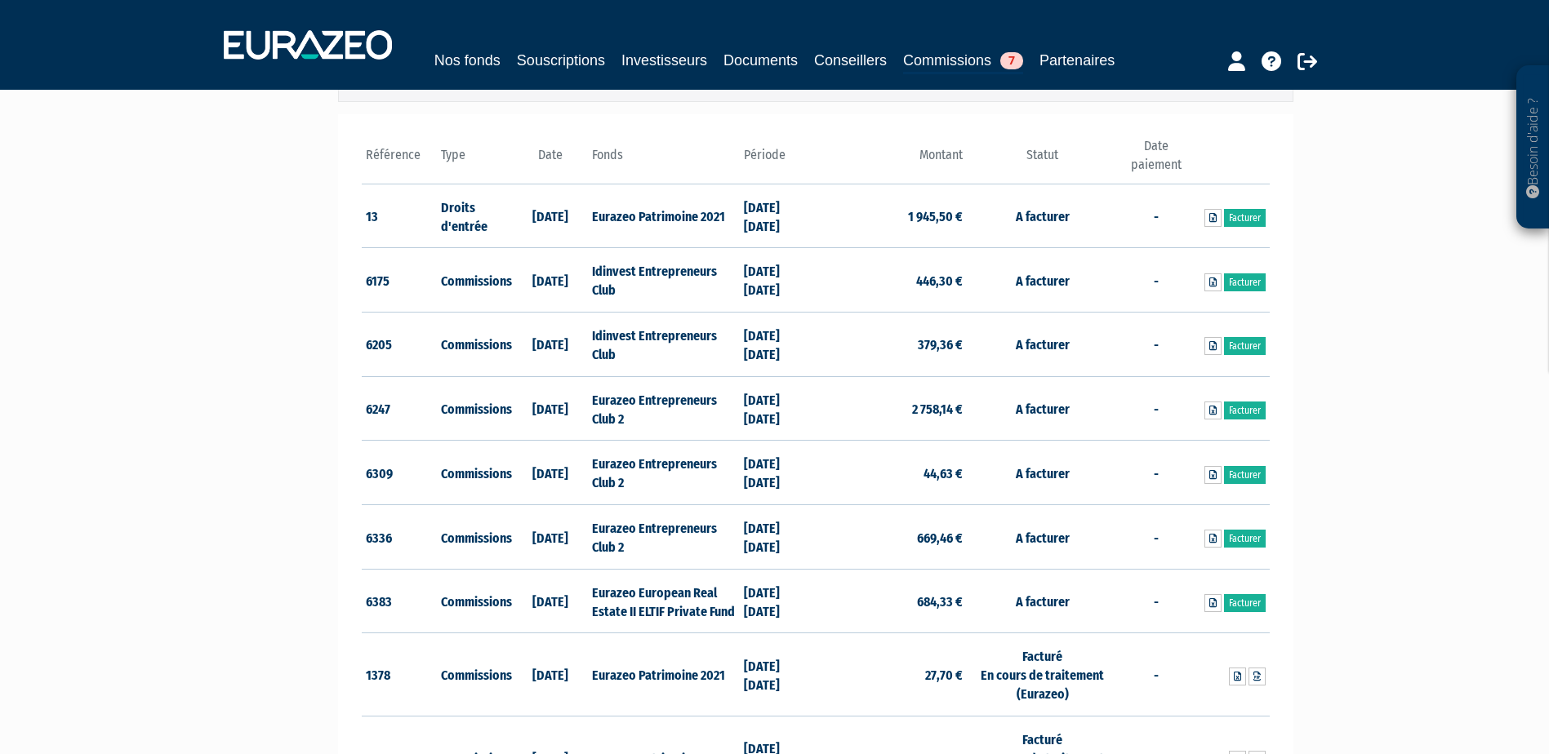
scroll to position [245, 0]
click at [1251, 282] on link "Facturer" at bounding box center [1245, 283] width 42 height 18
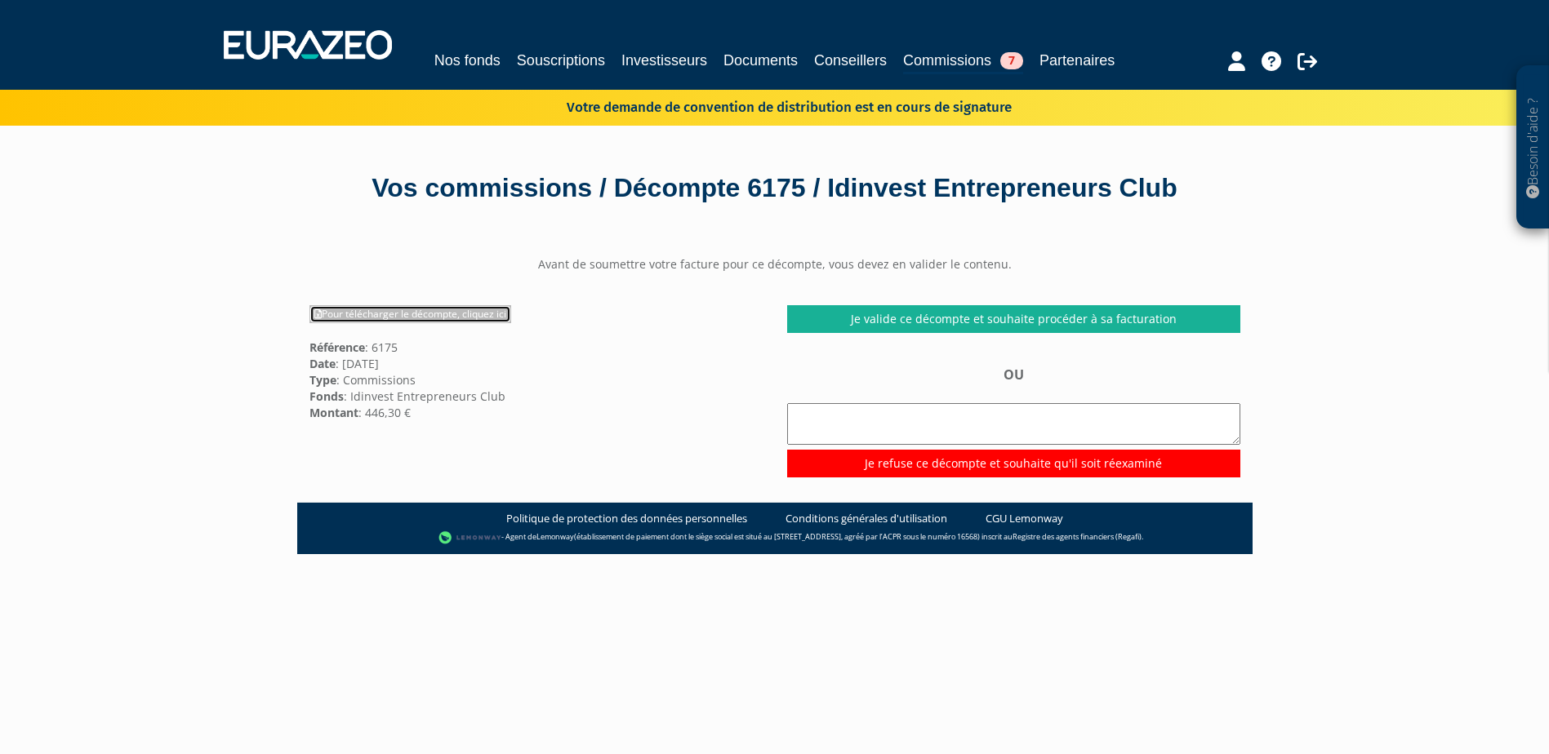
click at [415, 313] on link "Pour télécharger le décompte, cliquez ici" at bounding box center [410, 314] width 202 height 18
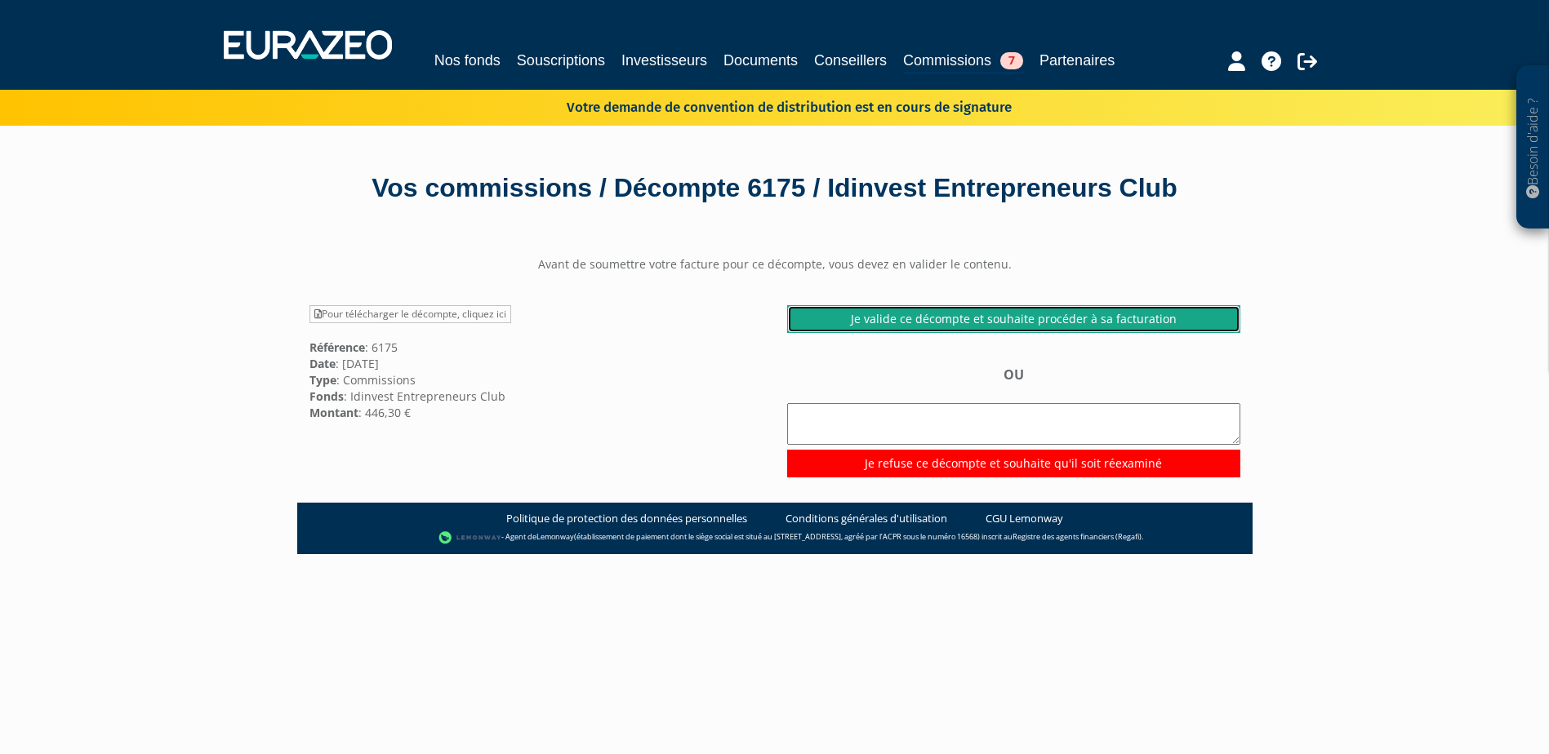
click at [1043, 319] on link "Je valide ce décompte et souhaite procéder à sa facturation" at bounding box center [1013, 319] width 453 height 28
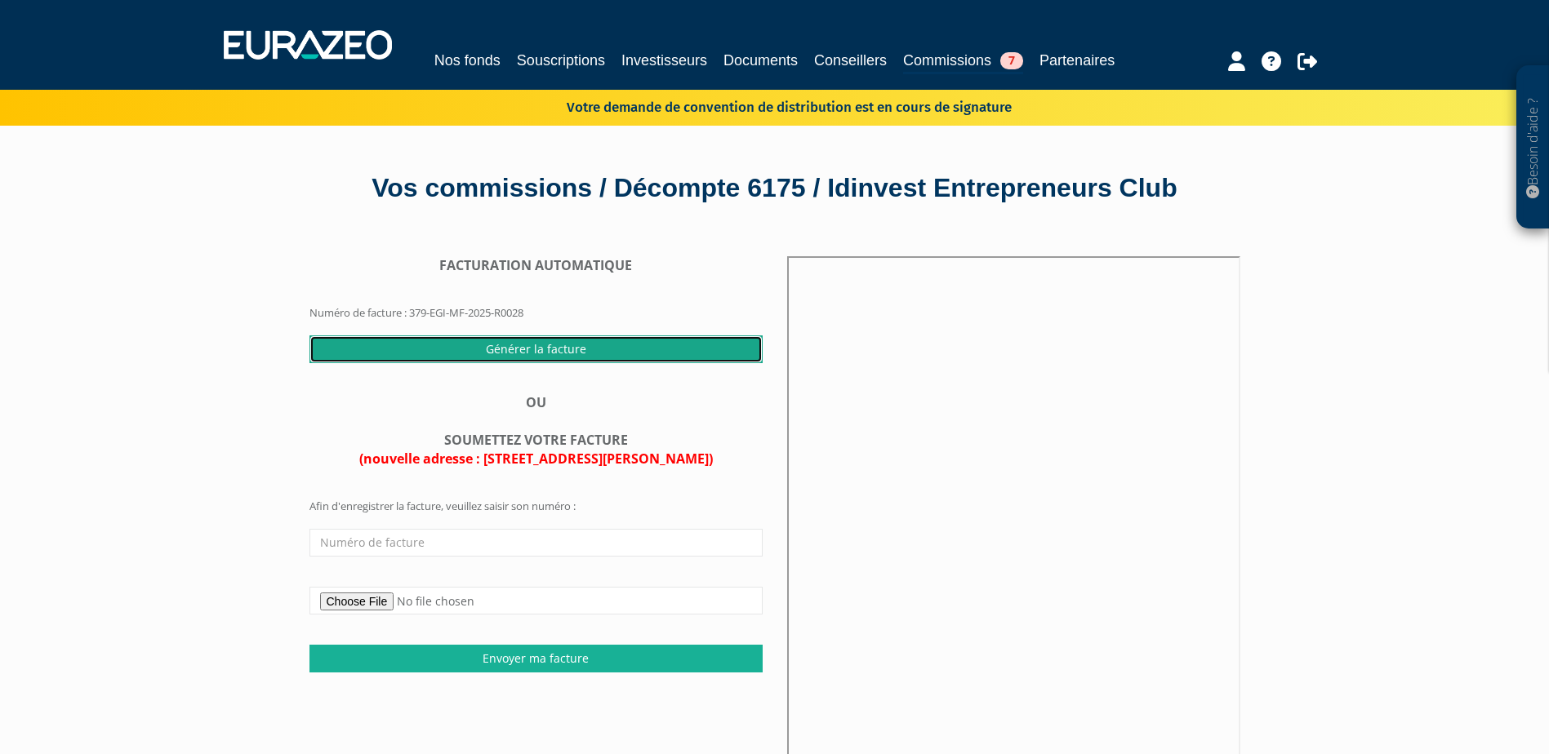
click at [572, 355] on input "Générer la facture" at bounding box center [535, 350] width 453 height 28
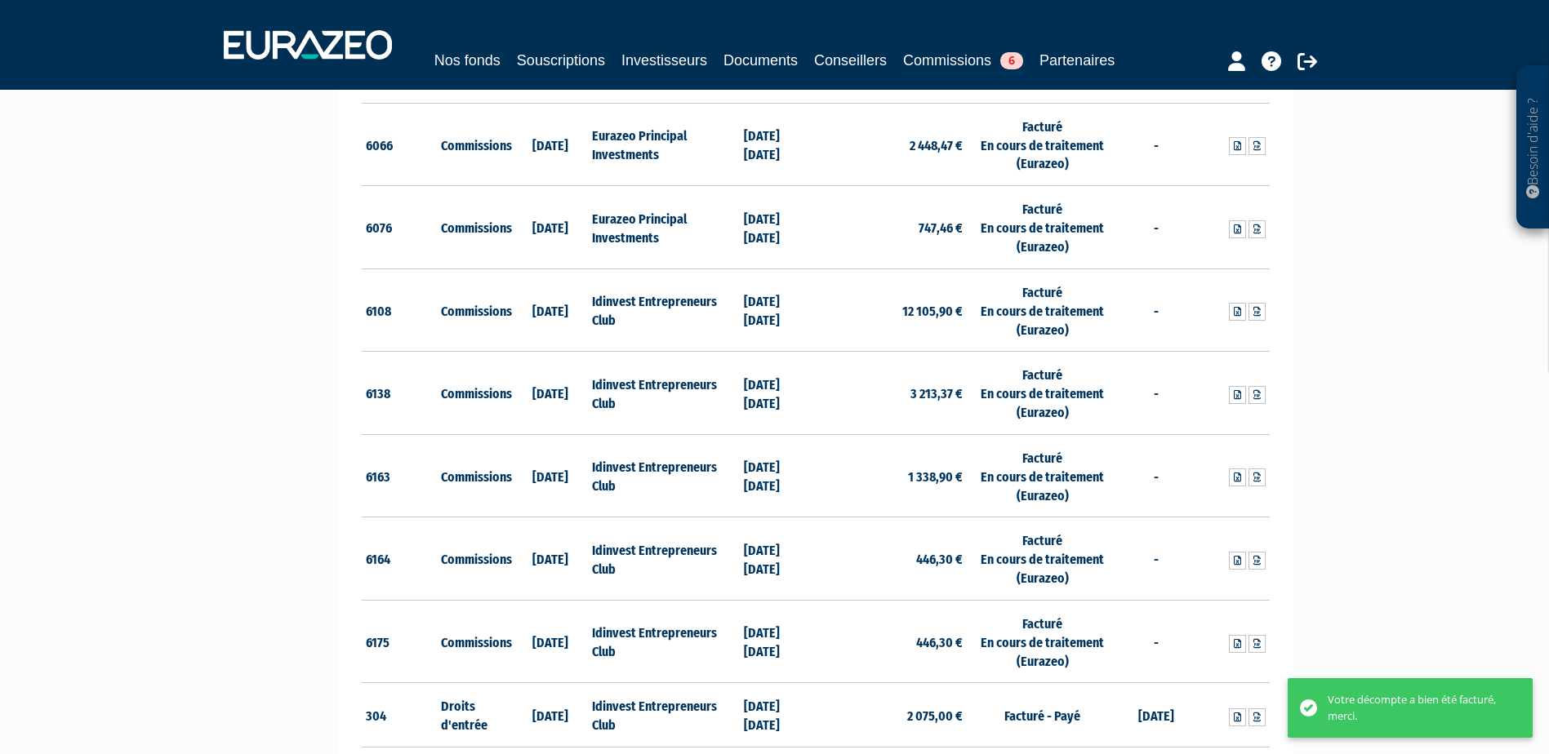
scroll to position [1959, 0]
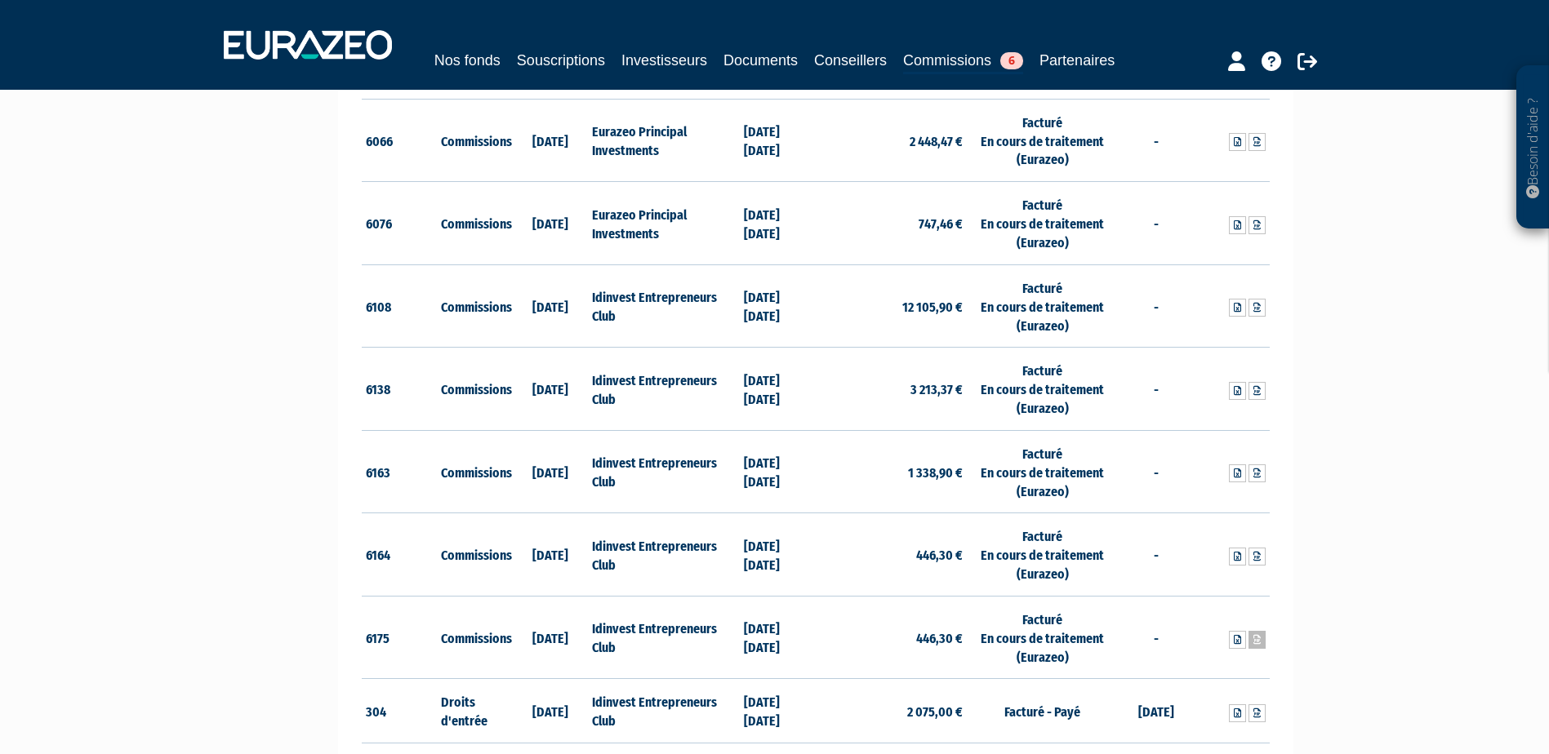
click at [1255, 638] on icon at bounding box center [1256, 640] width 7 height 10
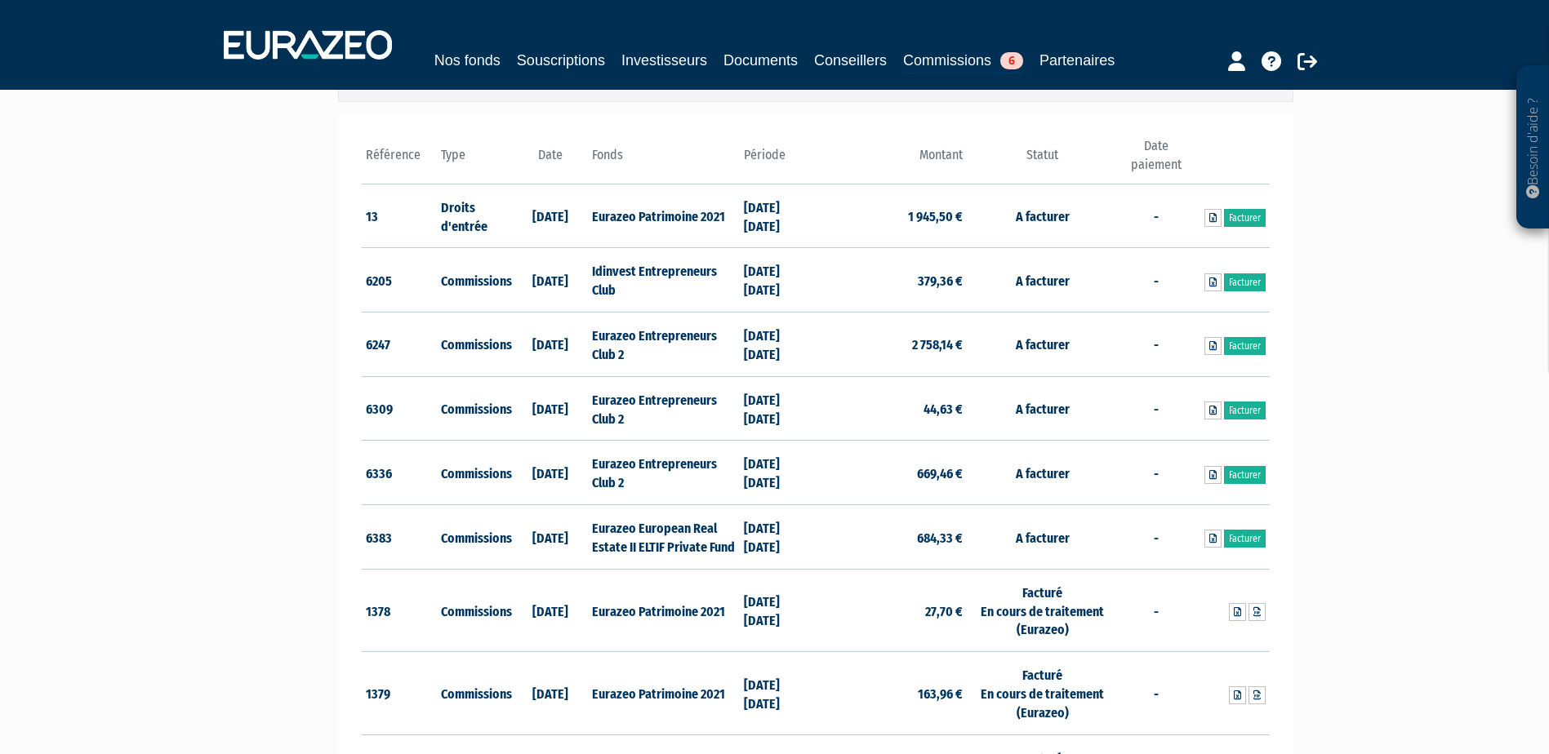
scroll to position [245, 0]
click at [1236, 281] on link "Facturer" at bounding box center [1245, 283] width 42 height 18
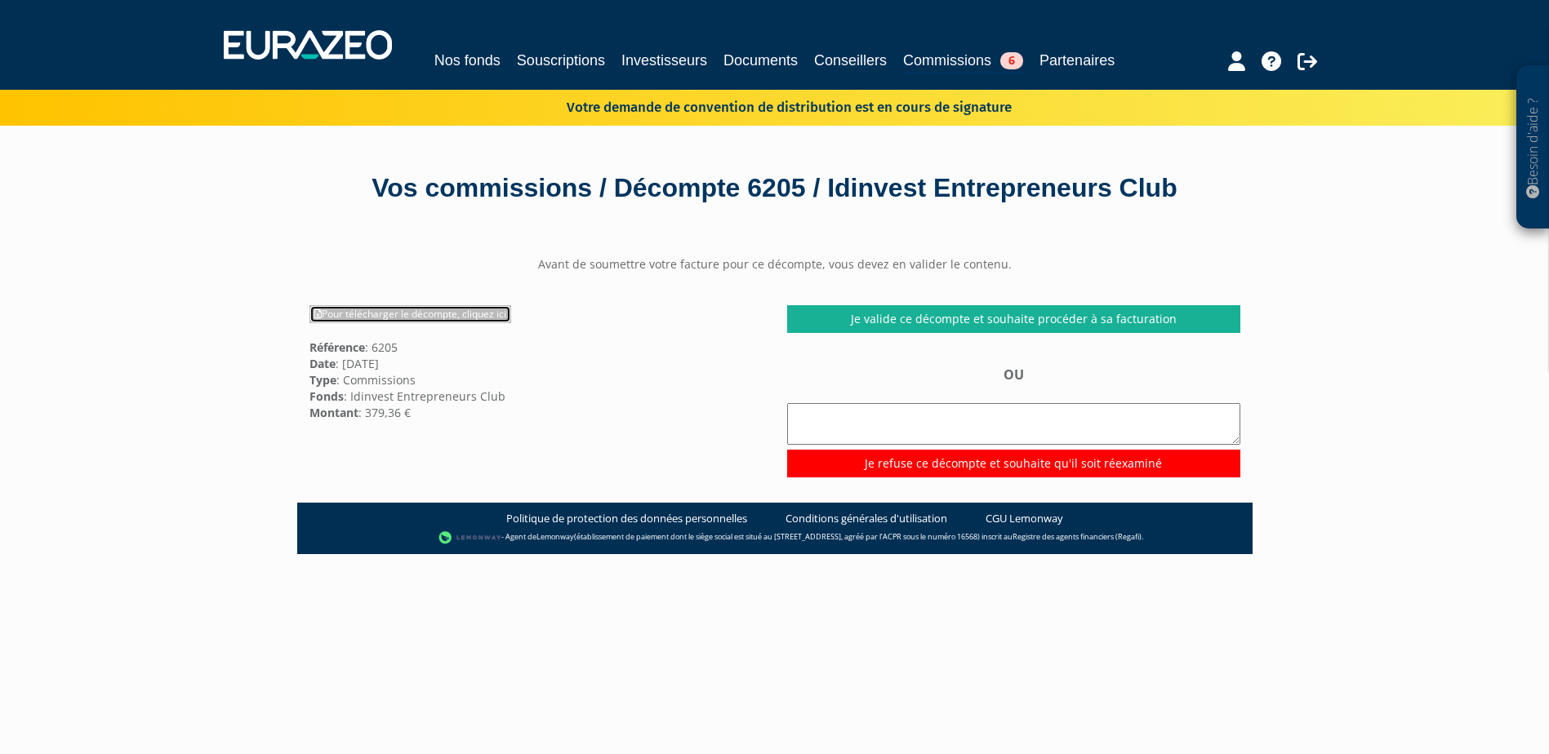
click at [422, 311] on link "Pour télécharger le décompte, cliquez ici" at bounding box center [410, 314] width 202 height 18
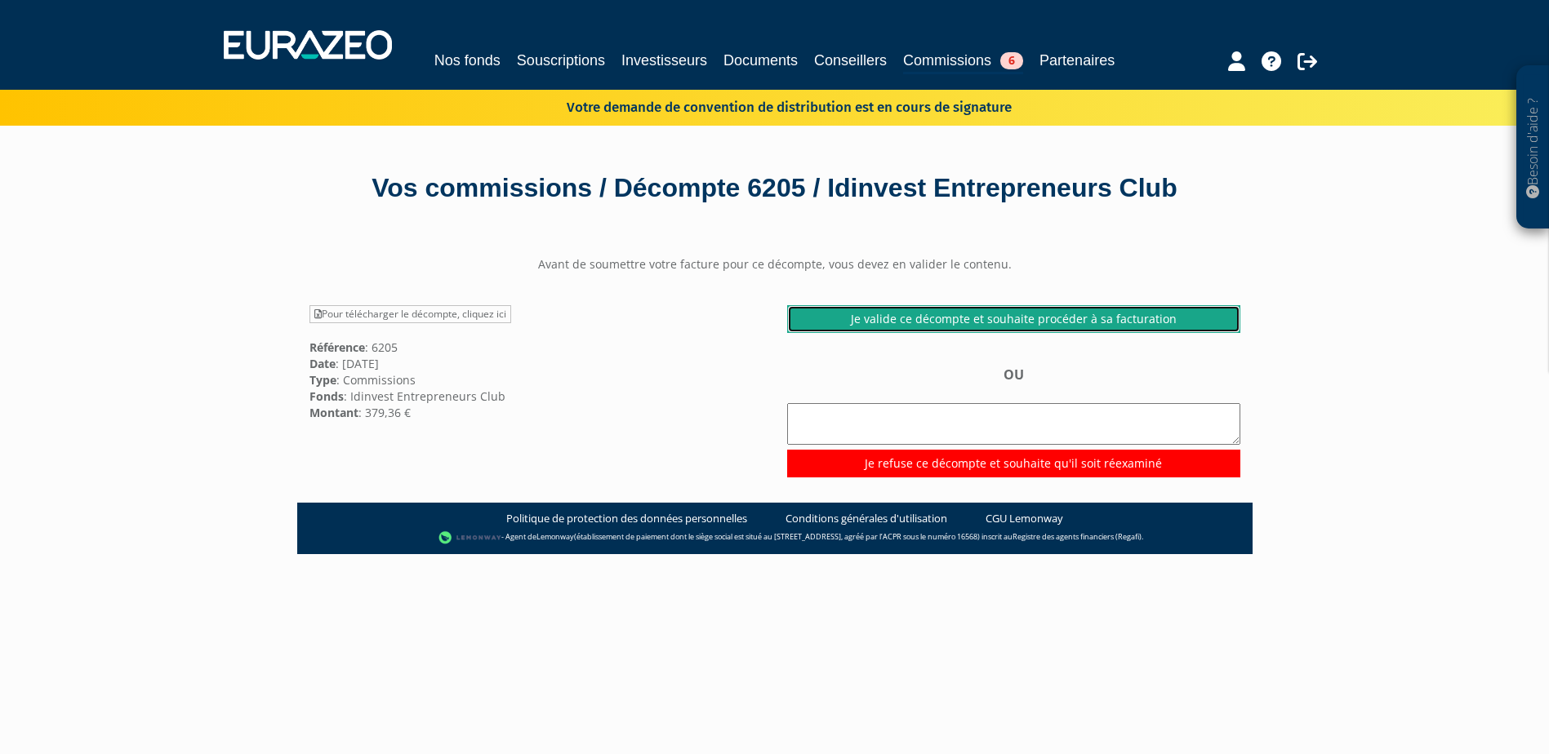
click at [1050, 314] on link "Je valide ce décompte et souhaite procéder à sa facturation" at bounding box center [1013, 319] width 453 height 28
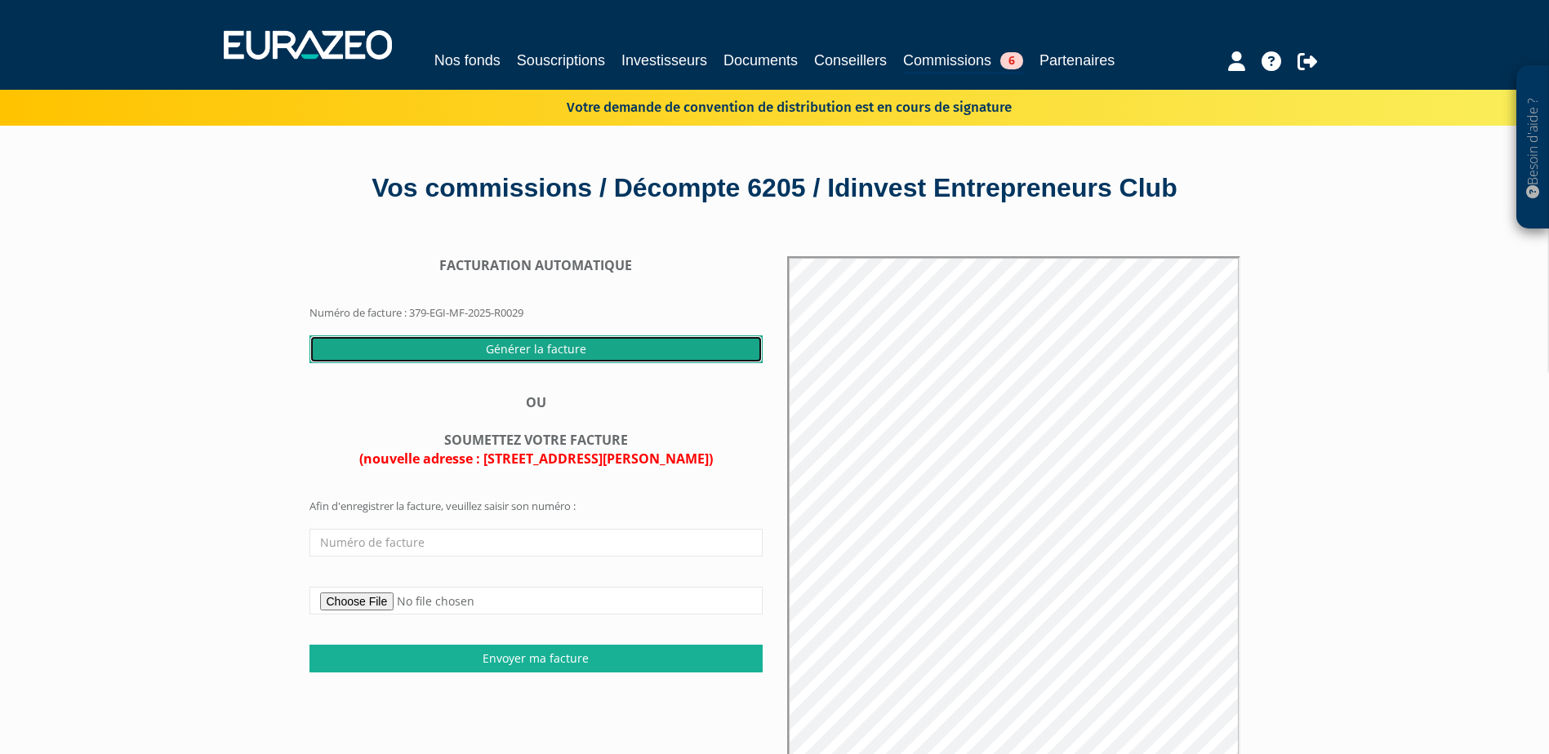
click at [536, 350] on input "Générer la facture" at bounding box center [535, 350] width 453 height 28
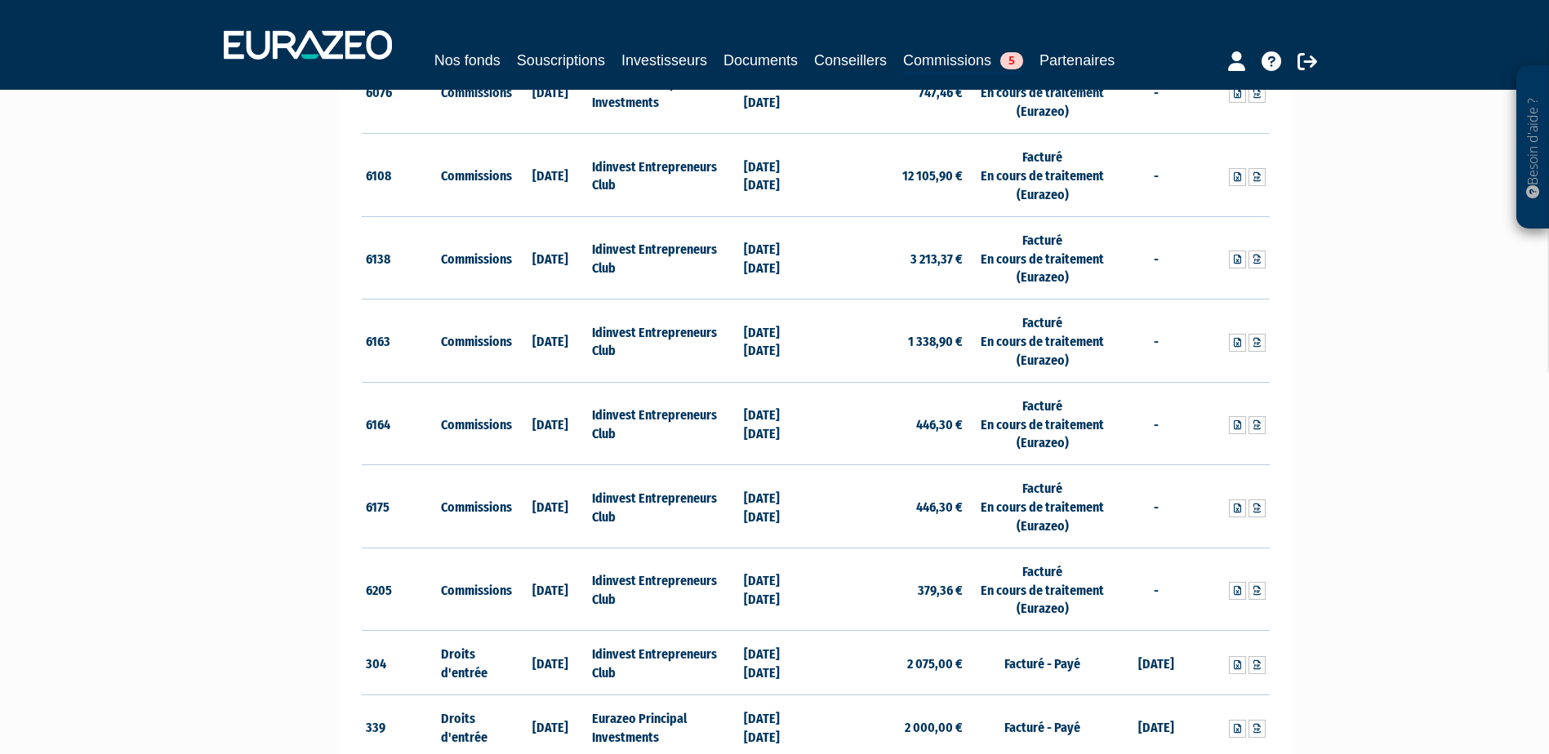
scroll to position [2041, 0]
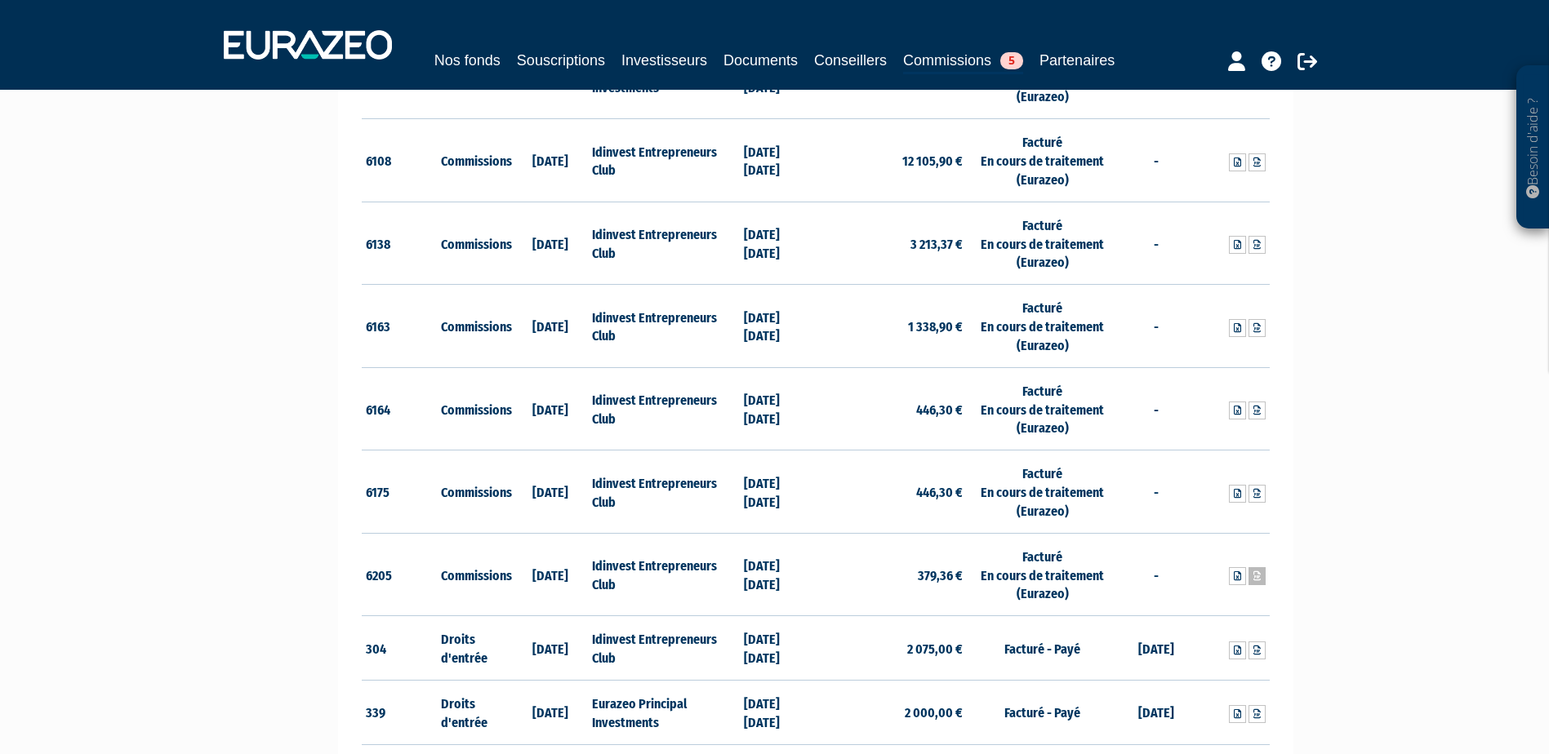
click at [1256, 577] on icon at bounding box center [1256, 576] width 7 height 10
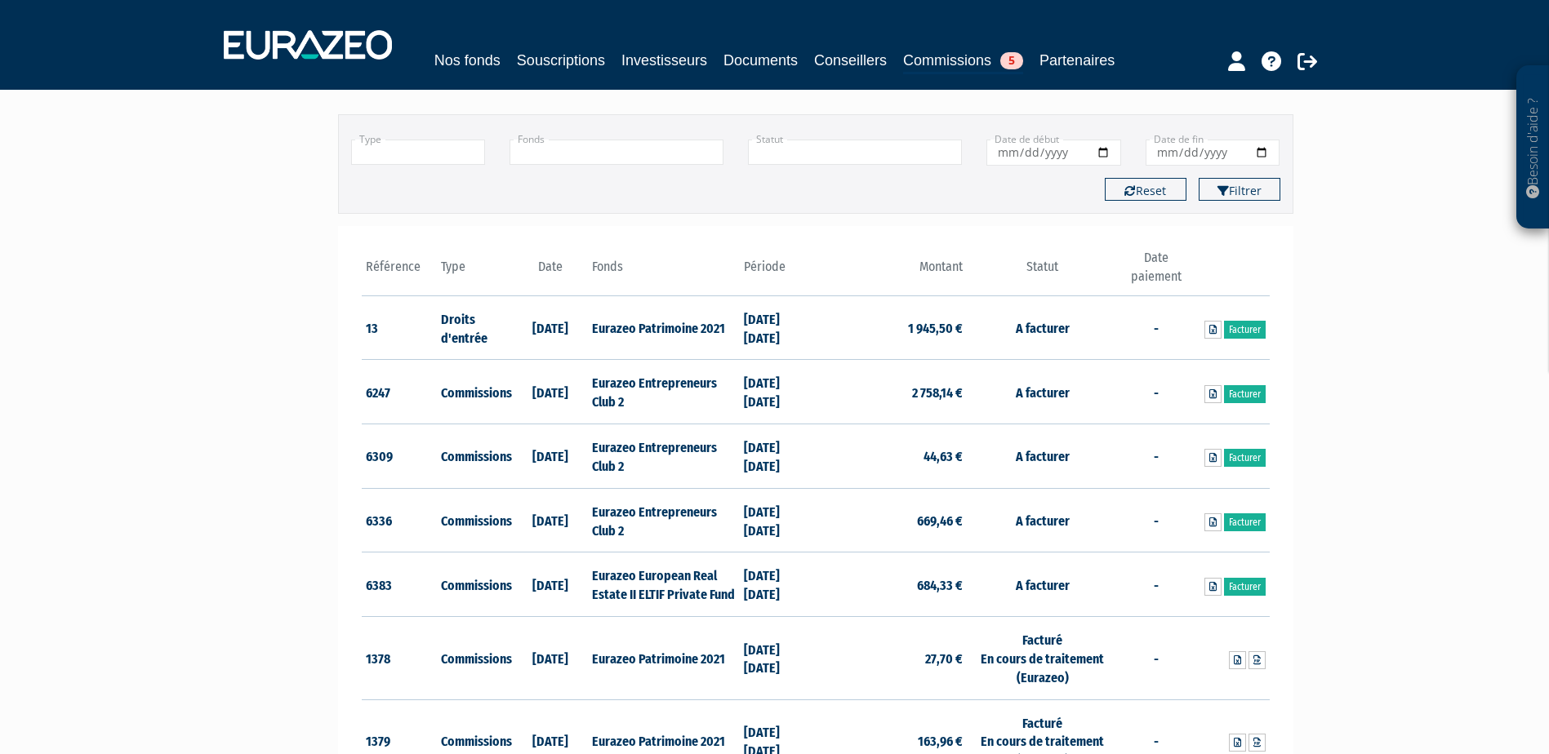
scroll to position [82, 0]
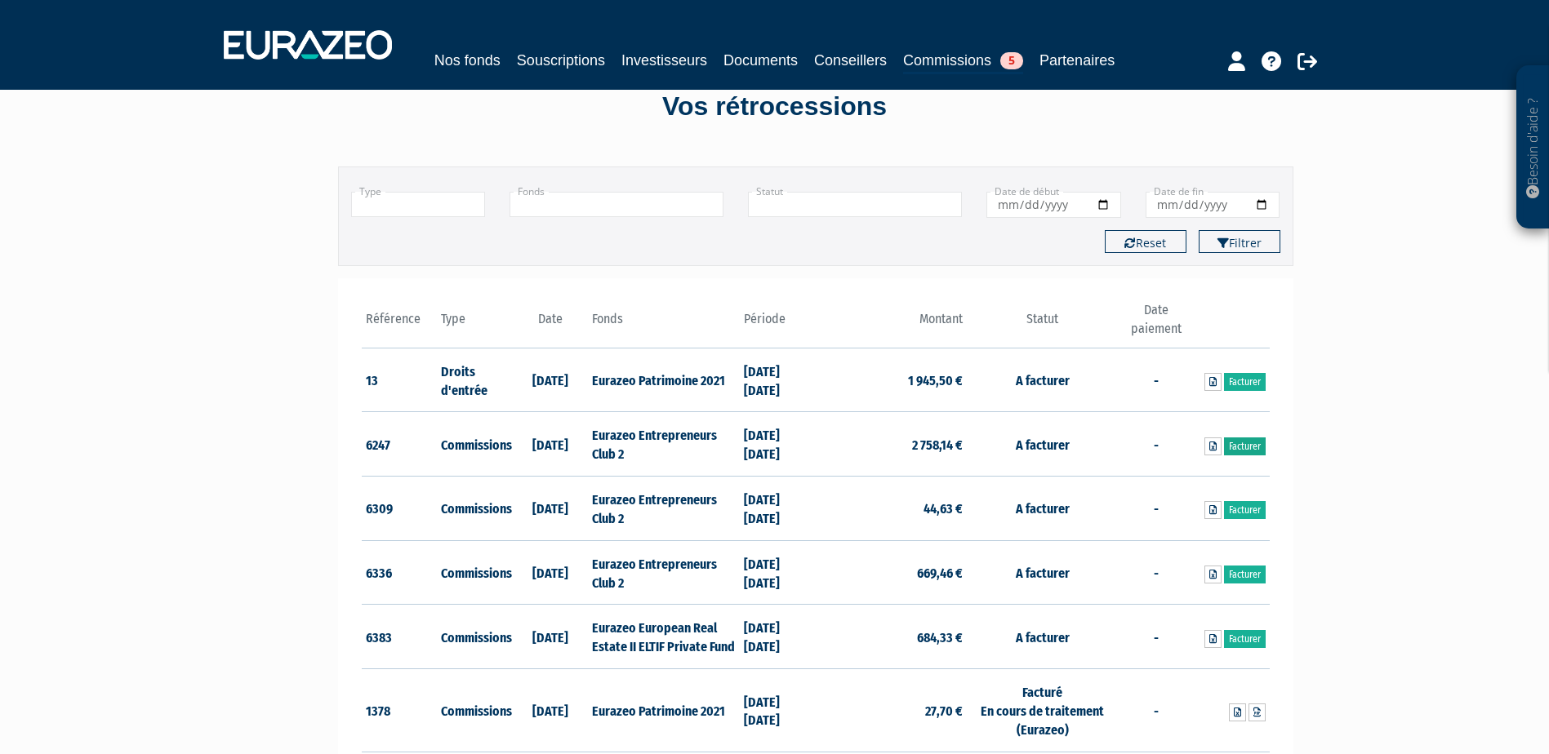
click at [1244, 441] on link "Facturer" at bounding box center [1245, 447] width 42 height 18
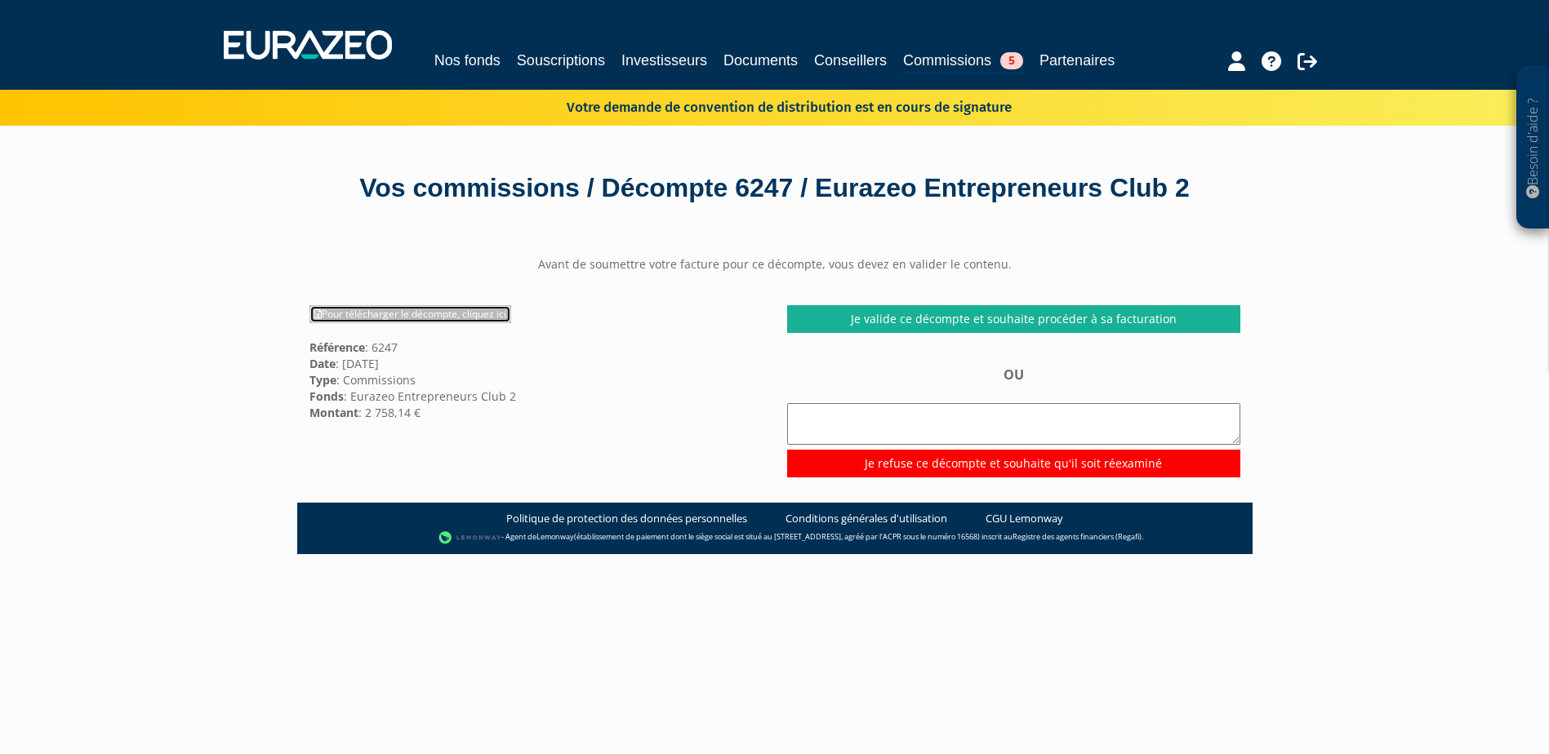
click at [416, 323] on link "Pour télécharger le décompte, cliquez ici" at bounding box center [410, 314] width 202 height 18
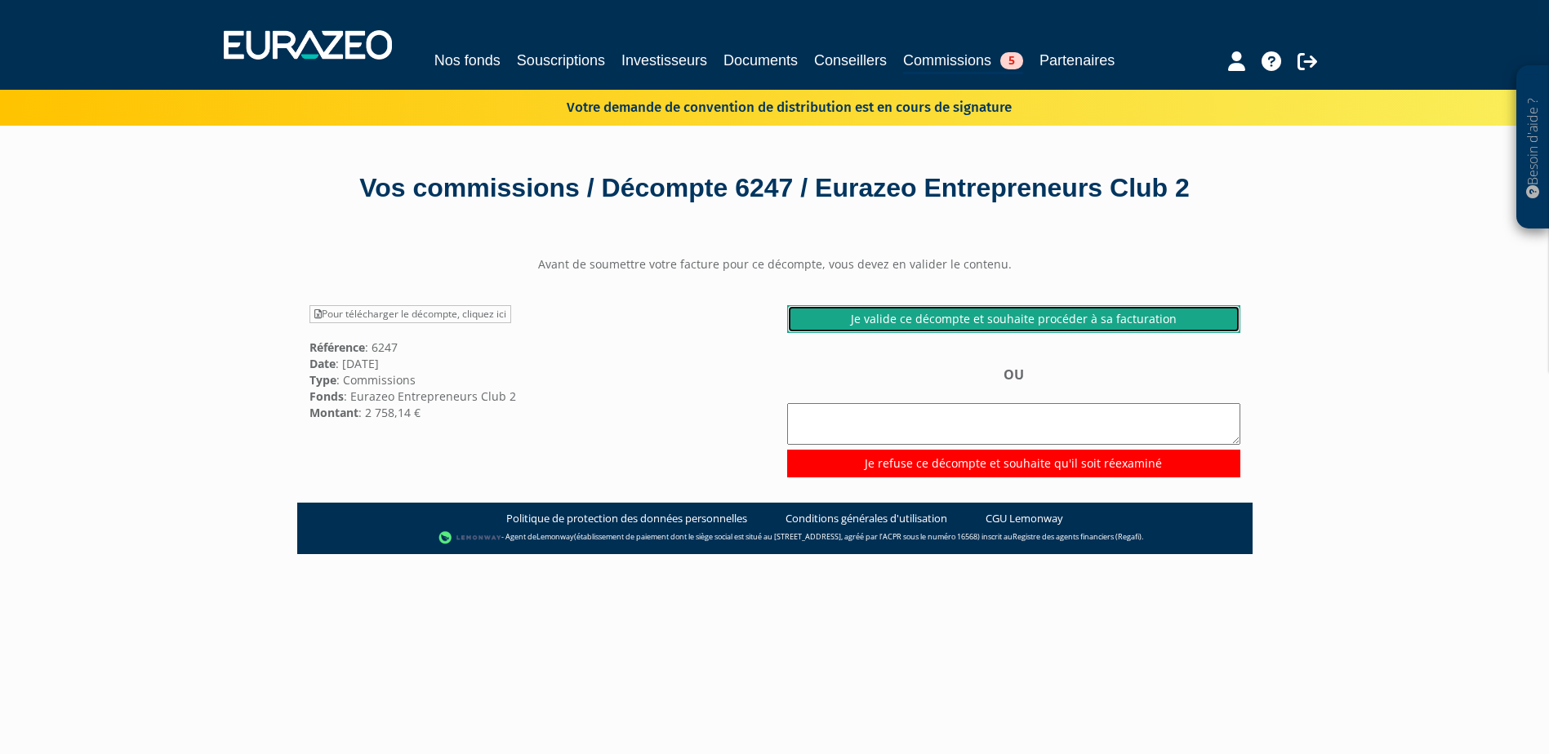
click at [1052, 333] on link "Je valide ce décompte et souhaite procéder à sa facturation" at bounding box center [1013, 319] width 453 height 28
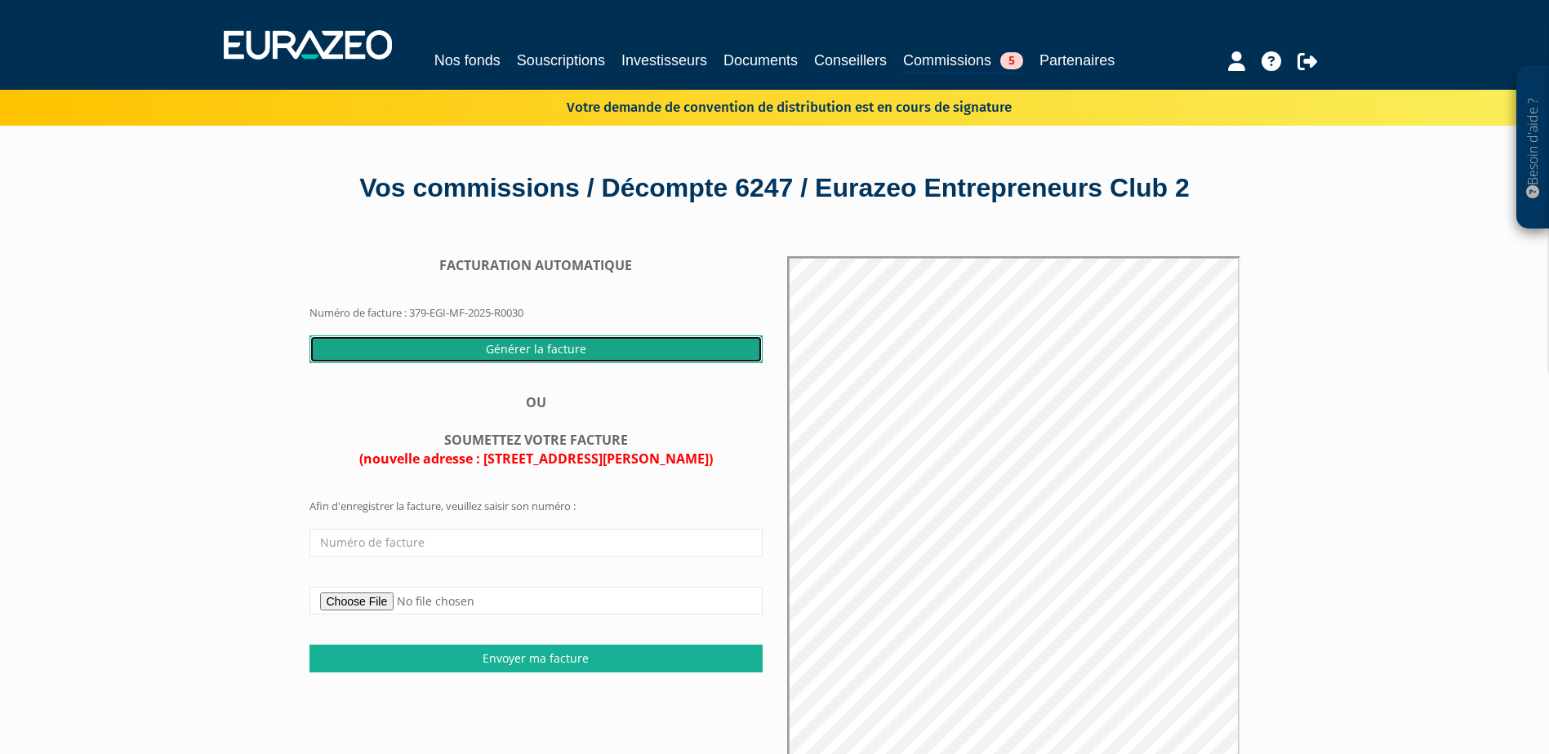
click at [527, 363] on input "Générer la facture" at bounding box center [535, 350] width 453 height 28
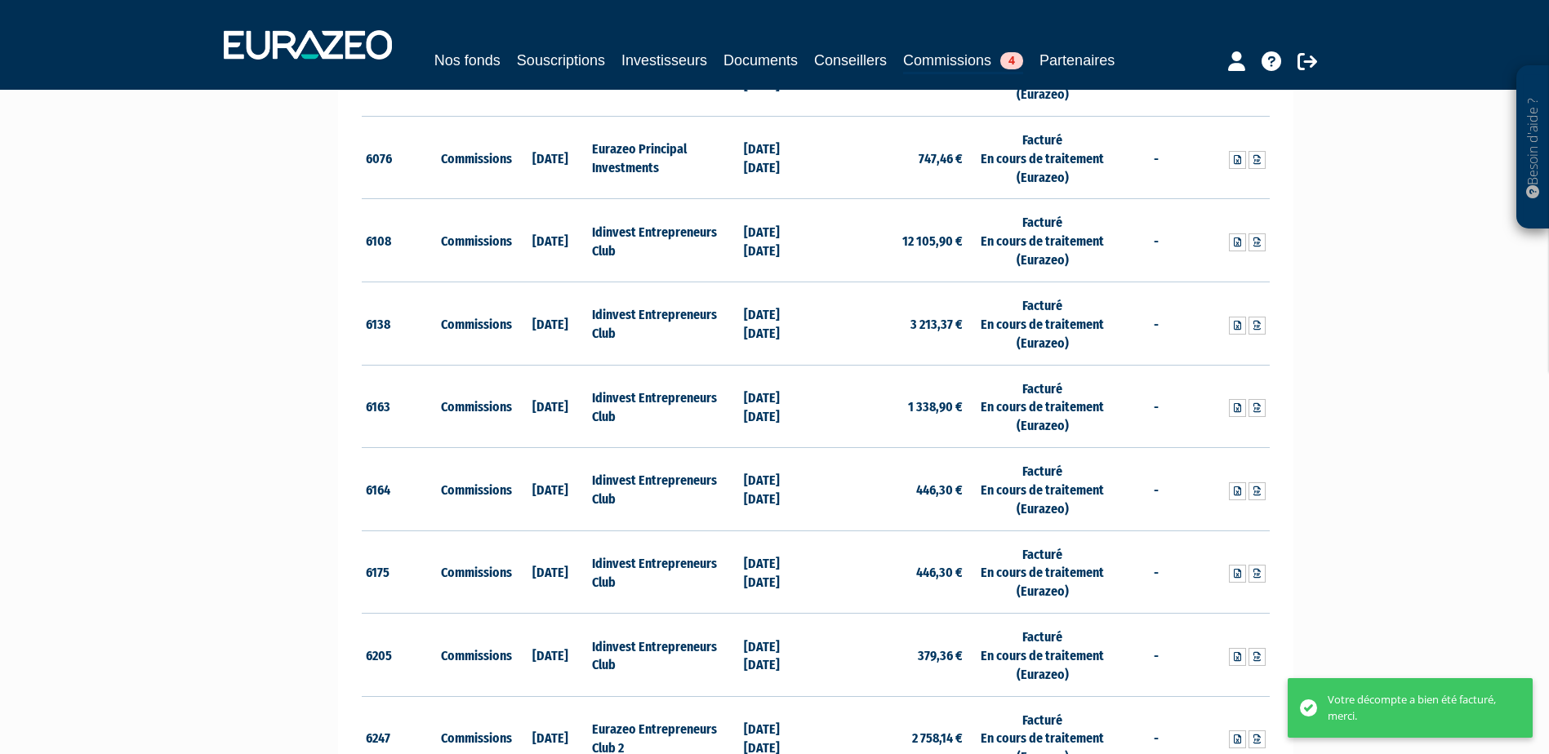
scroll to position [2123, 0]
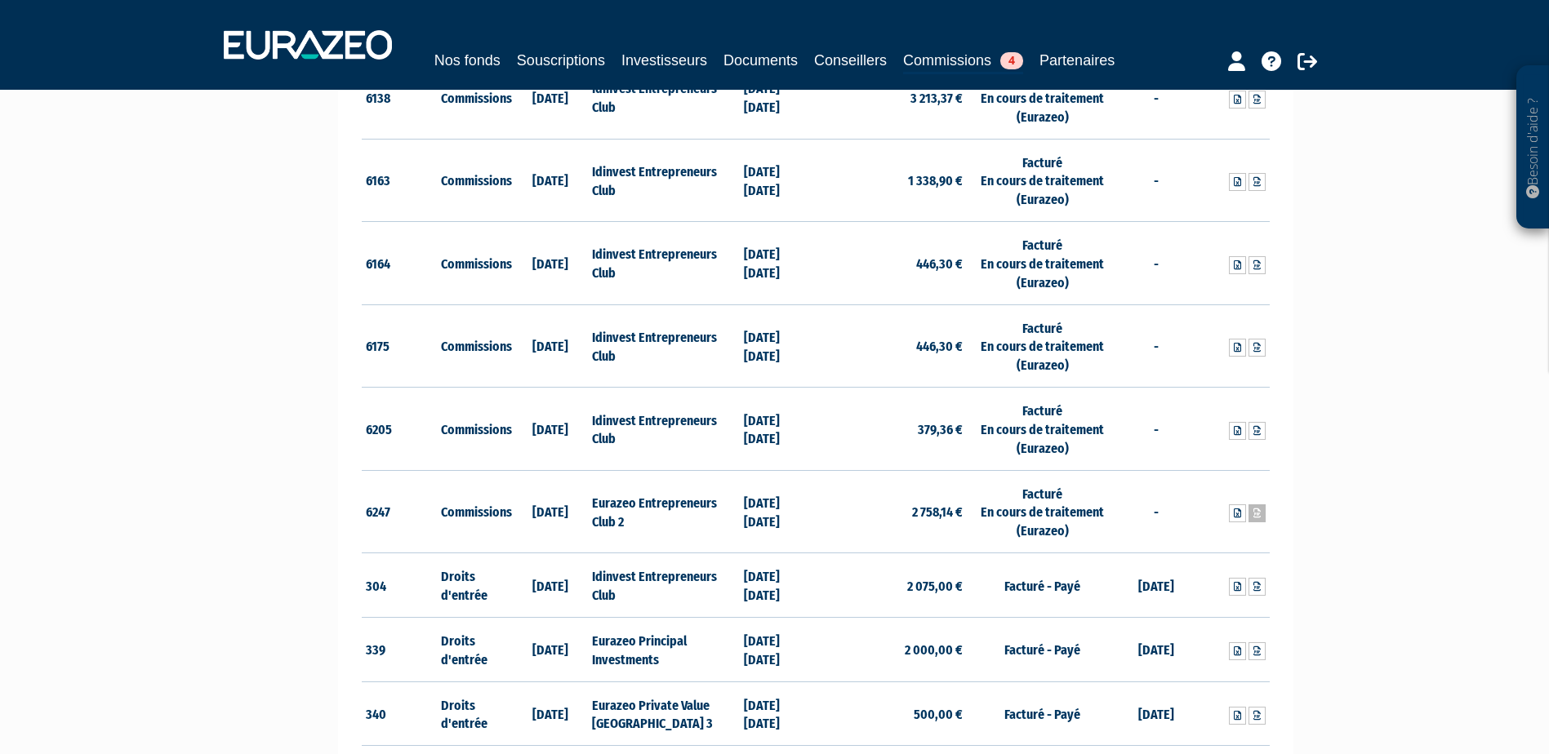
click at [1256, 514] on icon at bounding box center [1256, 514] width 7 height 10
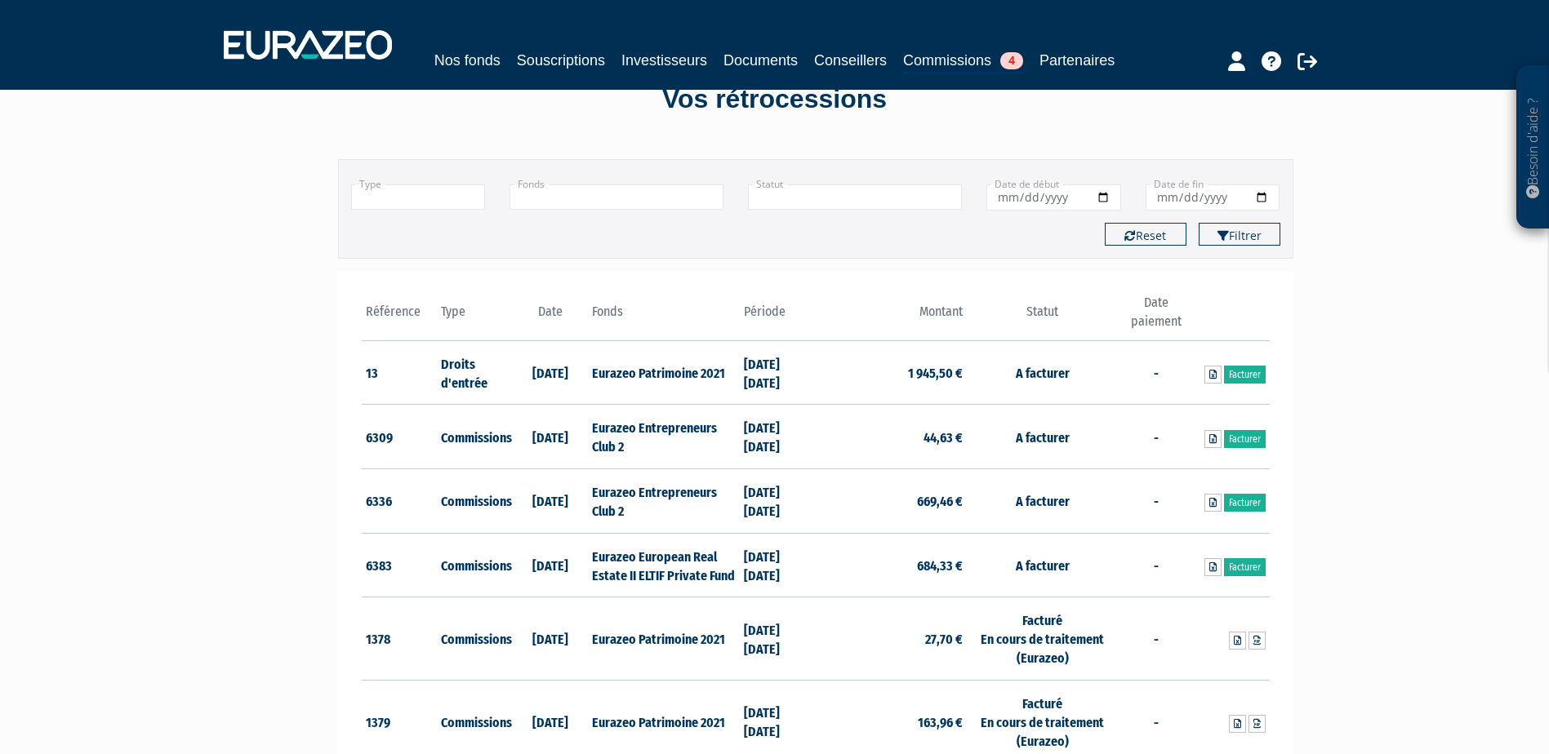
scroll to position [82, 0]
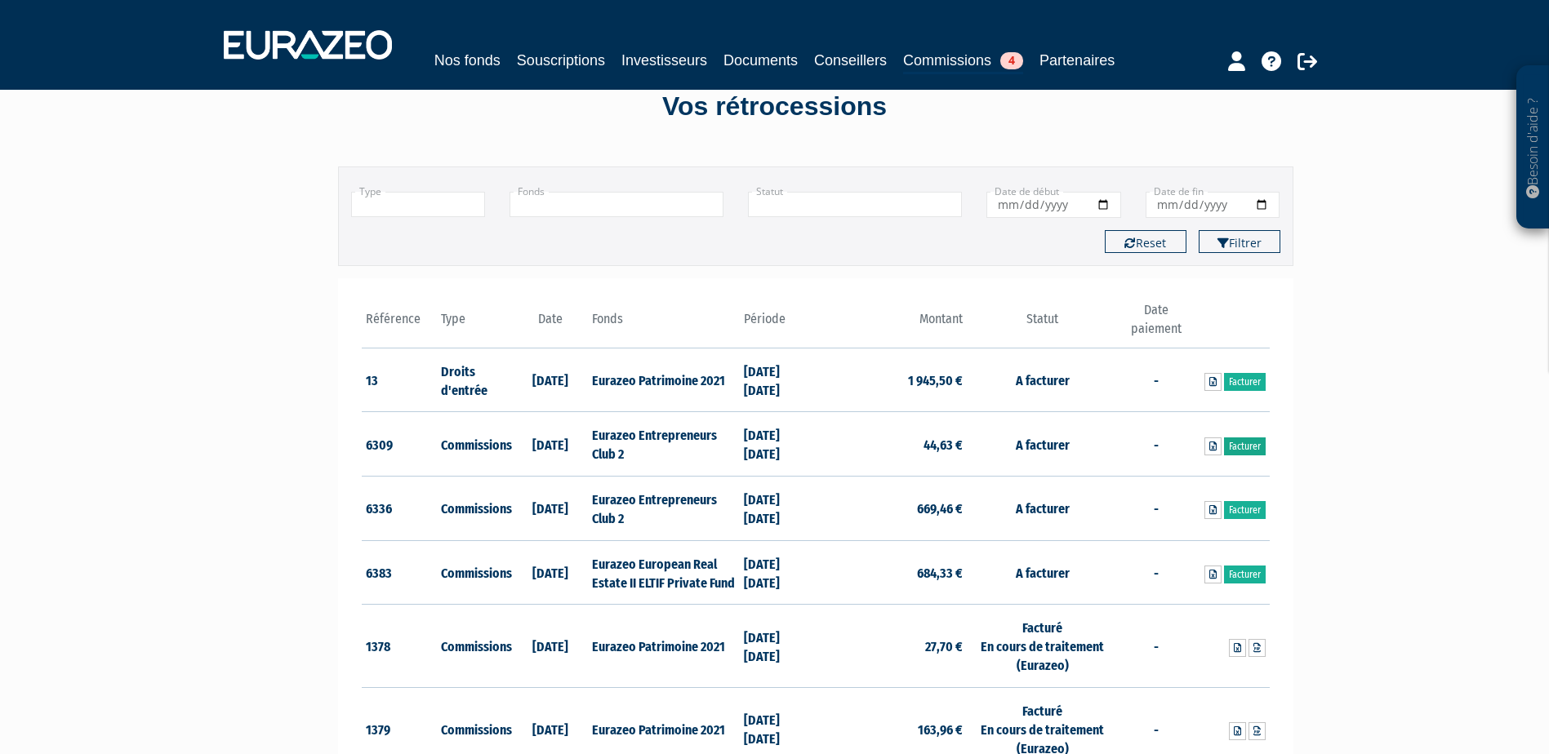
click at [1243, 441] on link "Facturer" at bounding box center [1245, 447] width 42 height 18
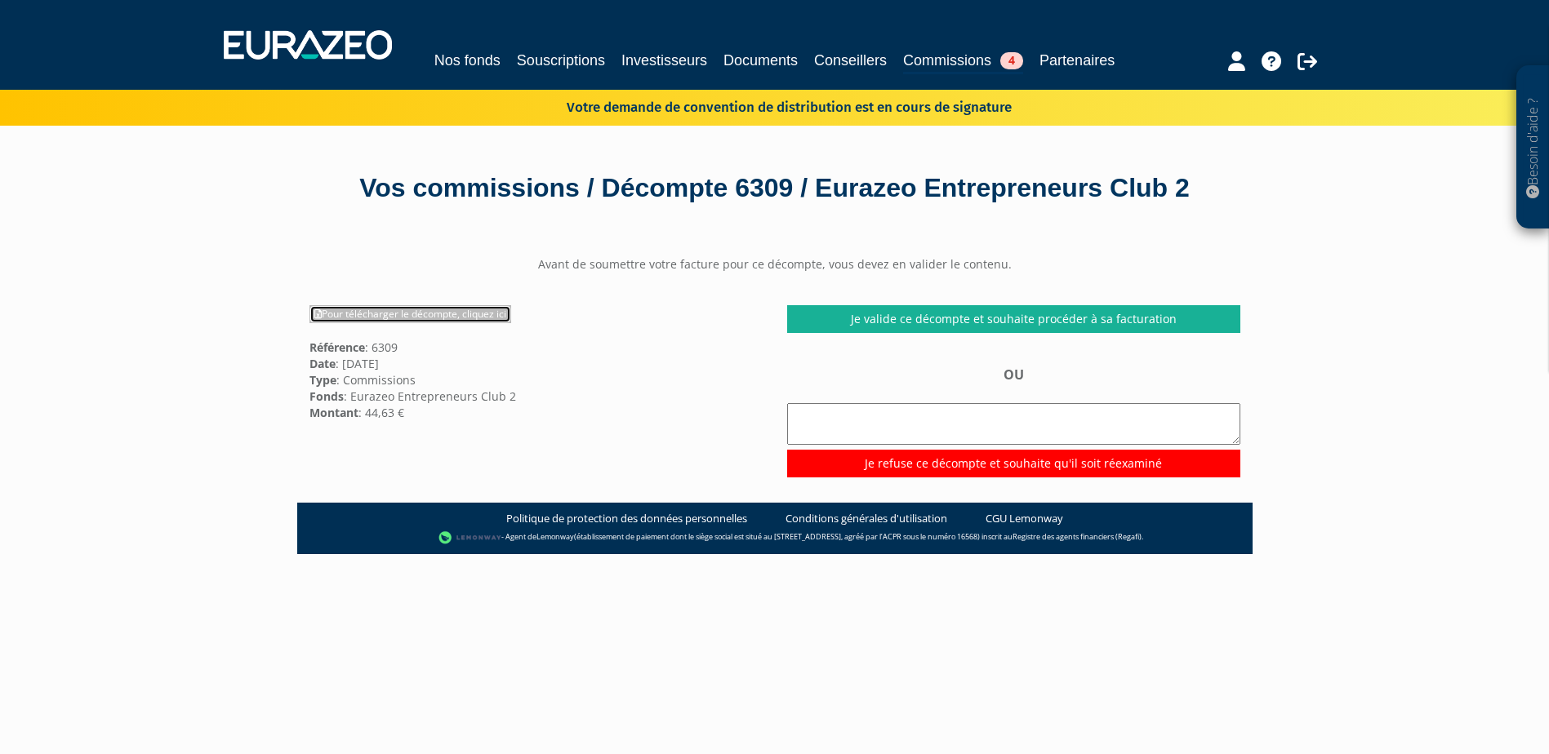
click at [417, 323] on link "Pour télécharger le décompte, cliquez ici" at bounding box center [410, 314] width 202 height 18
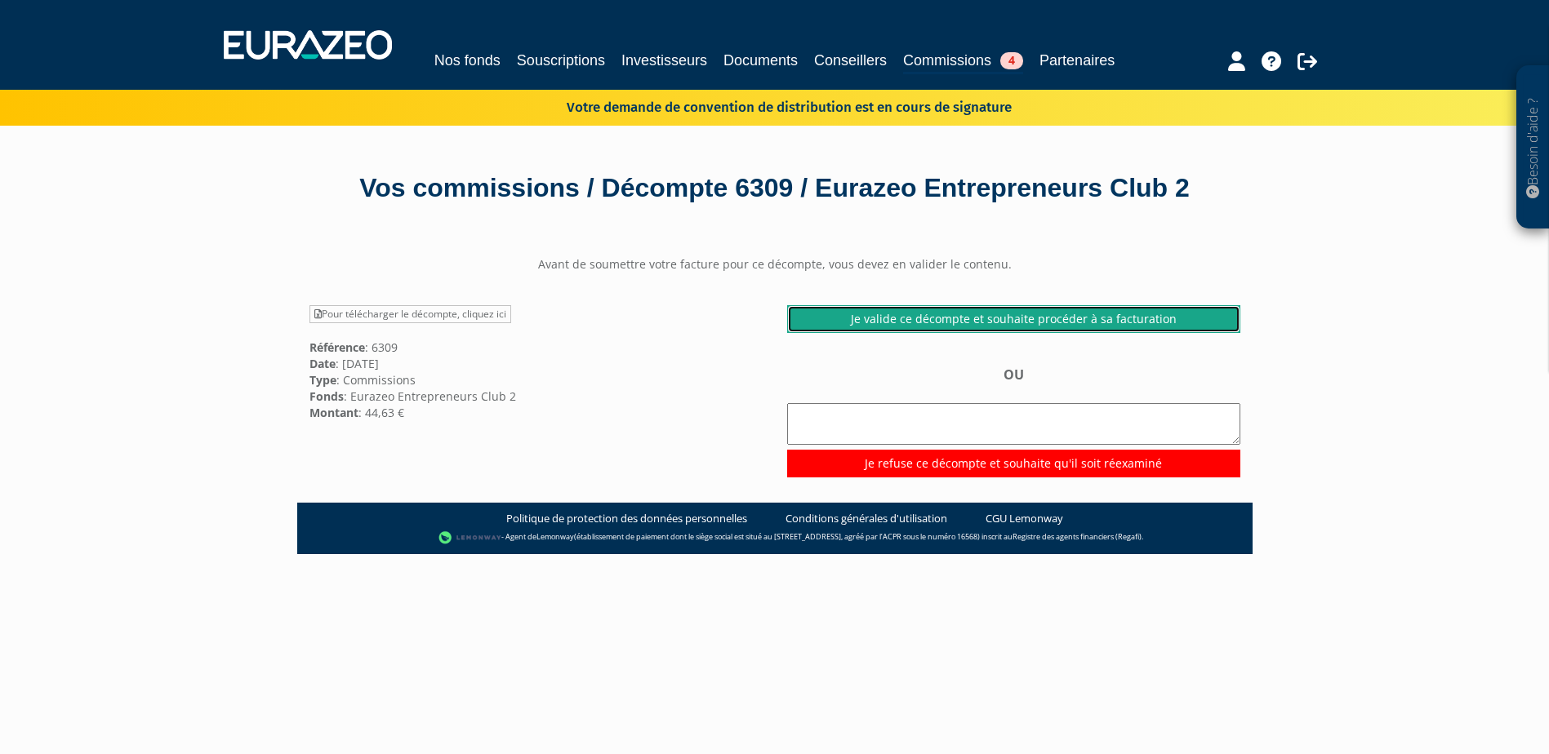
click at [1038, 333] on link "Je valide ce décompte et souhaite procéder à sa facturation" at bounding box center [1013, 319] width 453 height 28
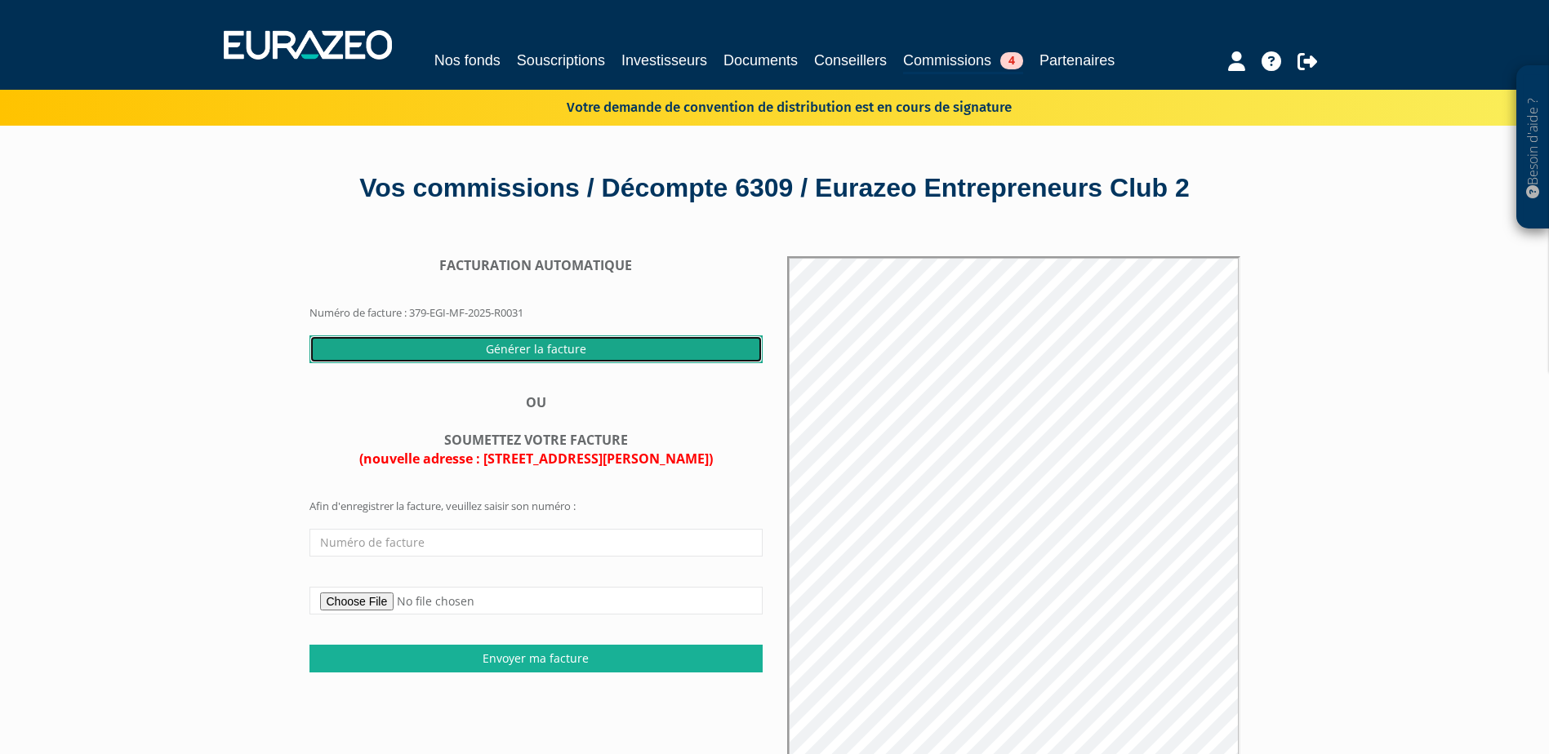
click at [571, 363] on input "Générer la facture" at bounding box center [535, 350] width 453 height 28
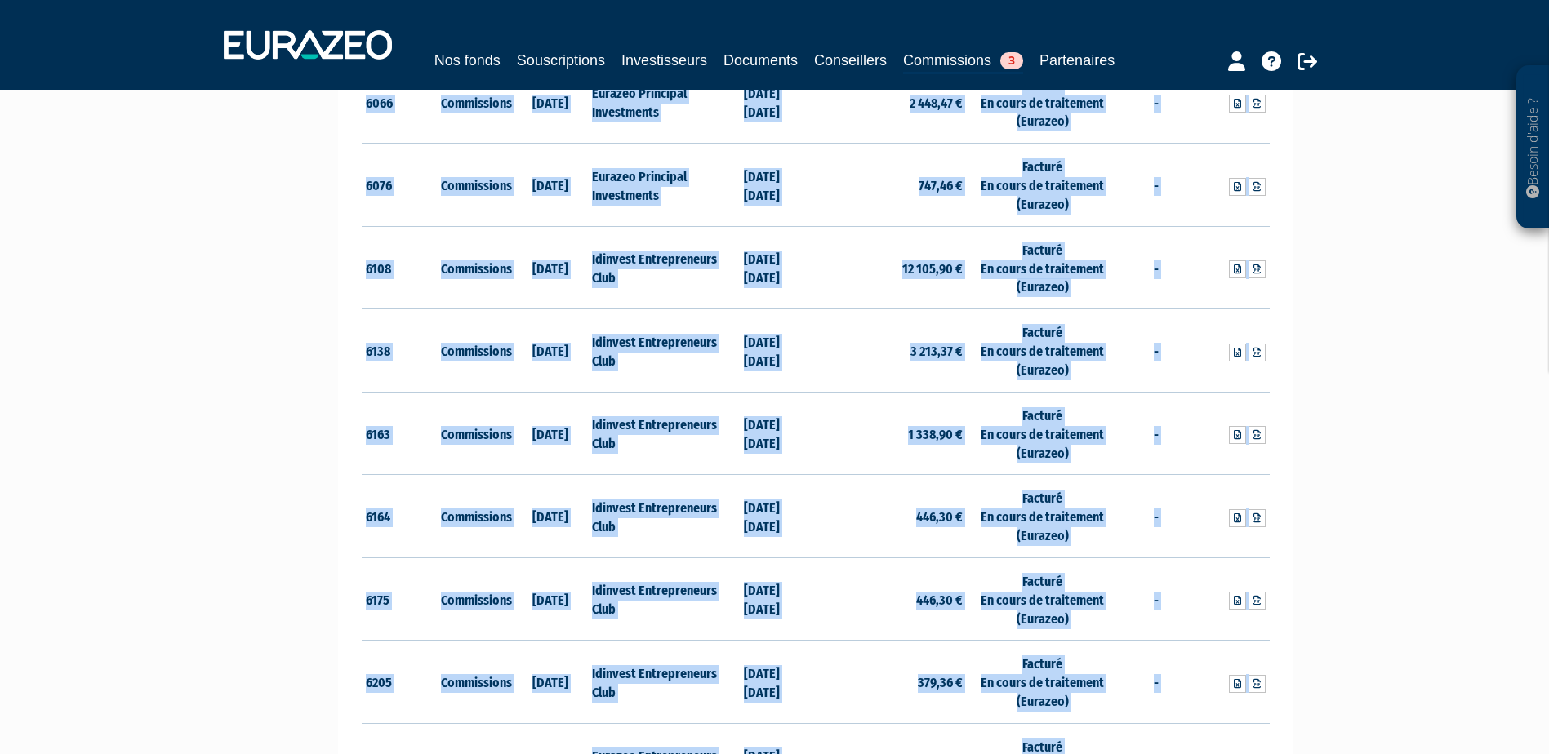
scroll to position [1959, 0]
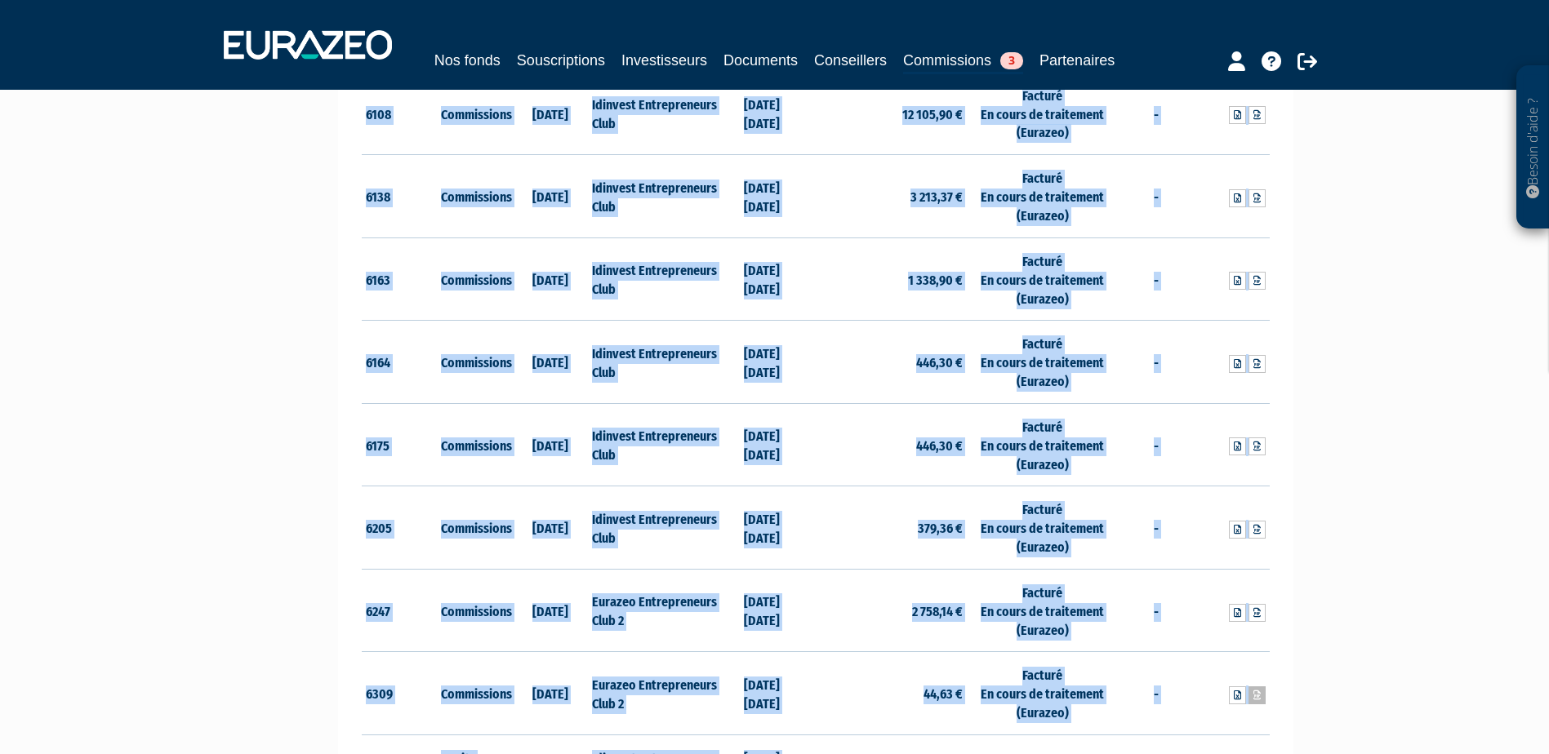
click at [1253, 696] on icon at bounding box center [1256, 696] width 7 height 10
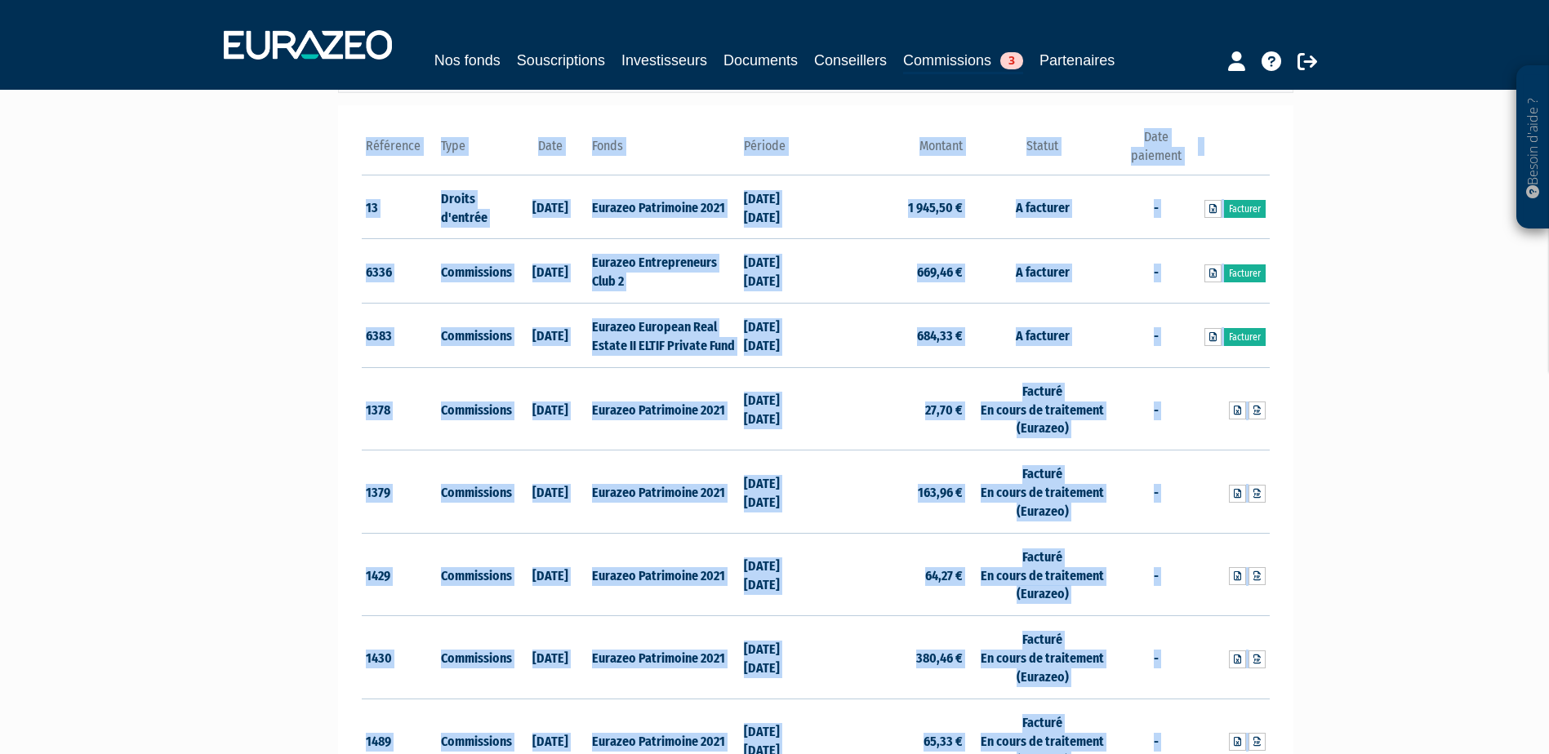
scroll to position [245, 0]
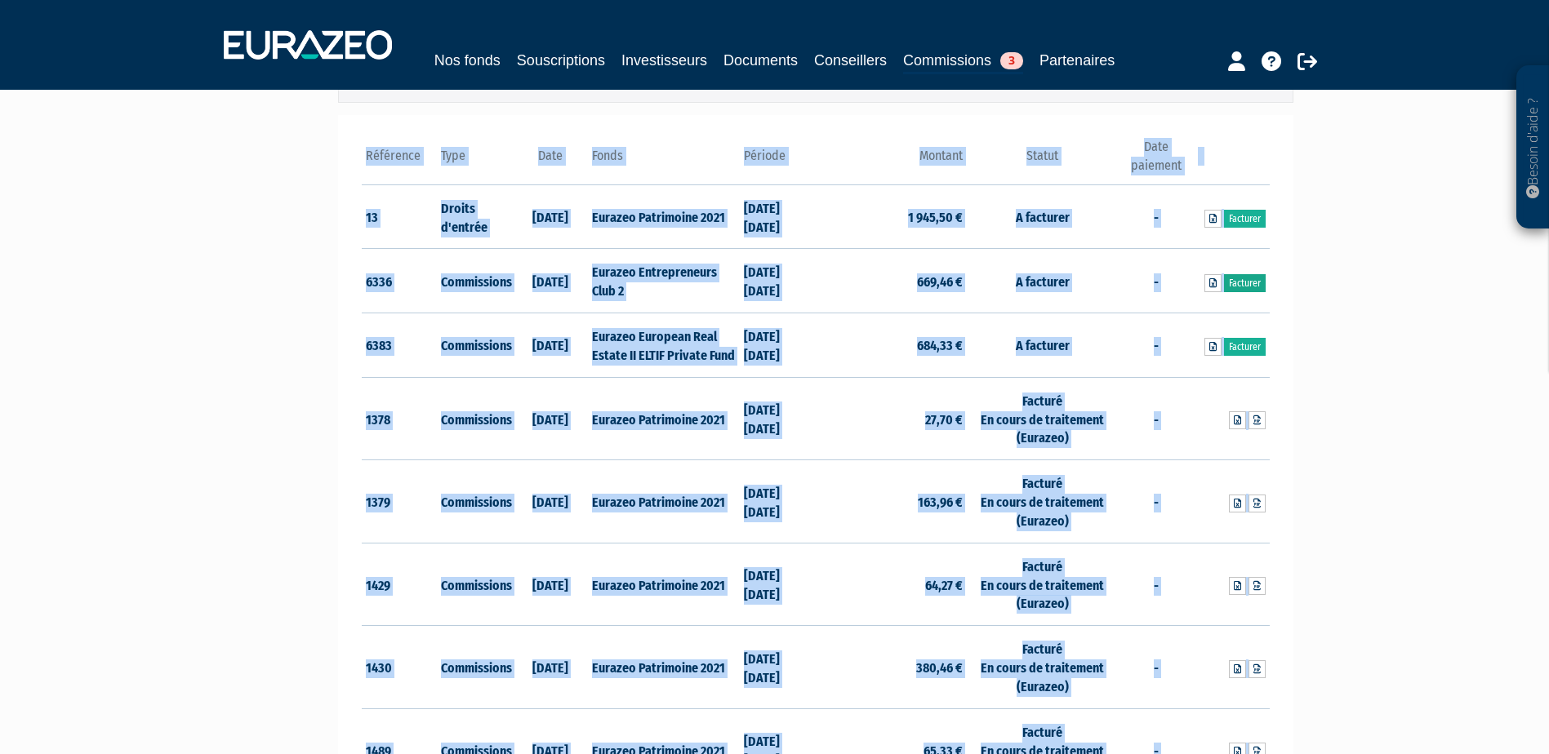
click at [1252, 281] on link "Facturer" at bounding box center [1245, 283] width 42 height 18
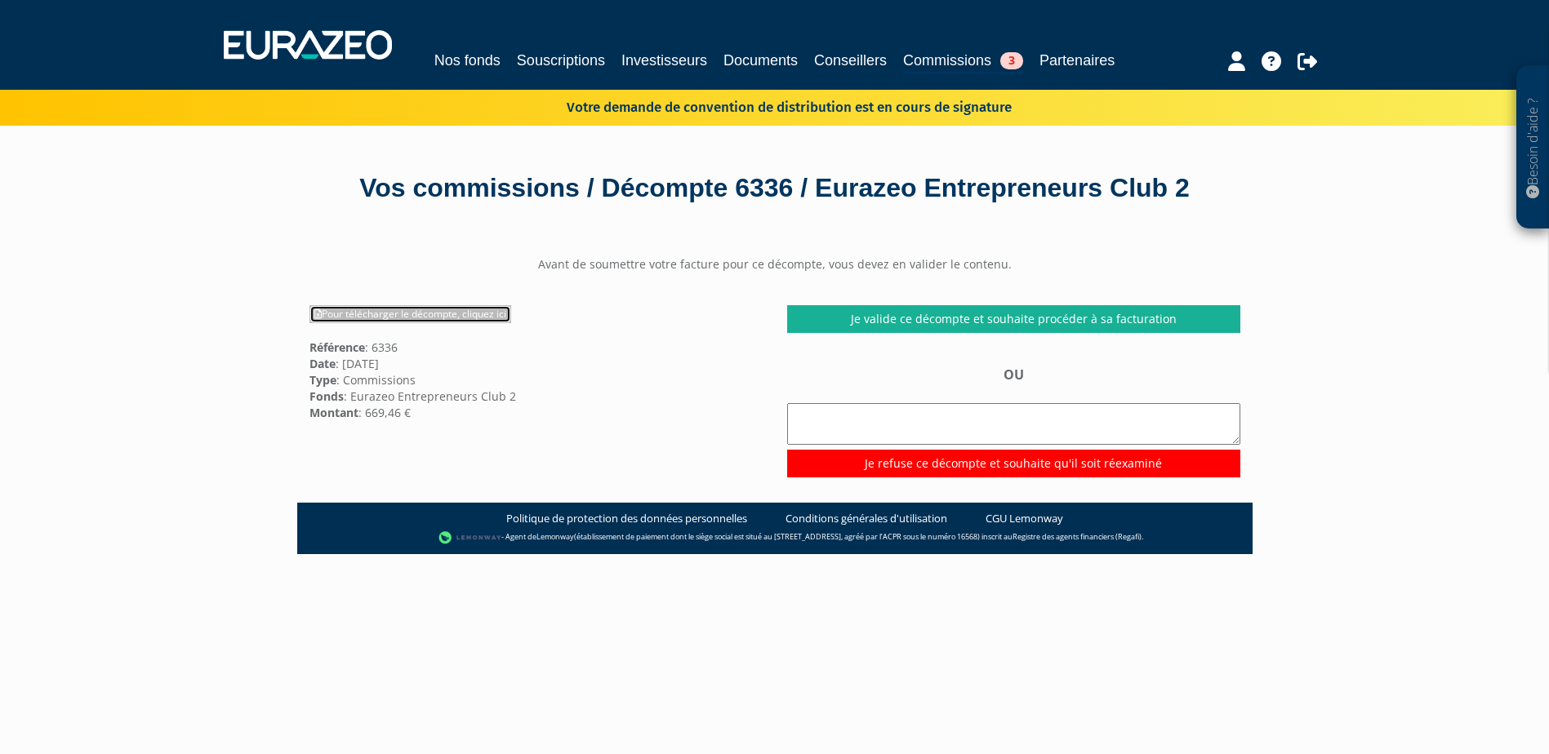
click at [407, 323] on link "Pour télécharger le décompte, cliquez ici" at bounding box center [410, 314] width 202 height 18
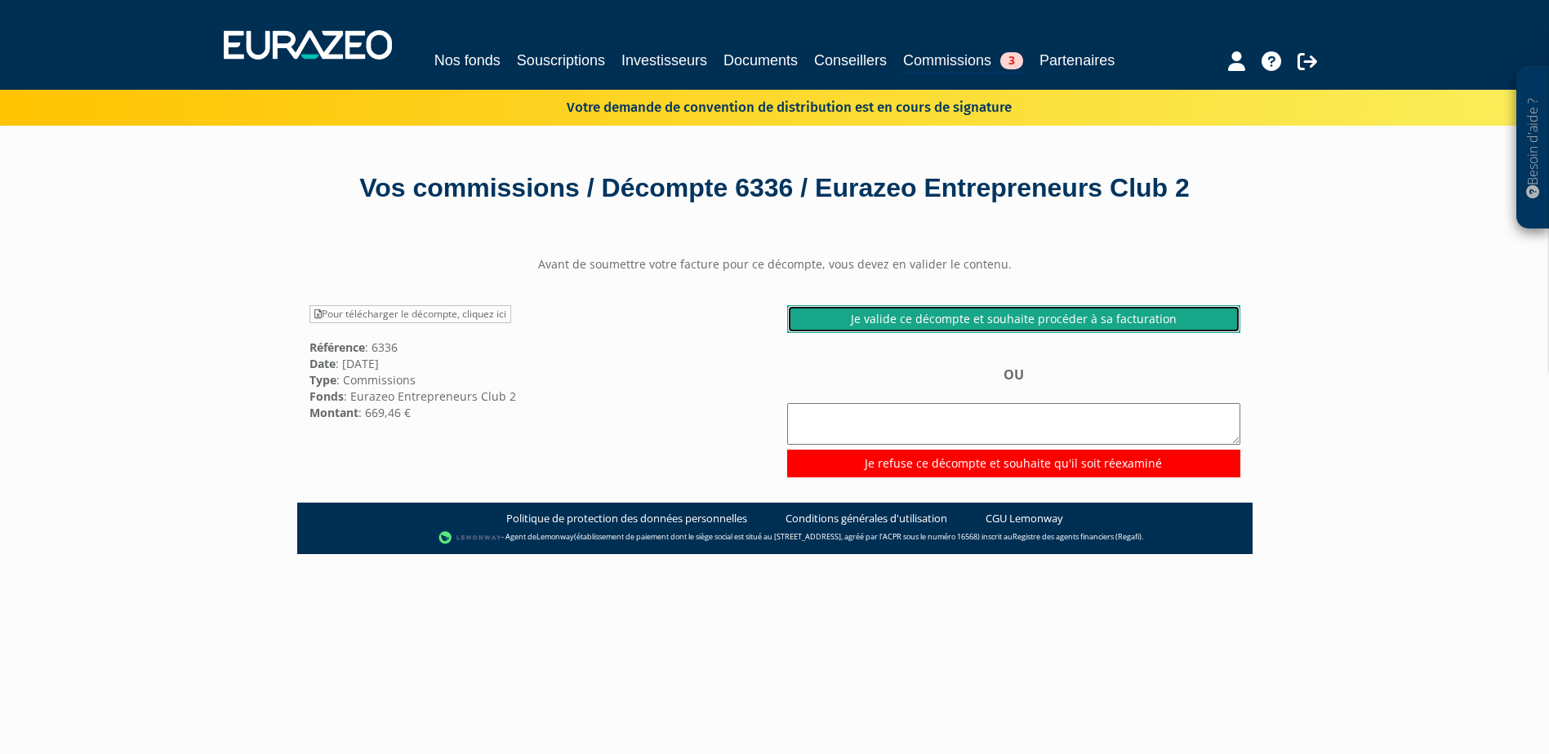
click at [1047, 333] on link "Je valide ce décompte et souhaite procéder à sa facturation" at bounding box center [1013, 319] width 453 height 28
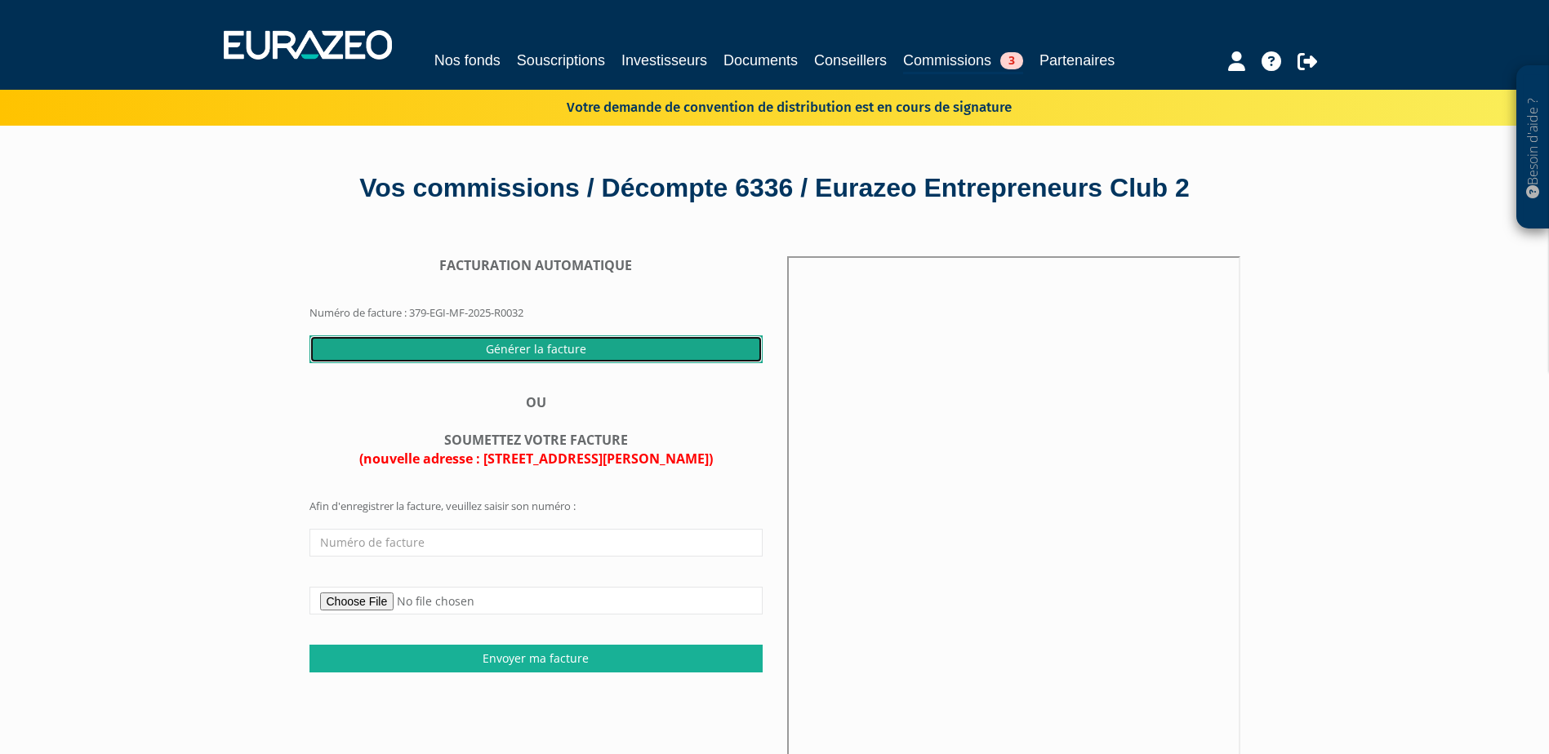
drag, startPoint x: 512, startPoint y: 384, endPoint x: 847, endPoint y: 42, distance: 479.2
click at [512, 363] on input "Générer la facture" at bounding box center [535, 350] width 453 height 28
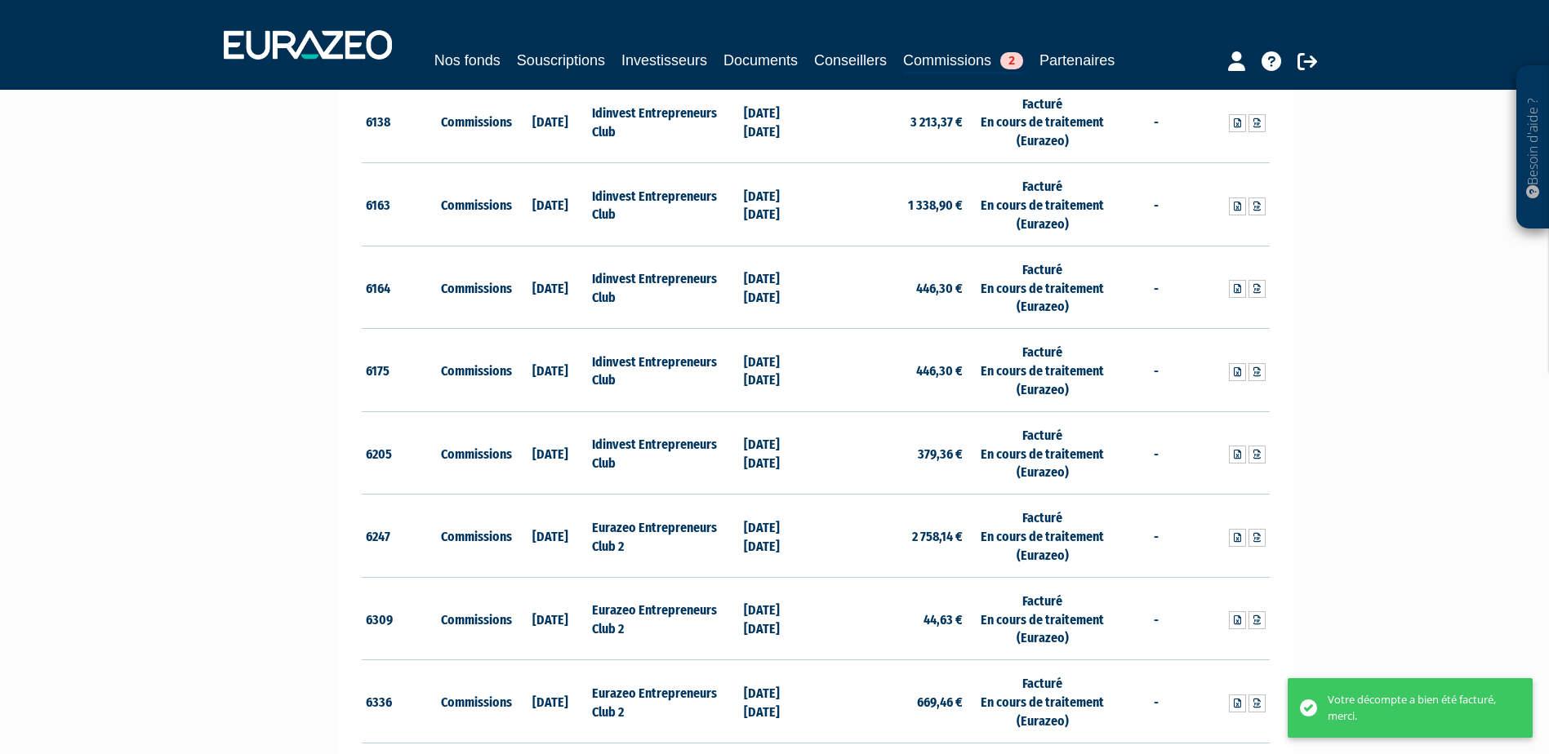
scroll to position [2204, 0]
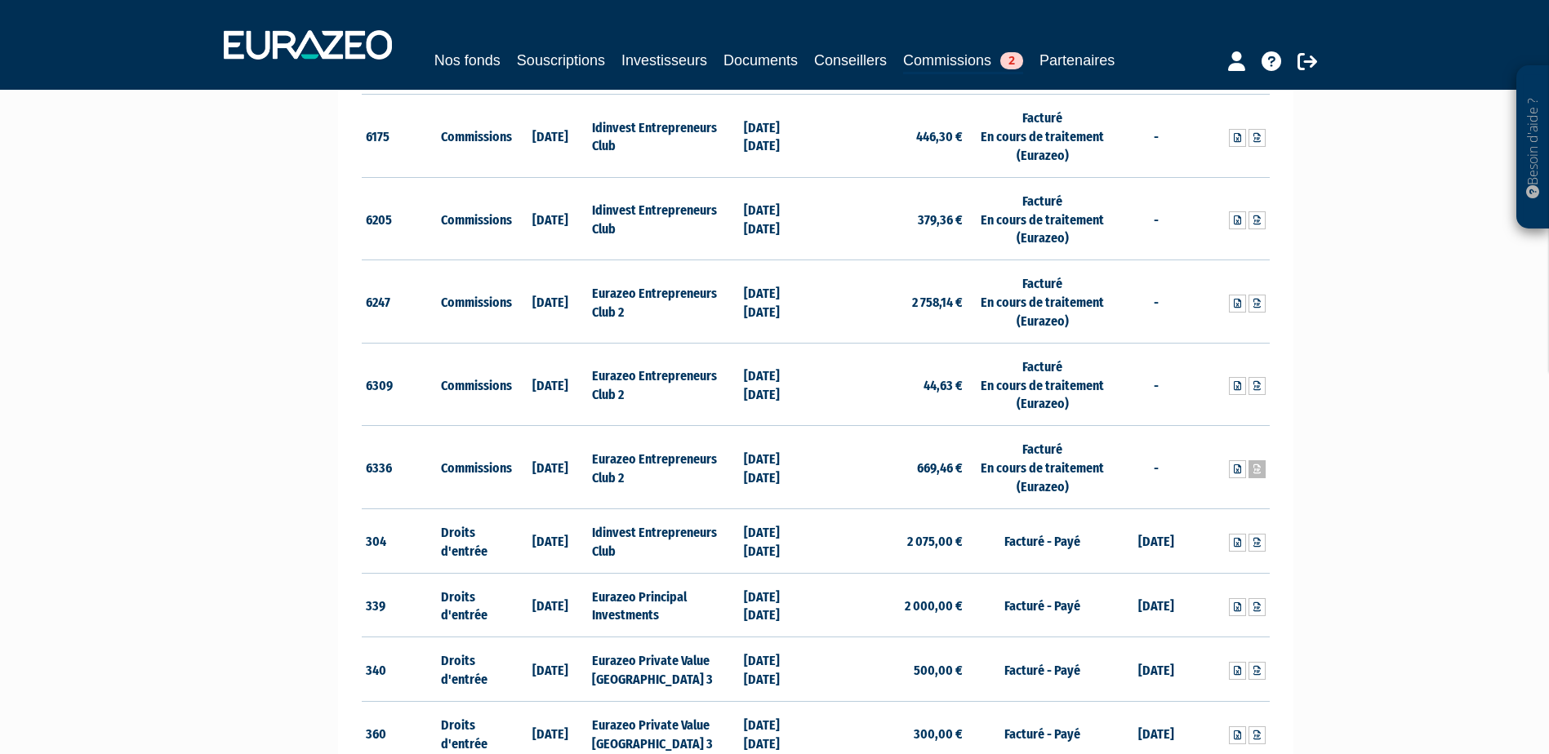
click at [1253, 469] on icon at bounding box center [1256, 470] width 7 height 10
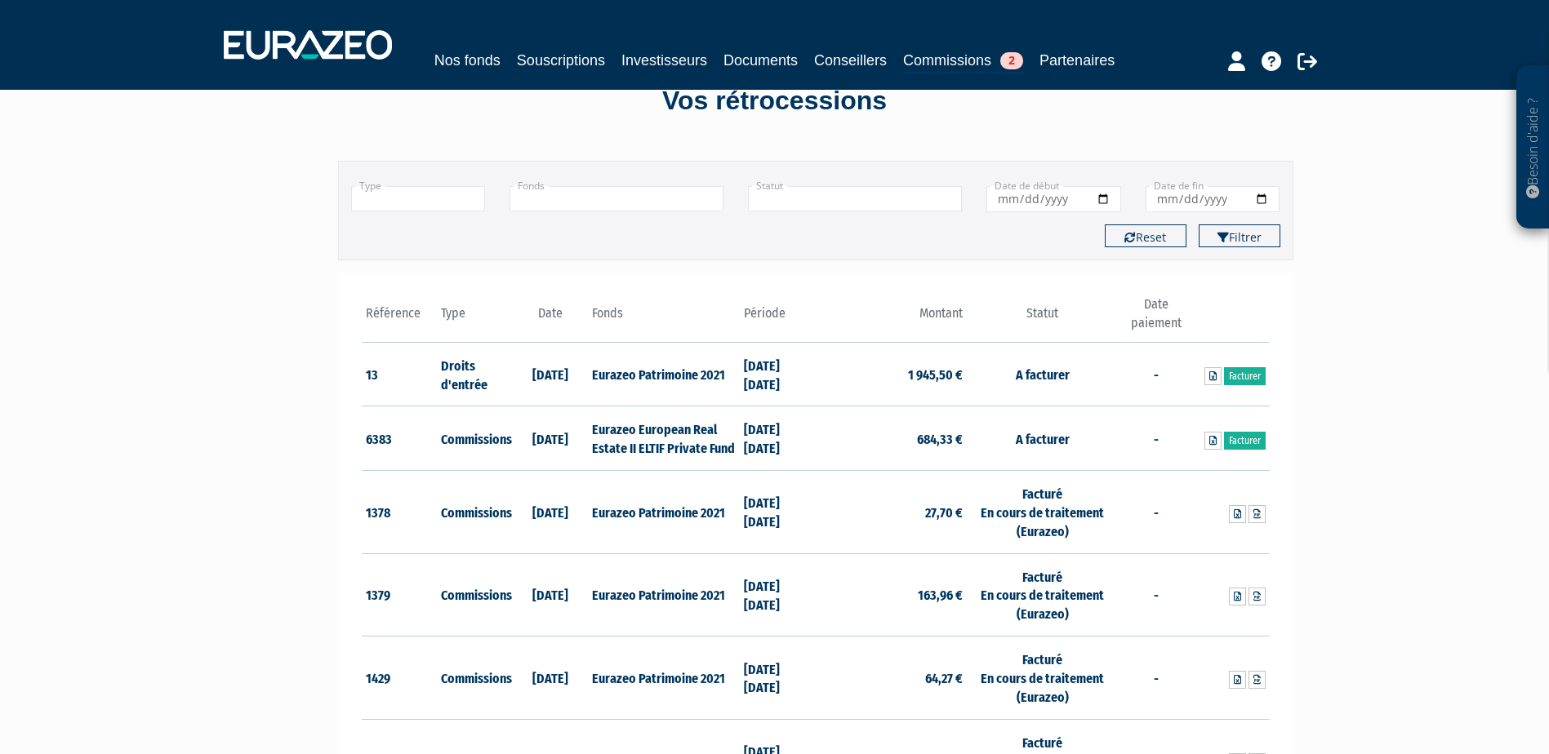
scroll to position [82, 0]
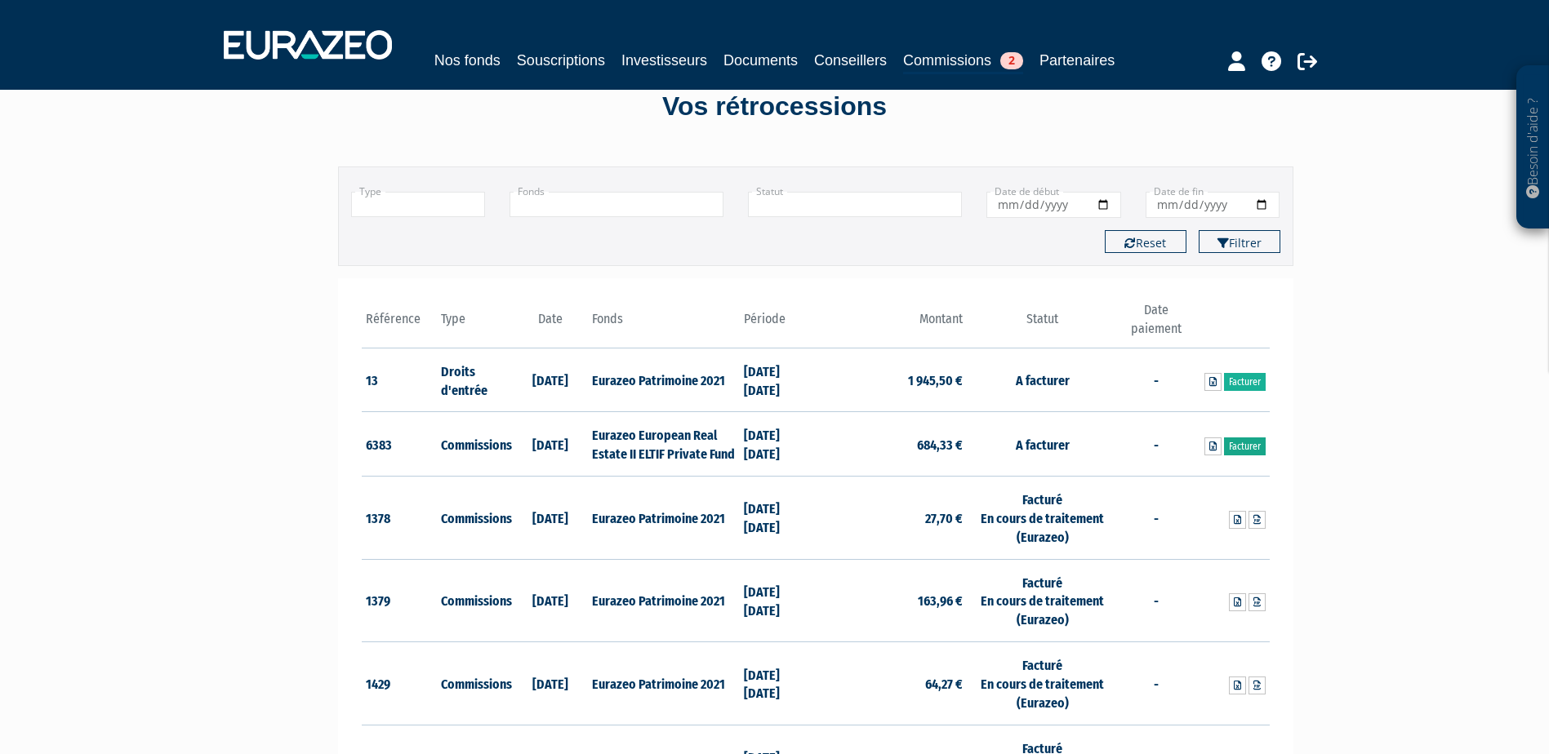
click at [1239, 439] on link "Facturer" at bounding box center [1245, 447] width 42 height 18
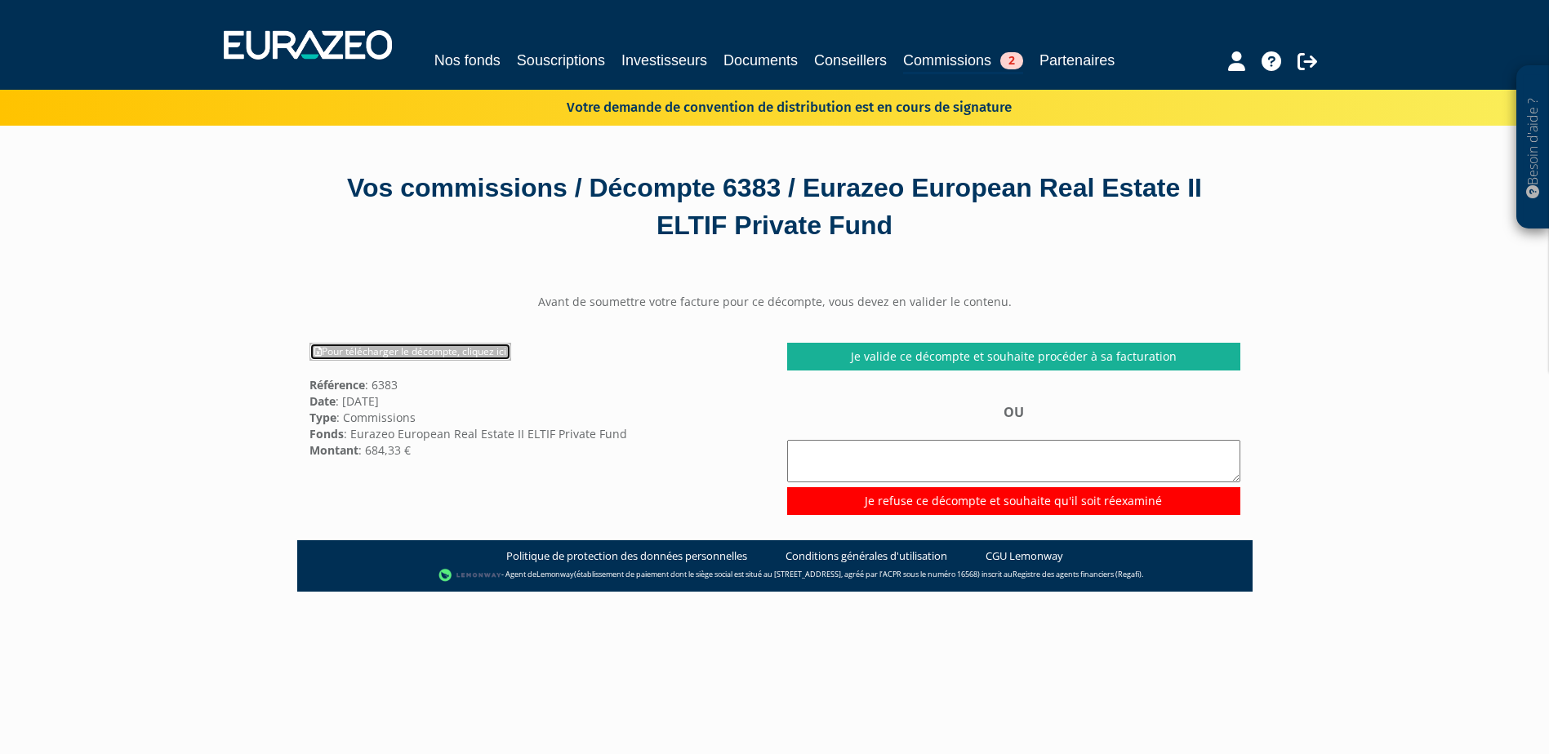
click at [425, 343] on link "Pour télécharger le décompte, cliquez ici" at bounding box center [410, 352] width 202 height 18
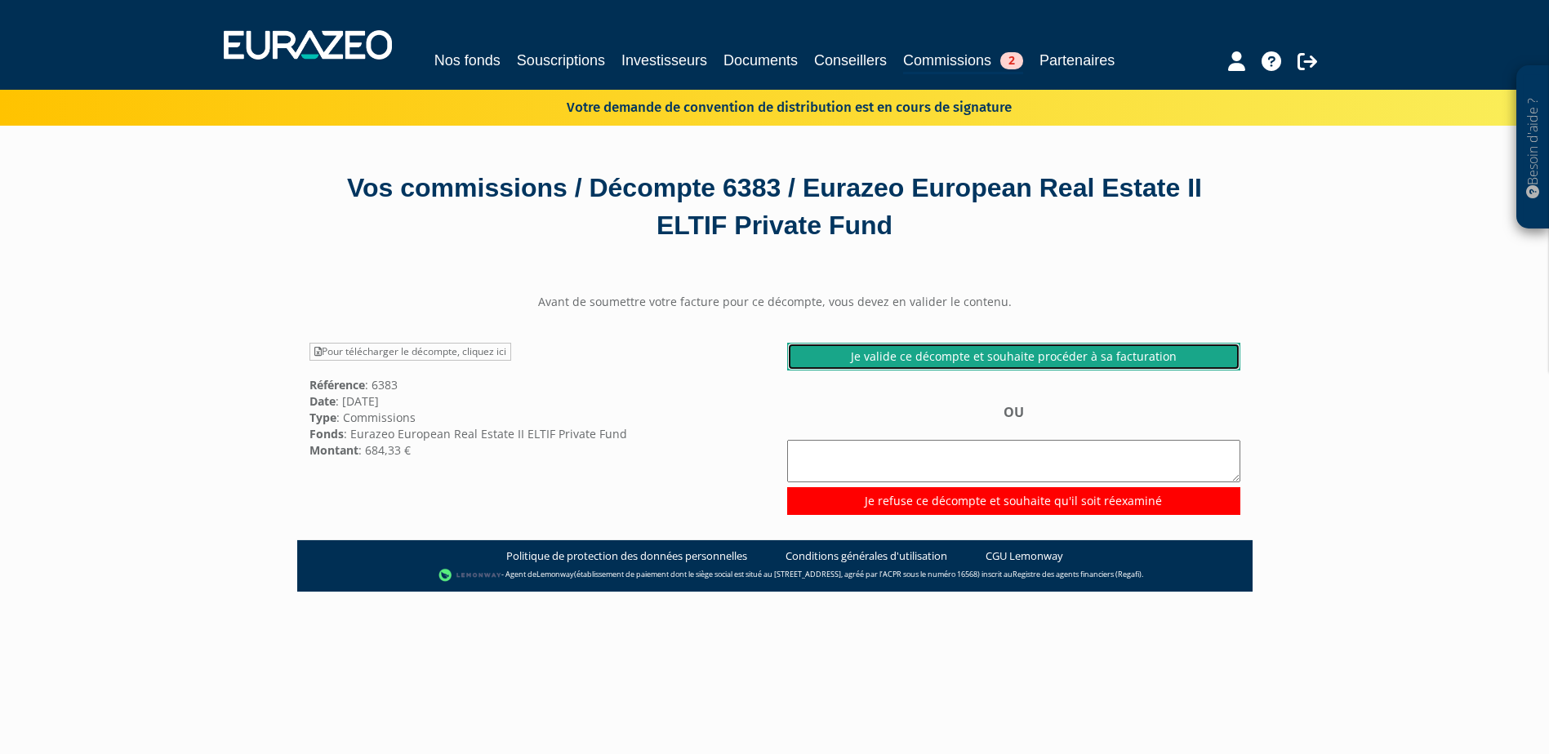
click at [1042, 348] on link "Je valide ce décompte et souhaite procéder à sa facturation" at bounding box center [1013, 357] width 453 height 28
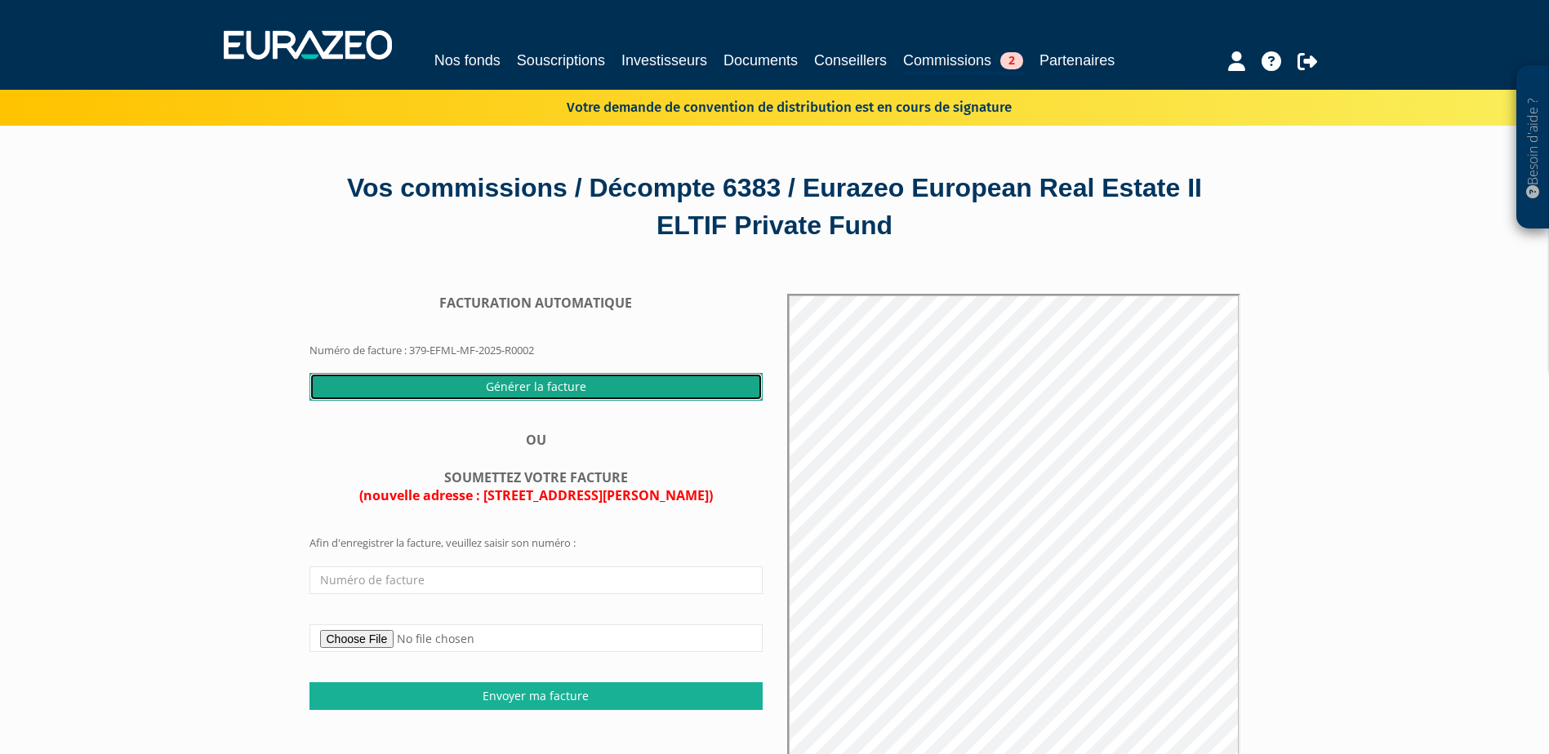
click at [552, 376] on input "Générer la facture" at bounding box center [535, 387] width 453 height 28
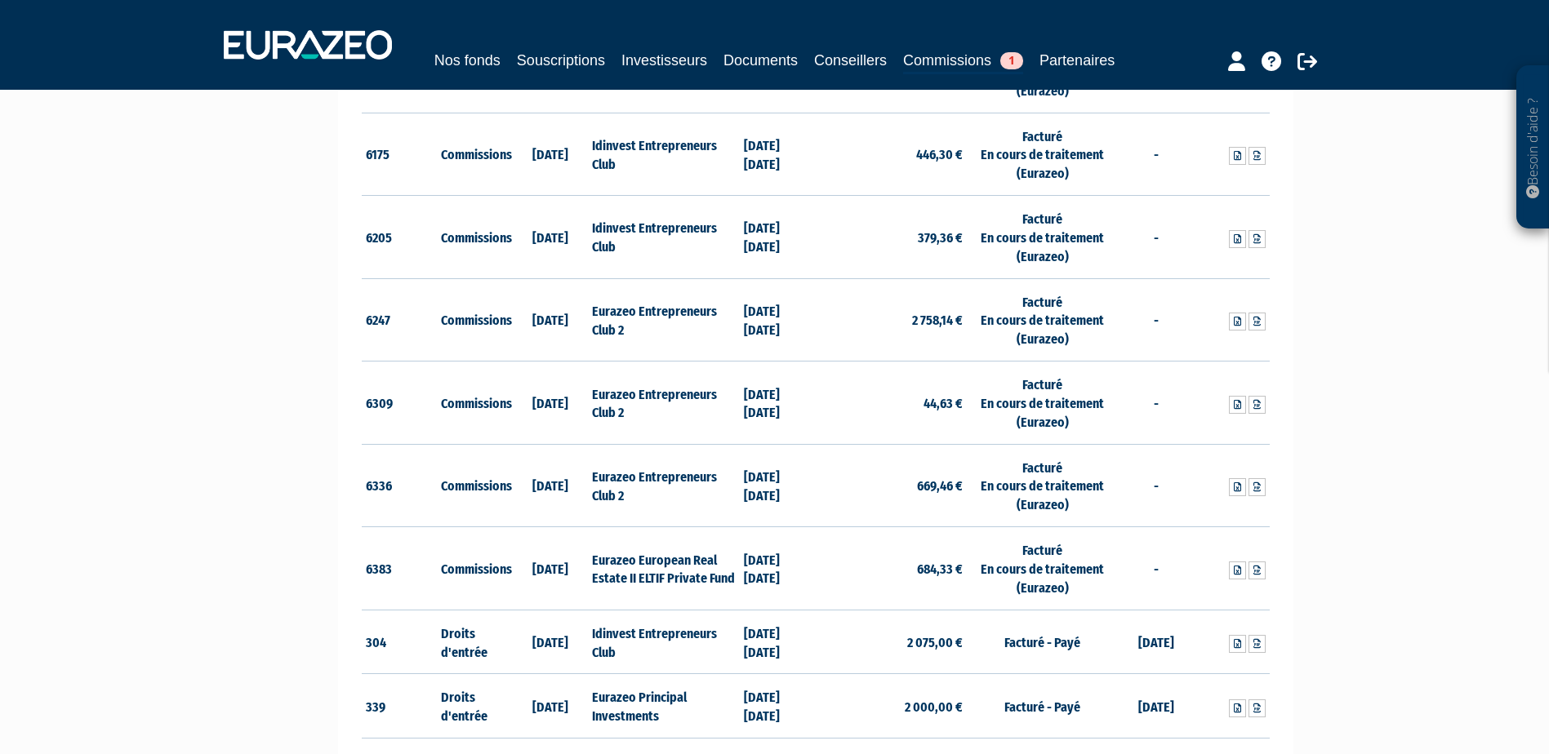
scroll to position [2123, 0]
click at [1257, 571] on icon at bounding box center [1256, 570] width 7 height 10
